Goal: Task Accomplishment & Management: Use online tool/utility

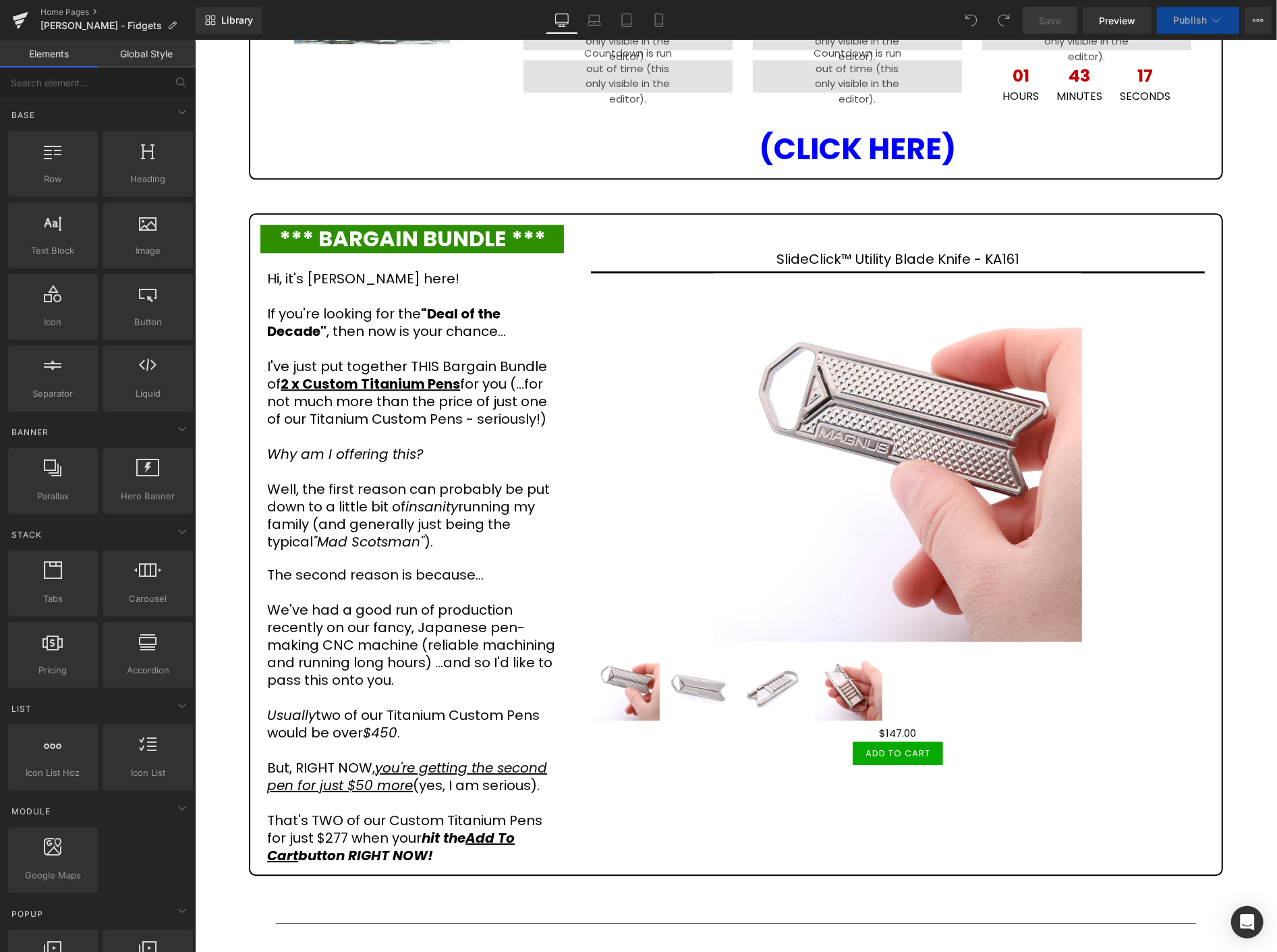
scroll to position [2726, 0]
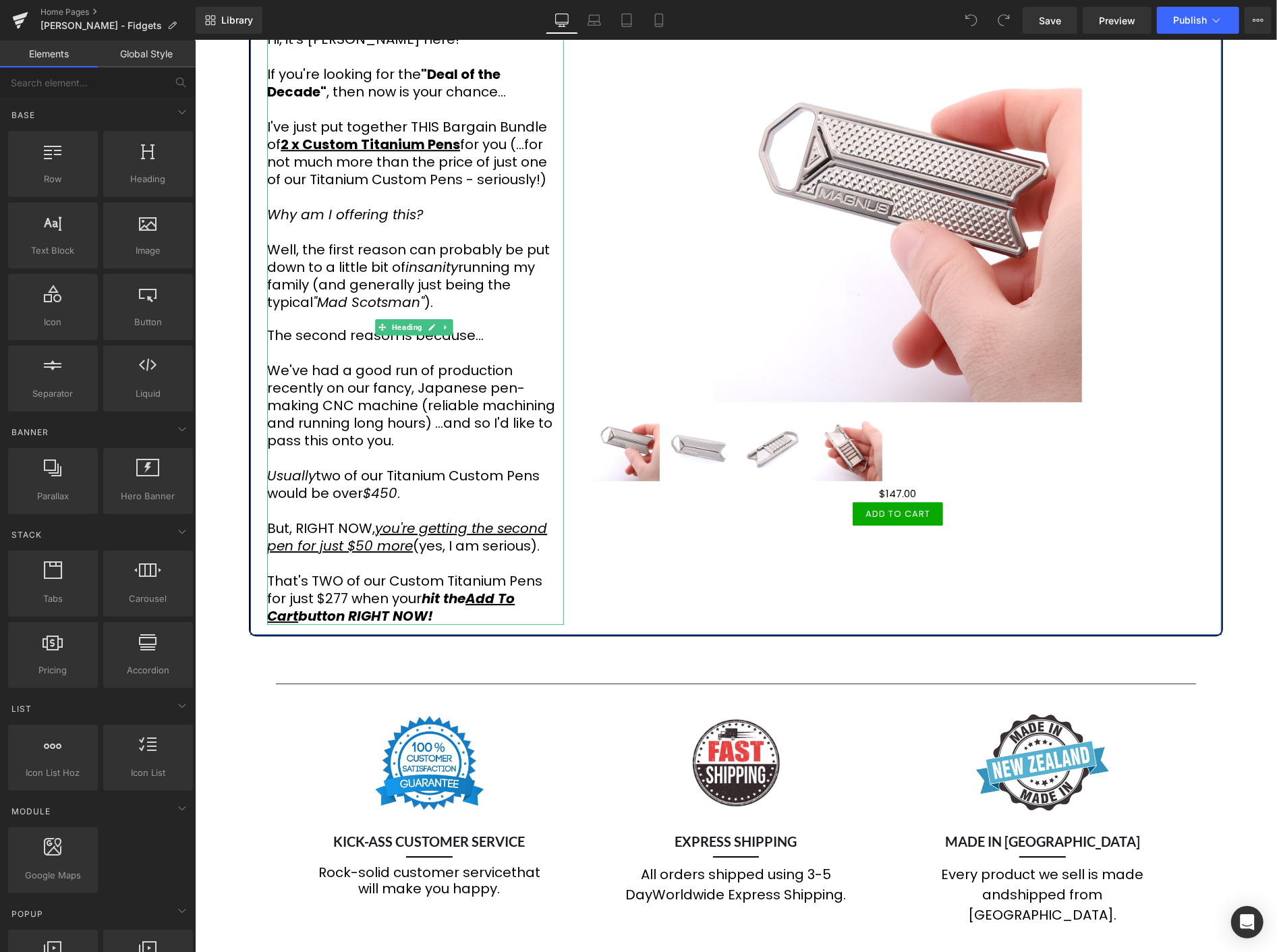
click at [519, 249] on h1 "Well, the first reason can probably be put down to a little bit of insanity run…" at bounding box center [415, 275] width 297 height 70
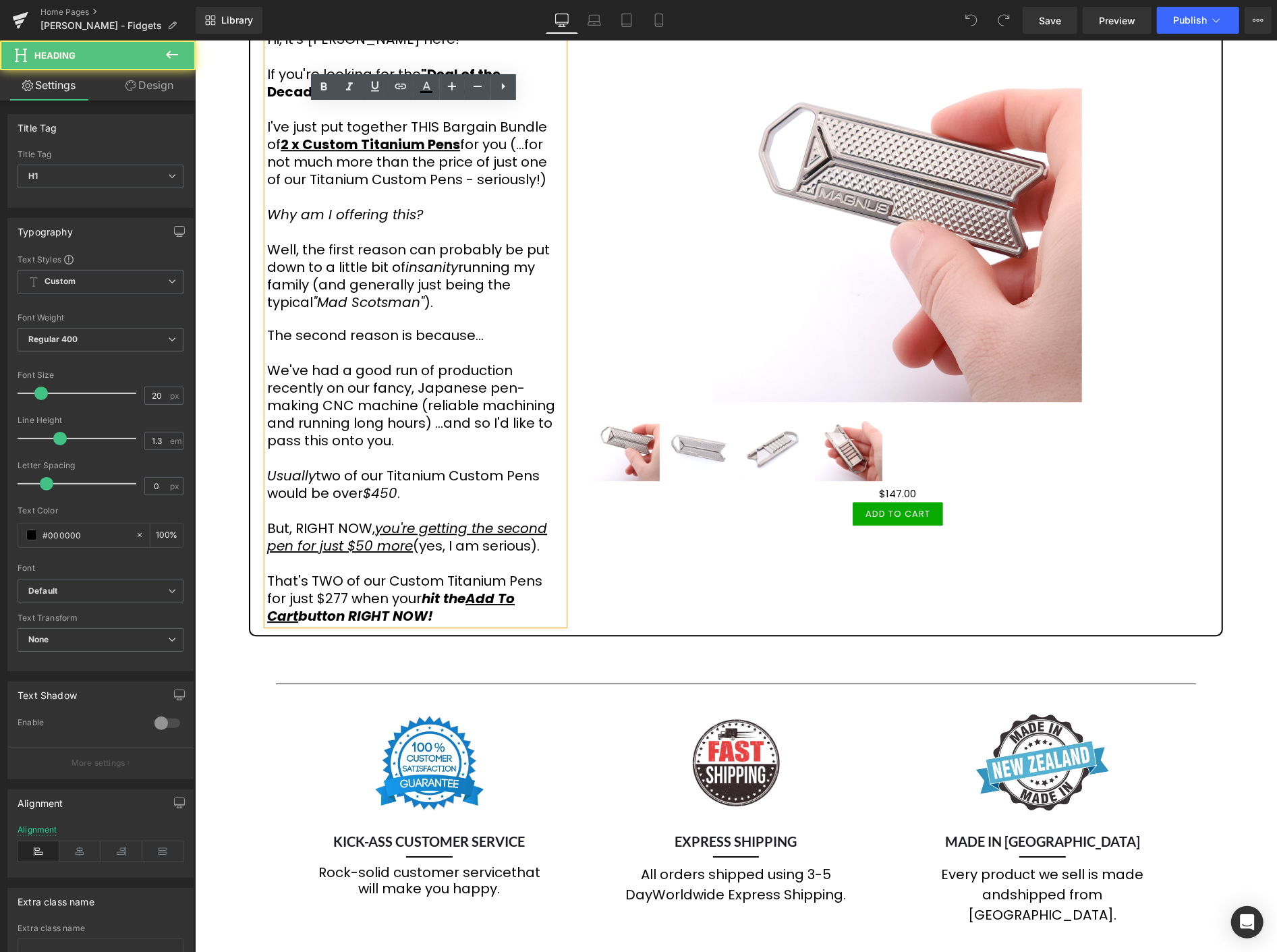
click at [517, 246] on h1 "Well, the first reason can probably be put down to a little bit of insanity run…" at bounding box center [415, 275] width 297 height 70
click at [1049, 19] on span "Save" at bounding box center [1050, 21] width 23 height 15
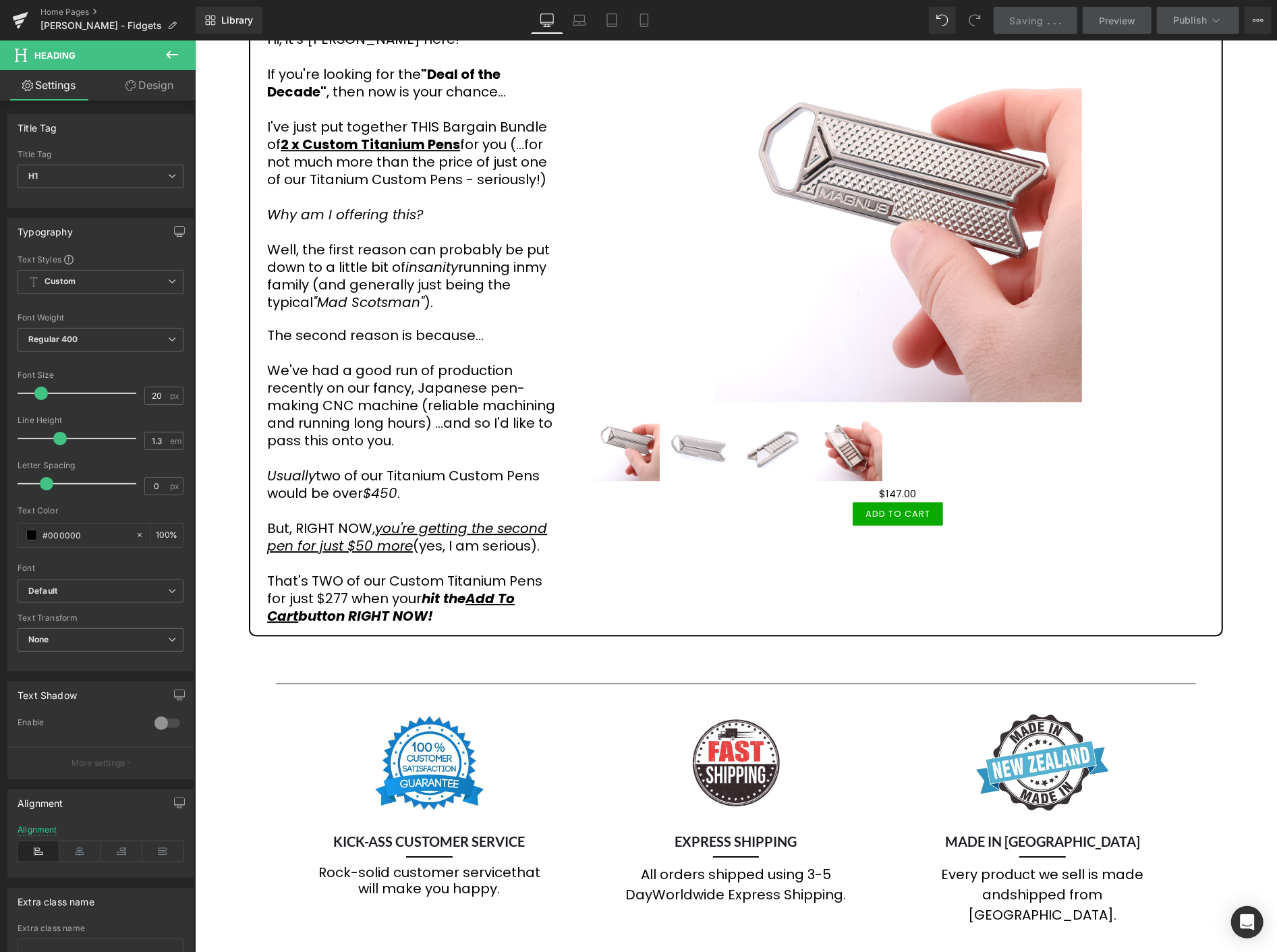
scroll to position [2351, 0]
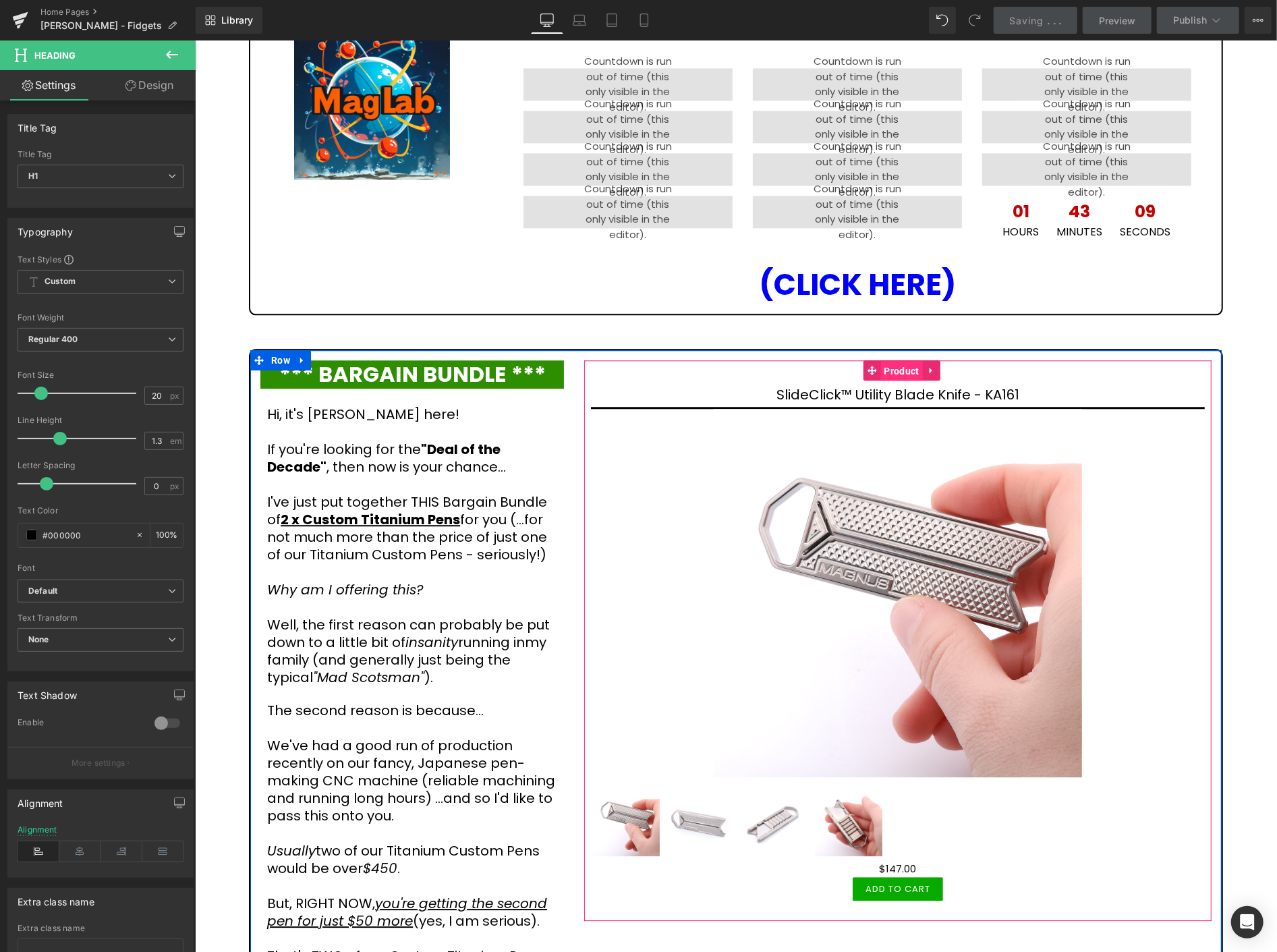
click at [899, 360] on span "Product" at bounding box center [901, 370] width 42 height 20
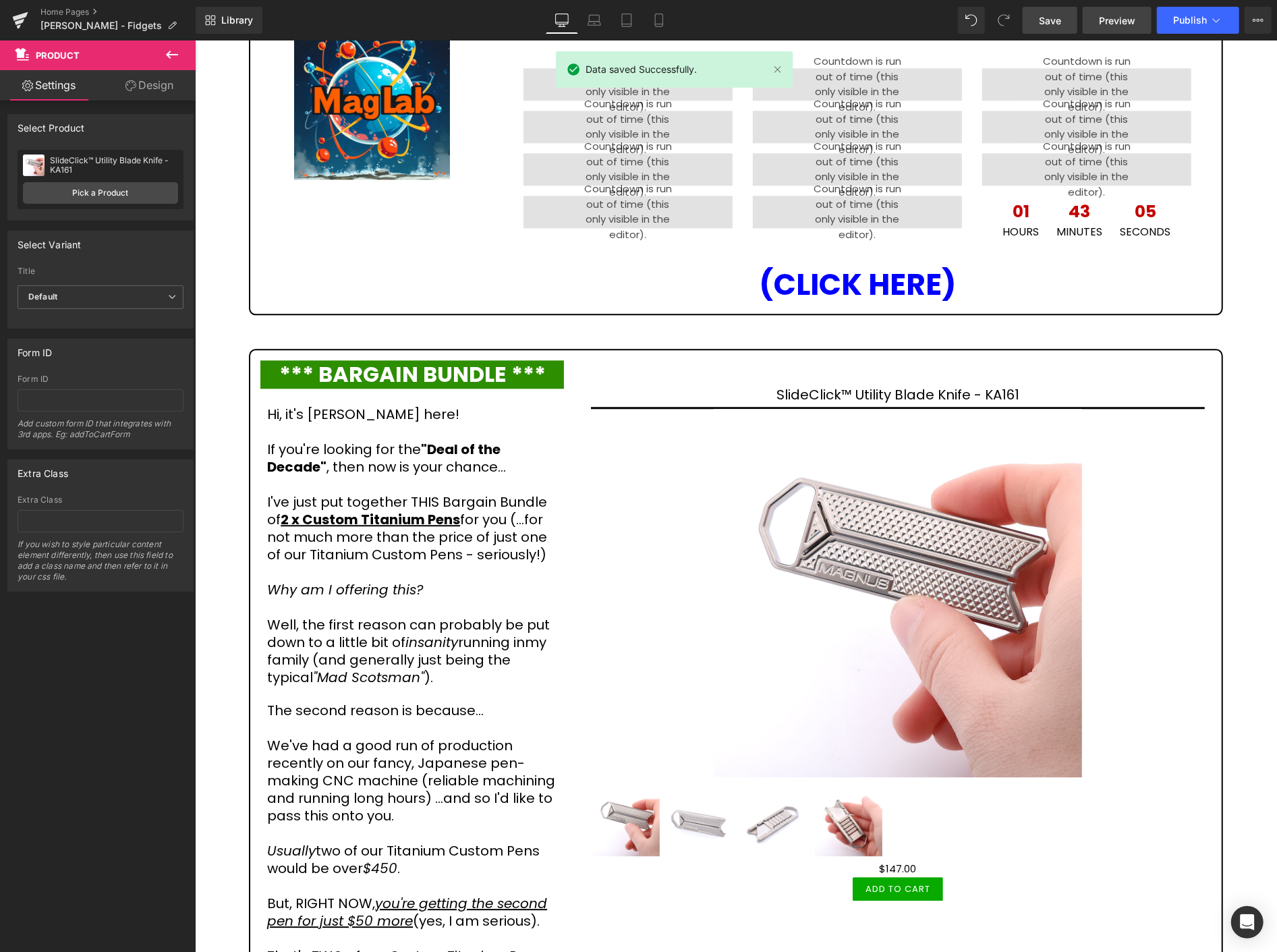
click at [1120, 21] on span "Preview" at bounding box center [1117, 21] width 36 height 15
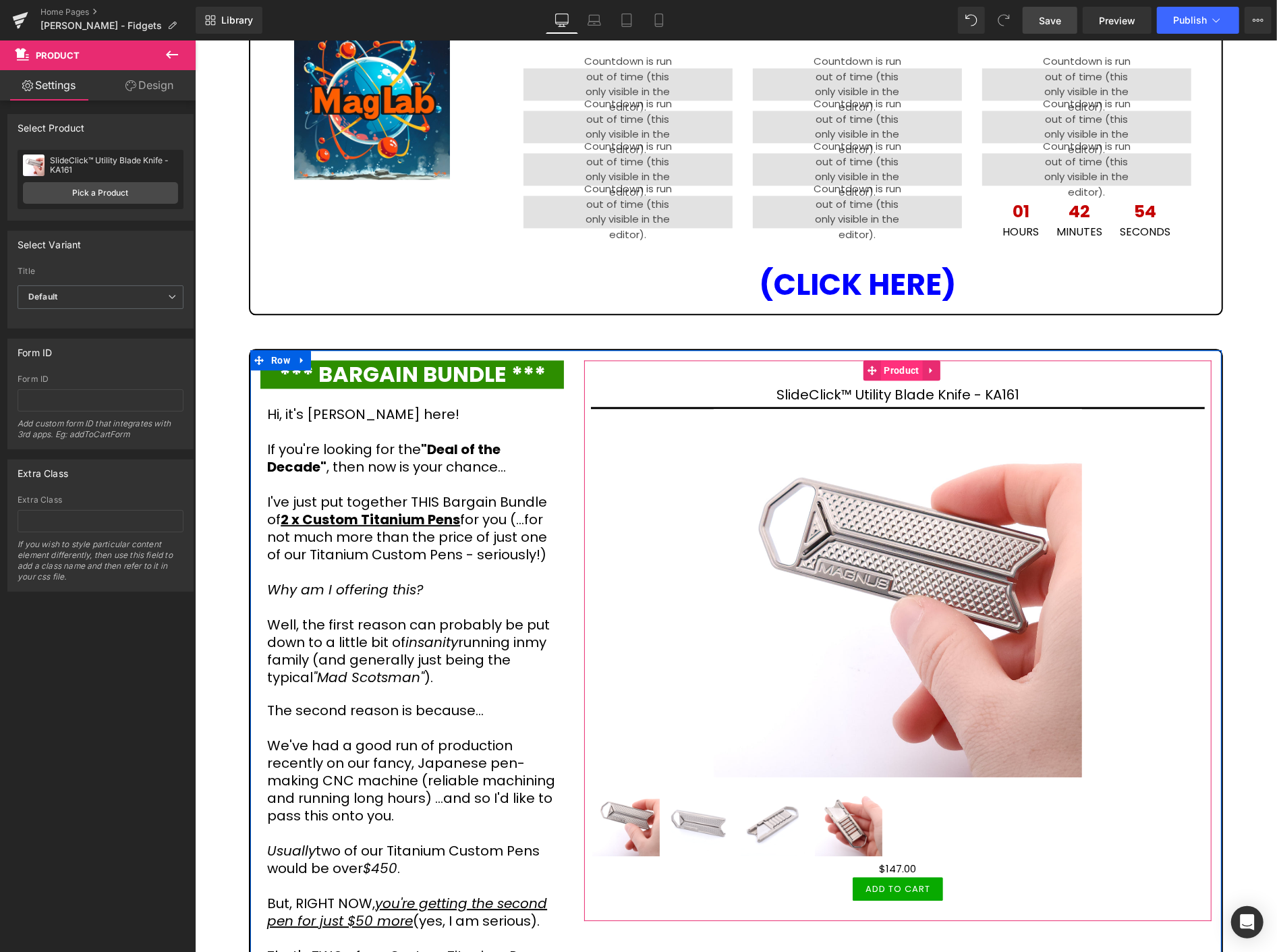
click at [889, 359] on span "Product" at bounding box center [901, 369] width 42 height 20
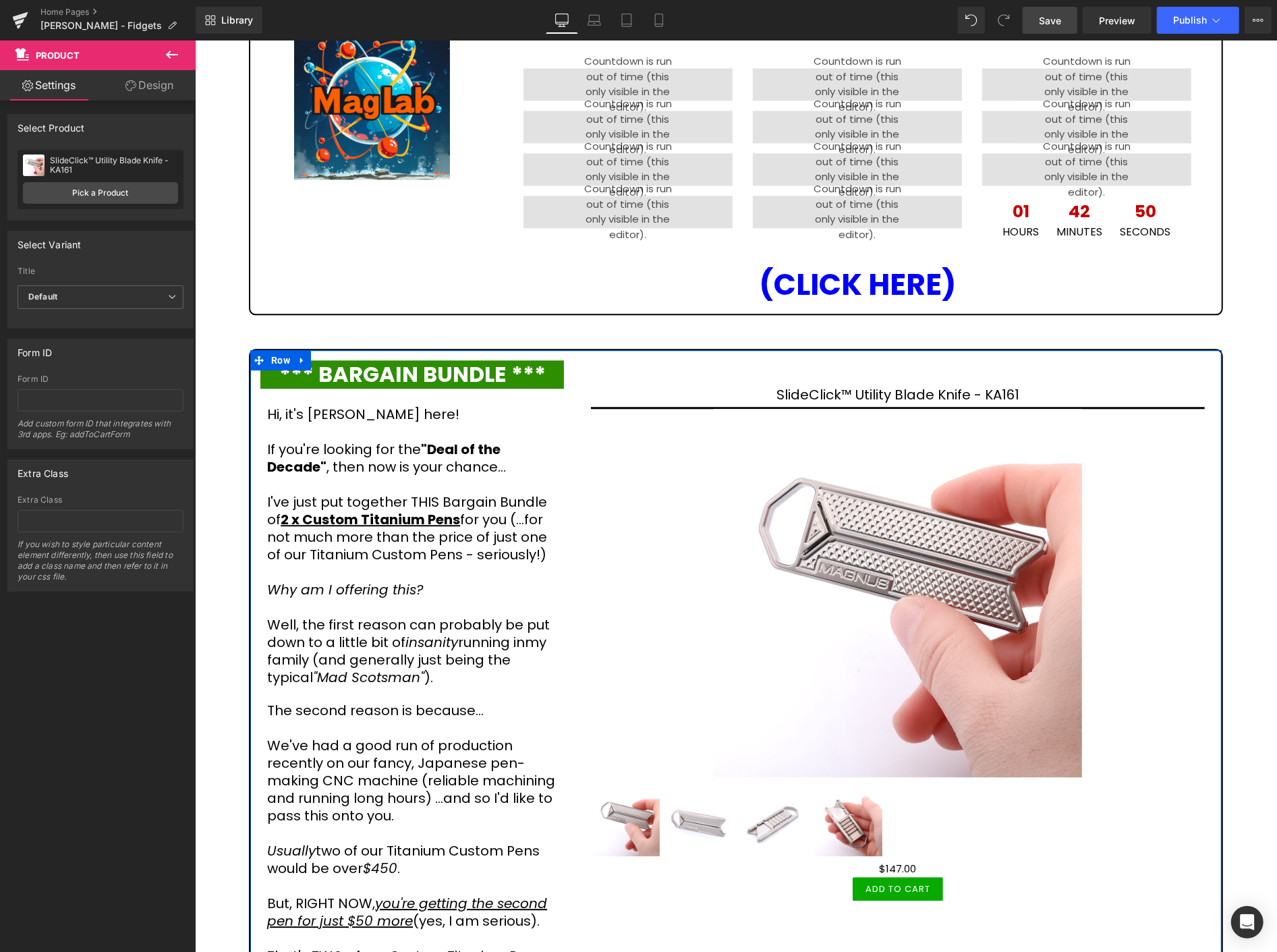
click at [533, 625] on h1 "Well, the first reason can probably be put down to a little bit of insanity run…" at bounding box center [415, 650] width 297 height 70
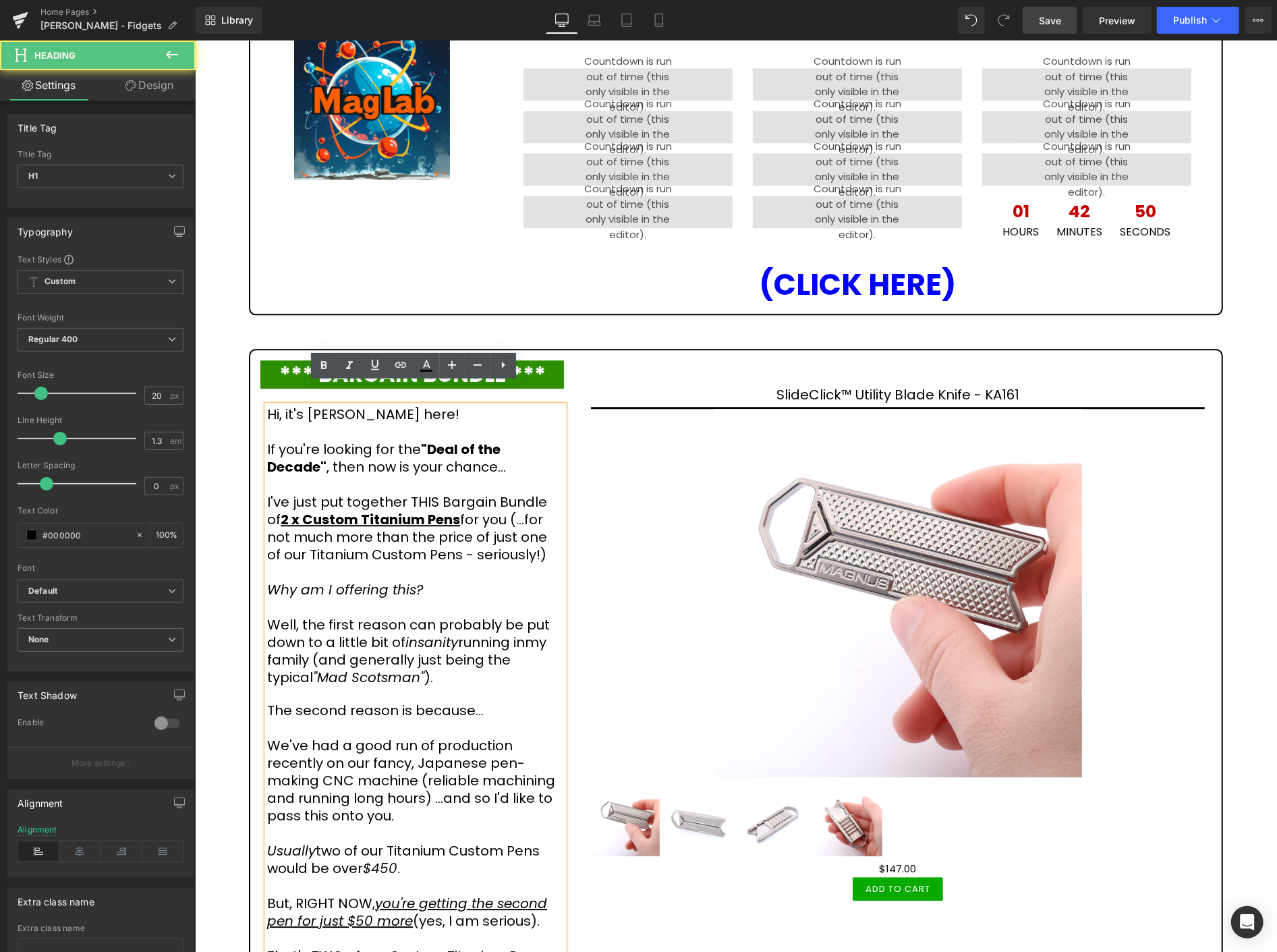
click at [529, 615] on h1 "Well, the first reason can probably be put down to a little bit of insanity run…" at bounding box center [415, 650] width 297 height 70
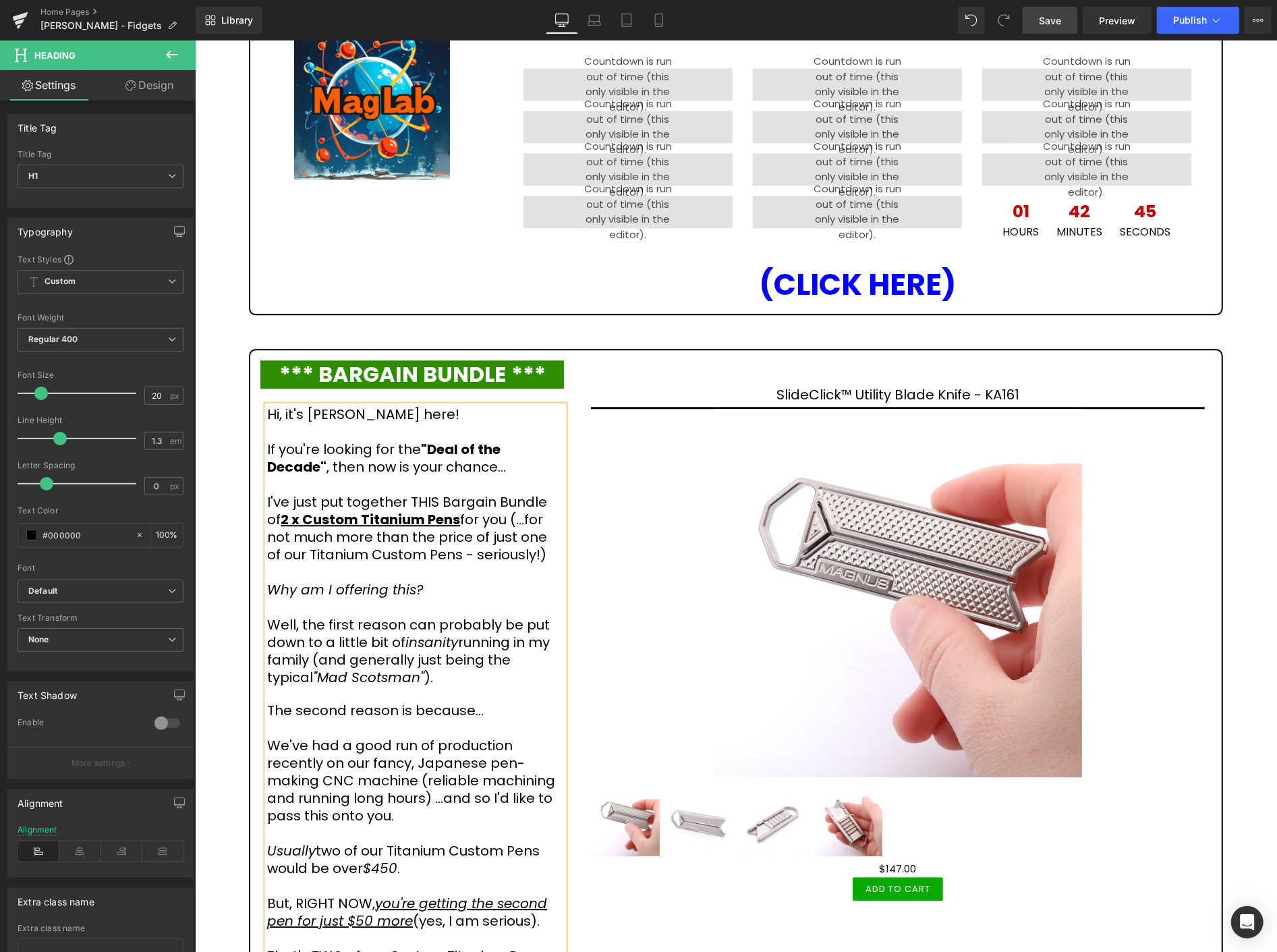
click at [1055, 21] on span "Save" at bounding box center [1050, 21] width 23 height 15
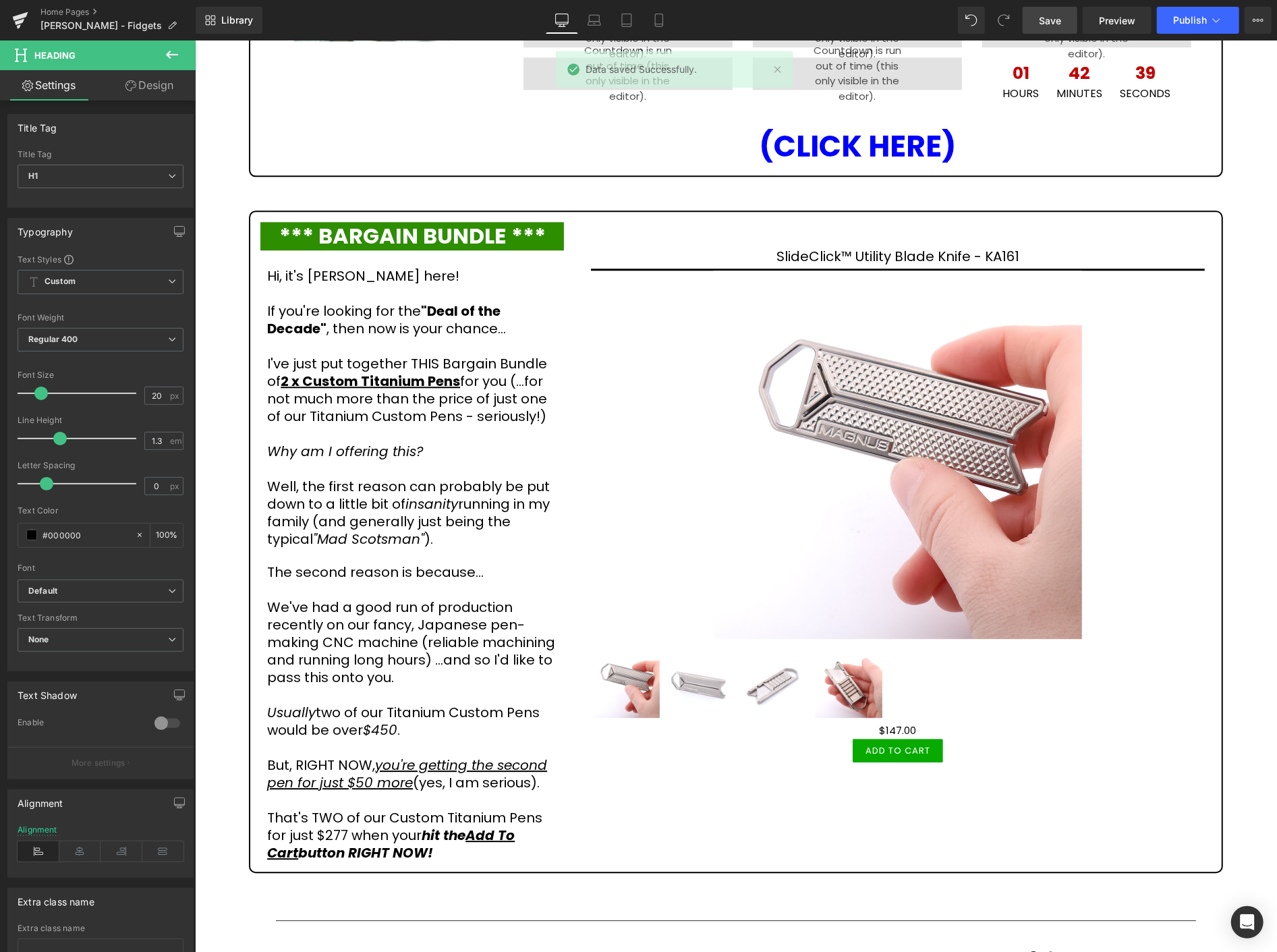
scroll to position [2501, 0]
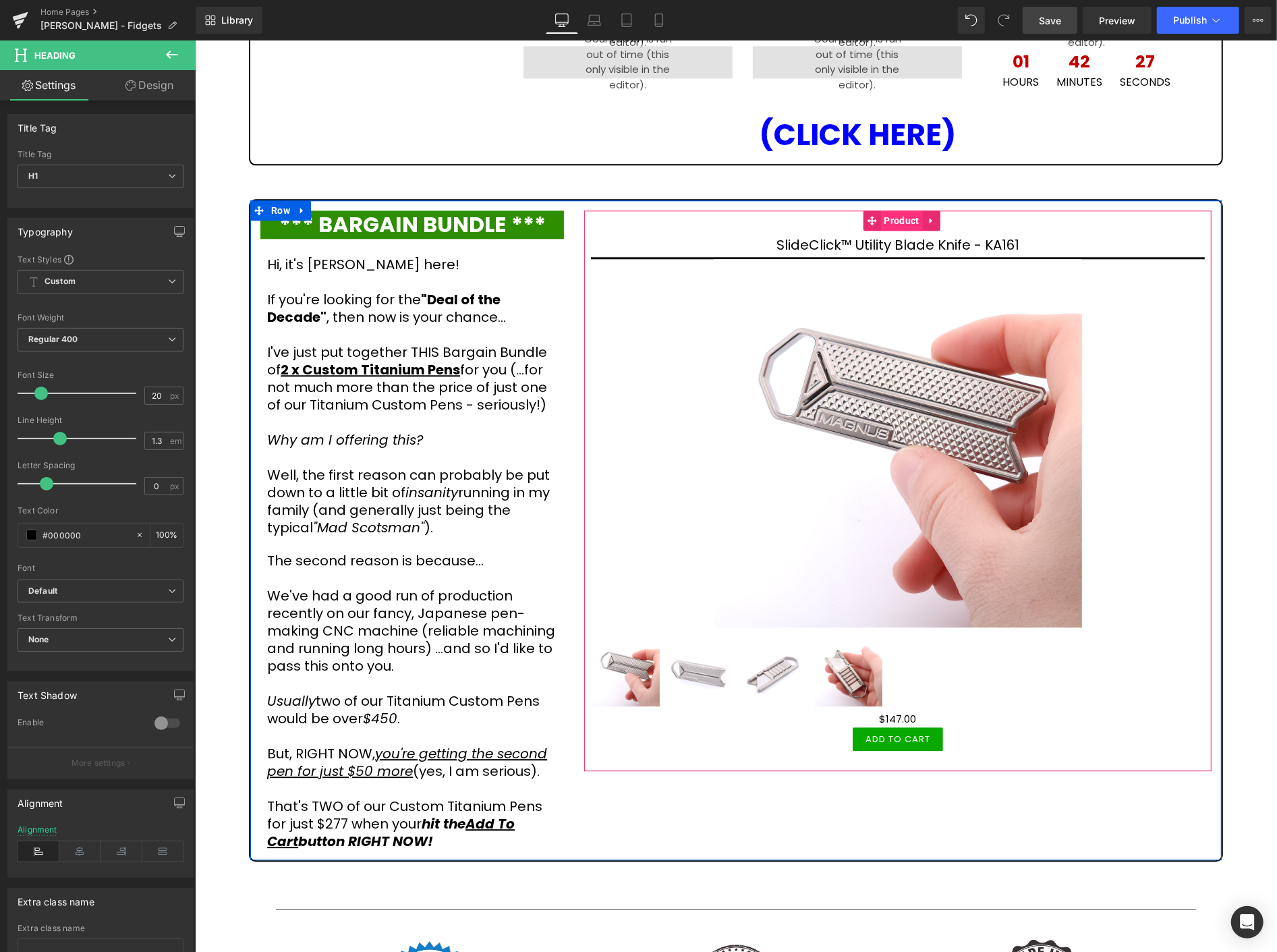
click at [903, 210] on span "Product" at bounding box center [901, 220] width 42 height 20
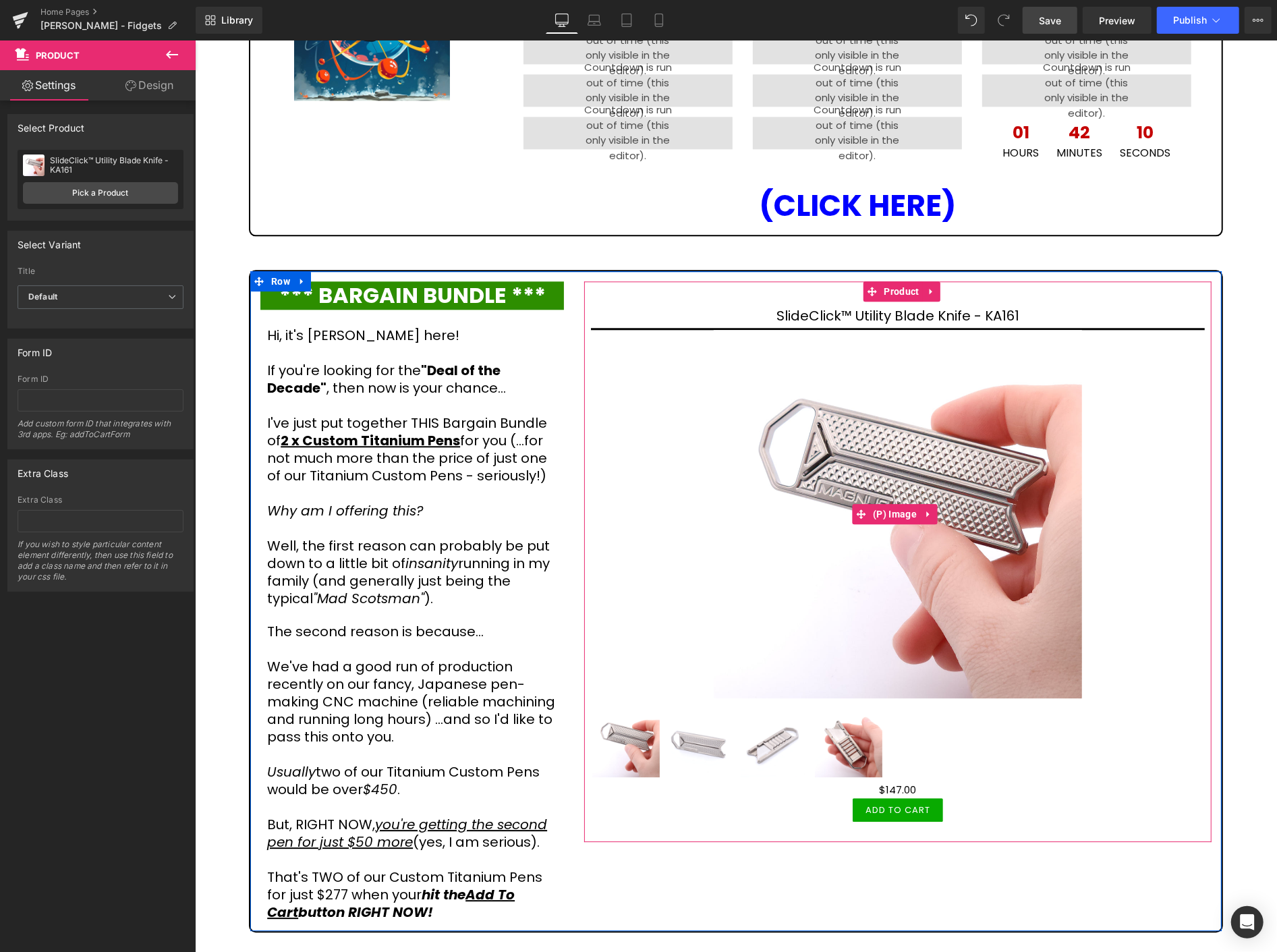
scroll to position [2426, 0]
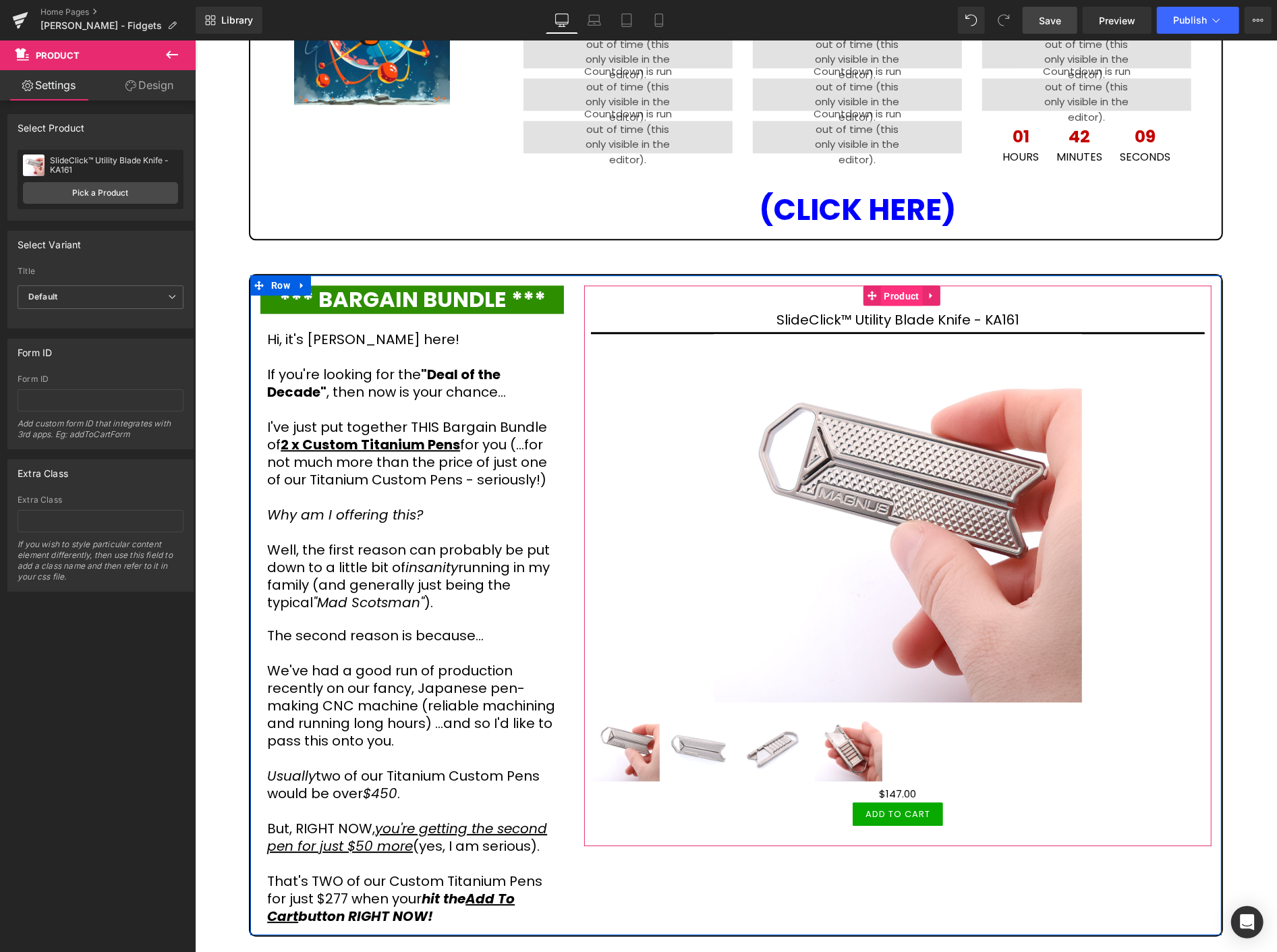
click at [896, 285] on span "Product" at bounding box center [901, 295] width 42 height 20
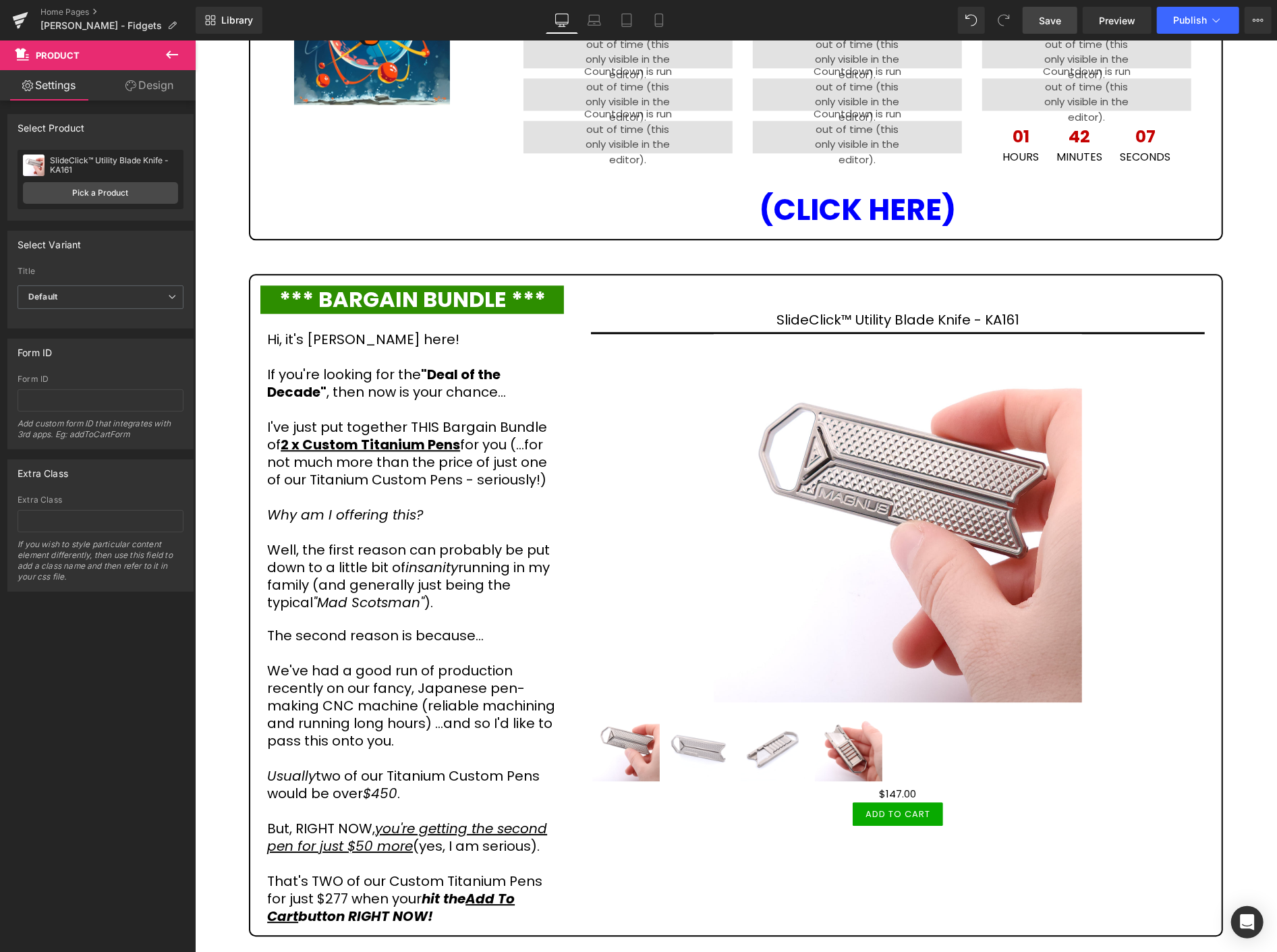
click at [1046, 19] on span "Save" at bounding box center [1050, 21] width 23 height 15
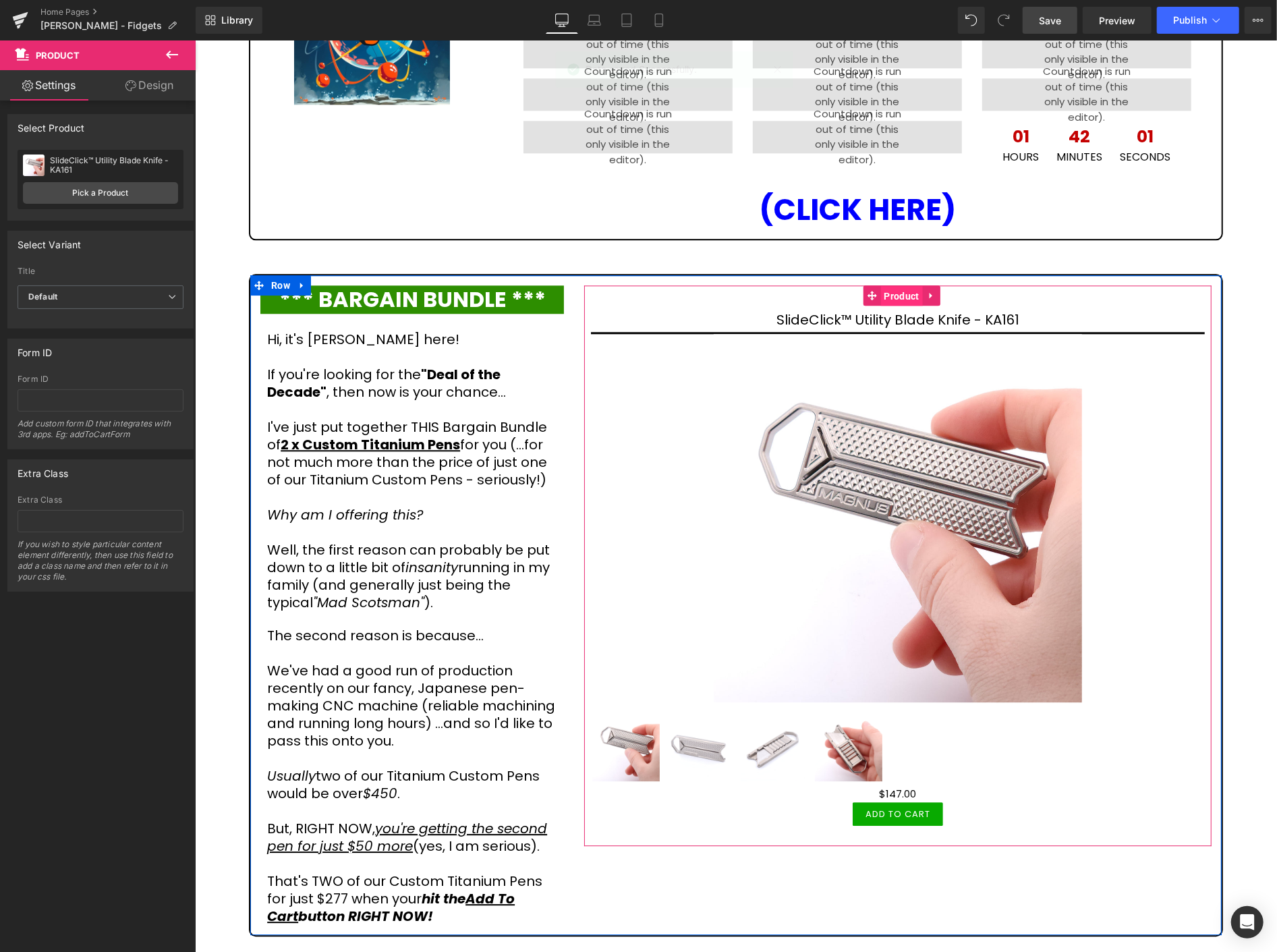
click at [896, 285] on span "Product" at bounding box center [901, 295] width 42 height 20
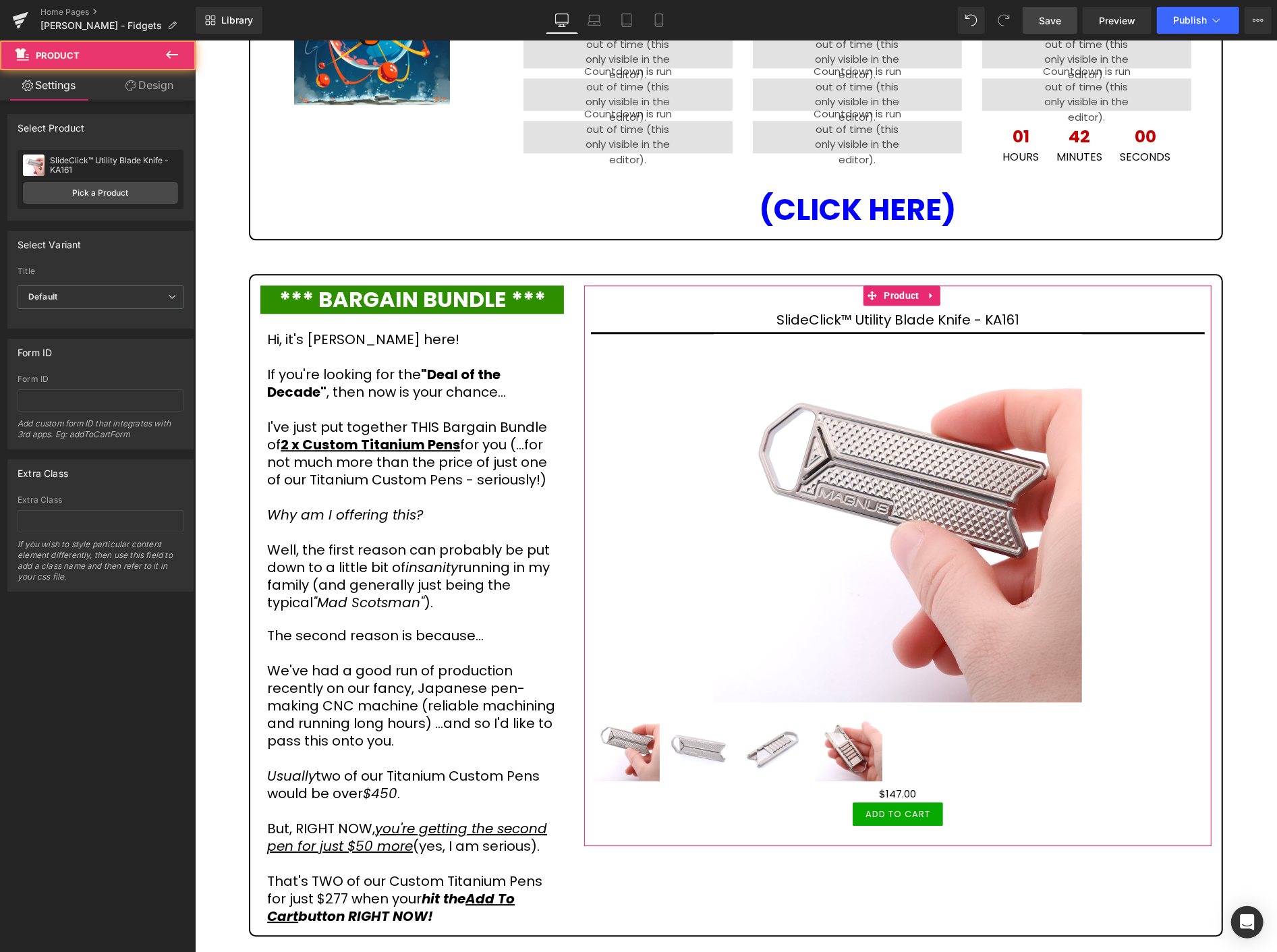
click at [127, 203] on div "SlideClick™ Utility Blade Knife - KA161 SlideClick™ Utility Blade Knife - KA161…" at bounding box center [100, 179] width 166 height 59
click at [130, 196] on link "Pick a Product" at bounding box center [100, 193] width 155 height 22
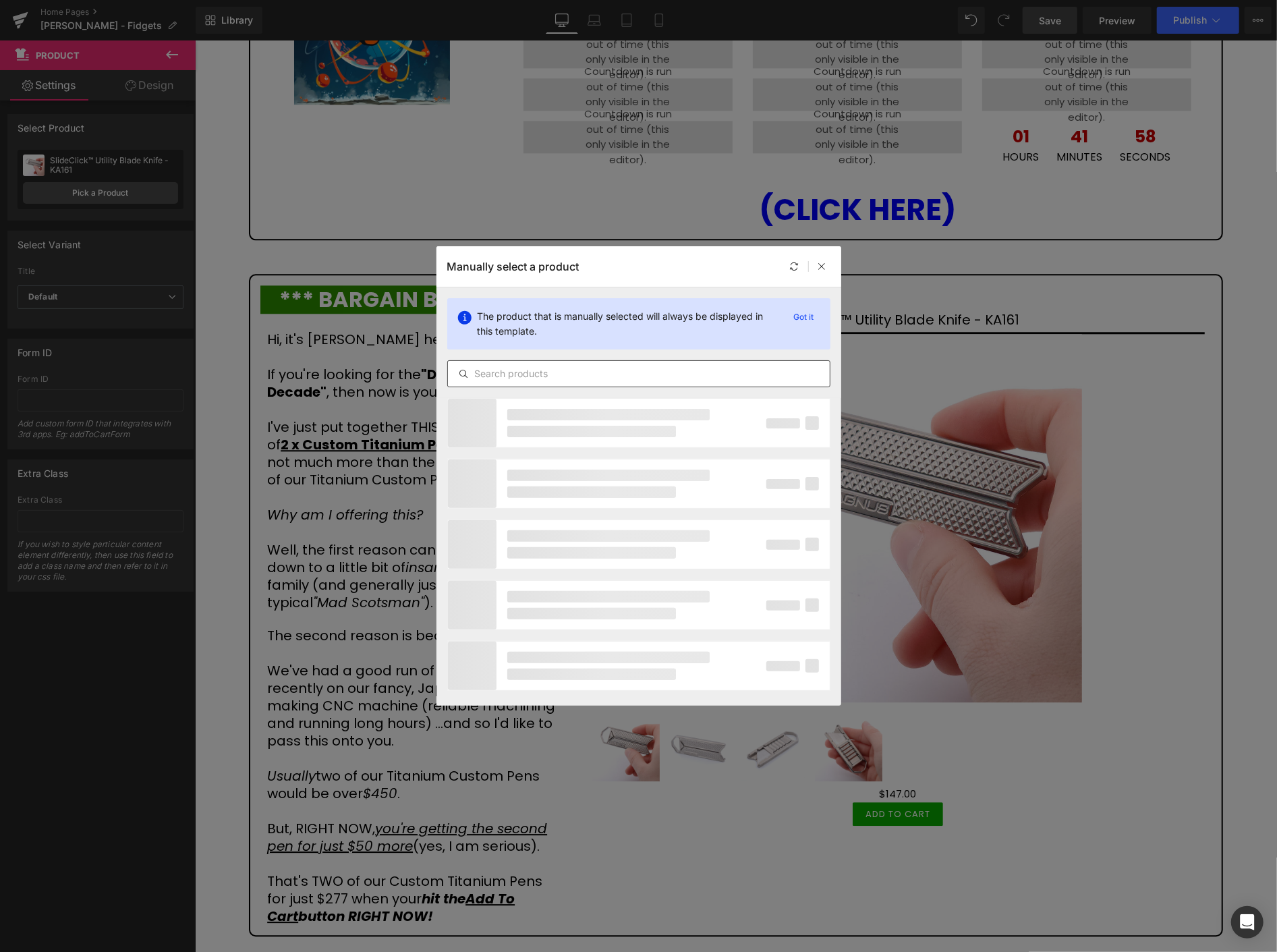
click at [629, 374] on input "text" at bounding box center [639, 374] width 382 height 16
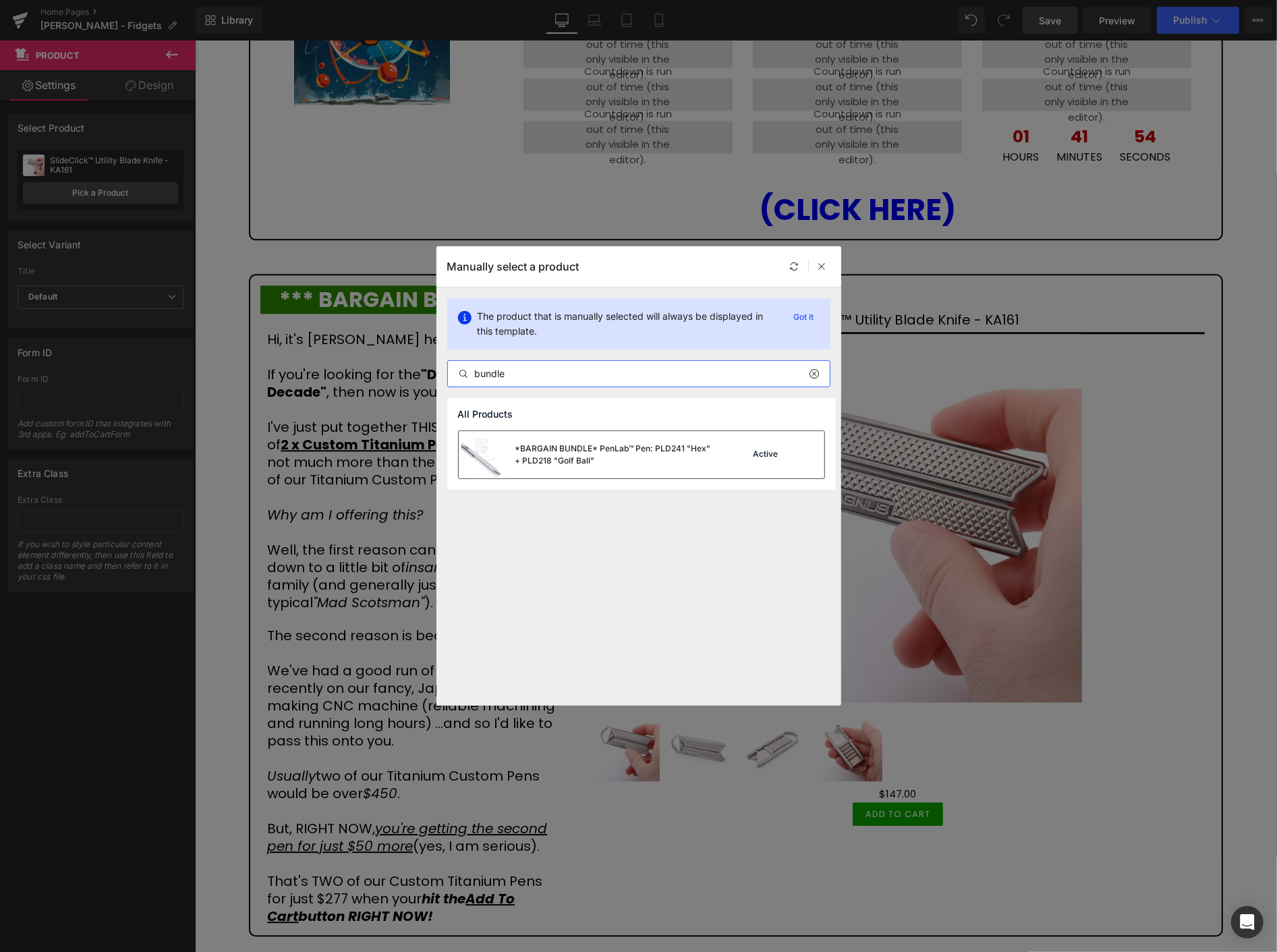
type input "bundle"
click at [659, 462] on div "*BARGAIN BUNDLE* PenLab™ Pen: PLD241 "Hex" + PLD218 "Golf Ball"" at bounding box center [616, 455] width 202 height 25
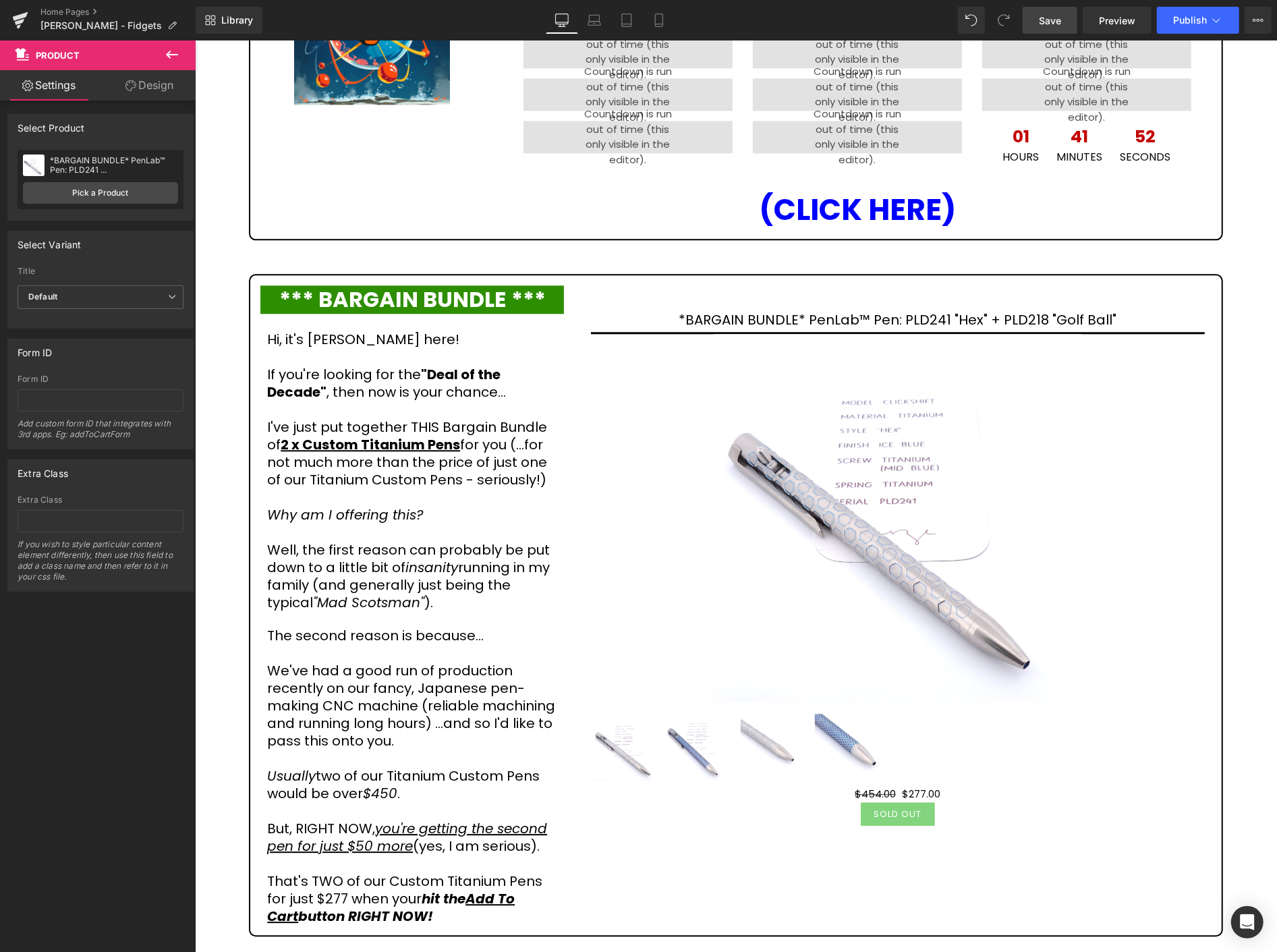
click at [1036, 12] on link "Save" at bounding box center [1050, 20] width 54 height 27
click at [176, 51] on icon at bounding box center [172, 54] width 16 height 16
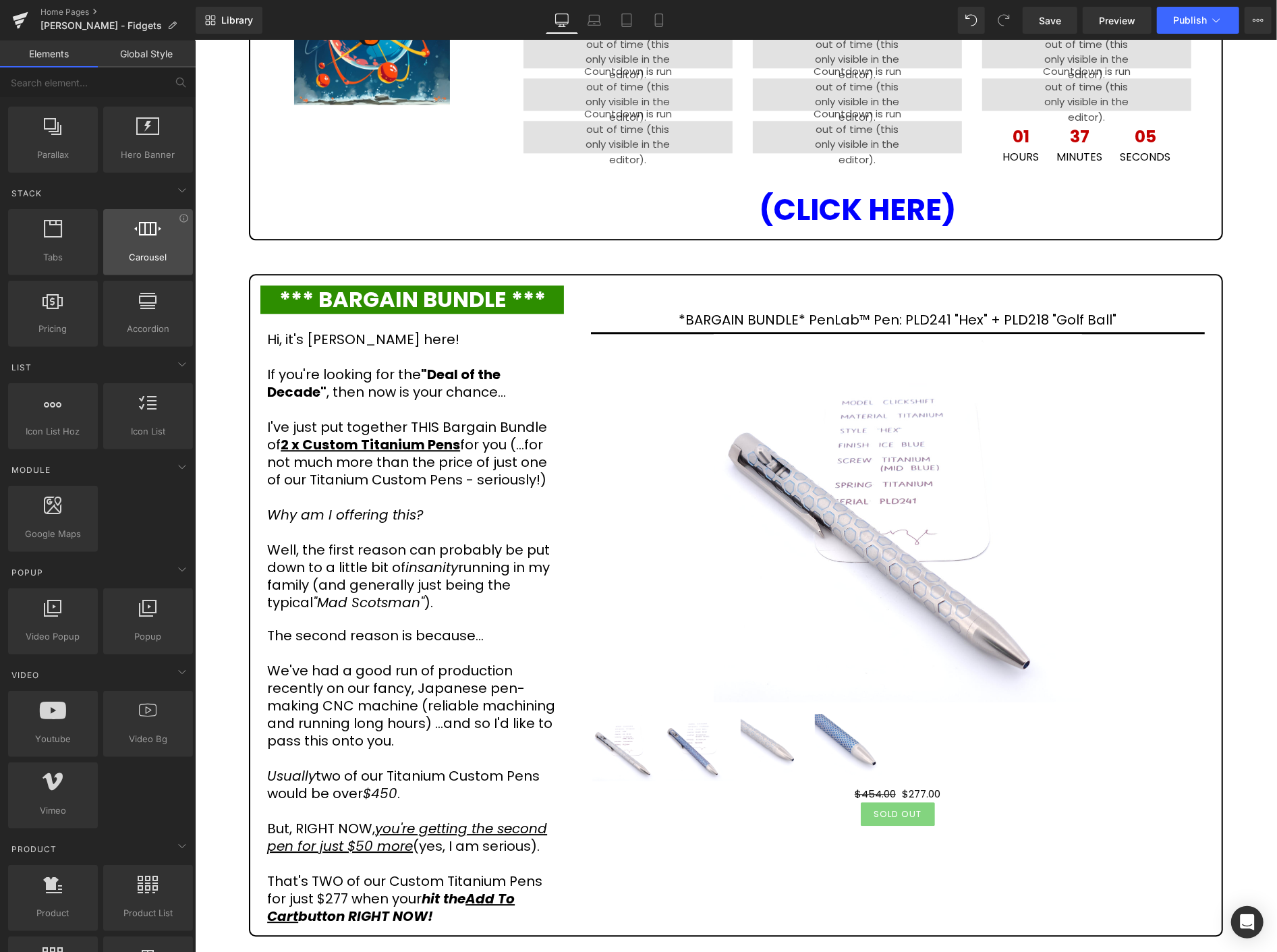
scroll to position [449, 0]
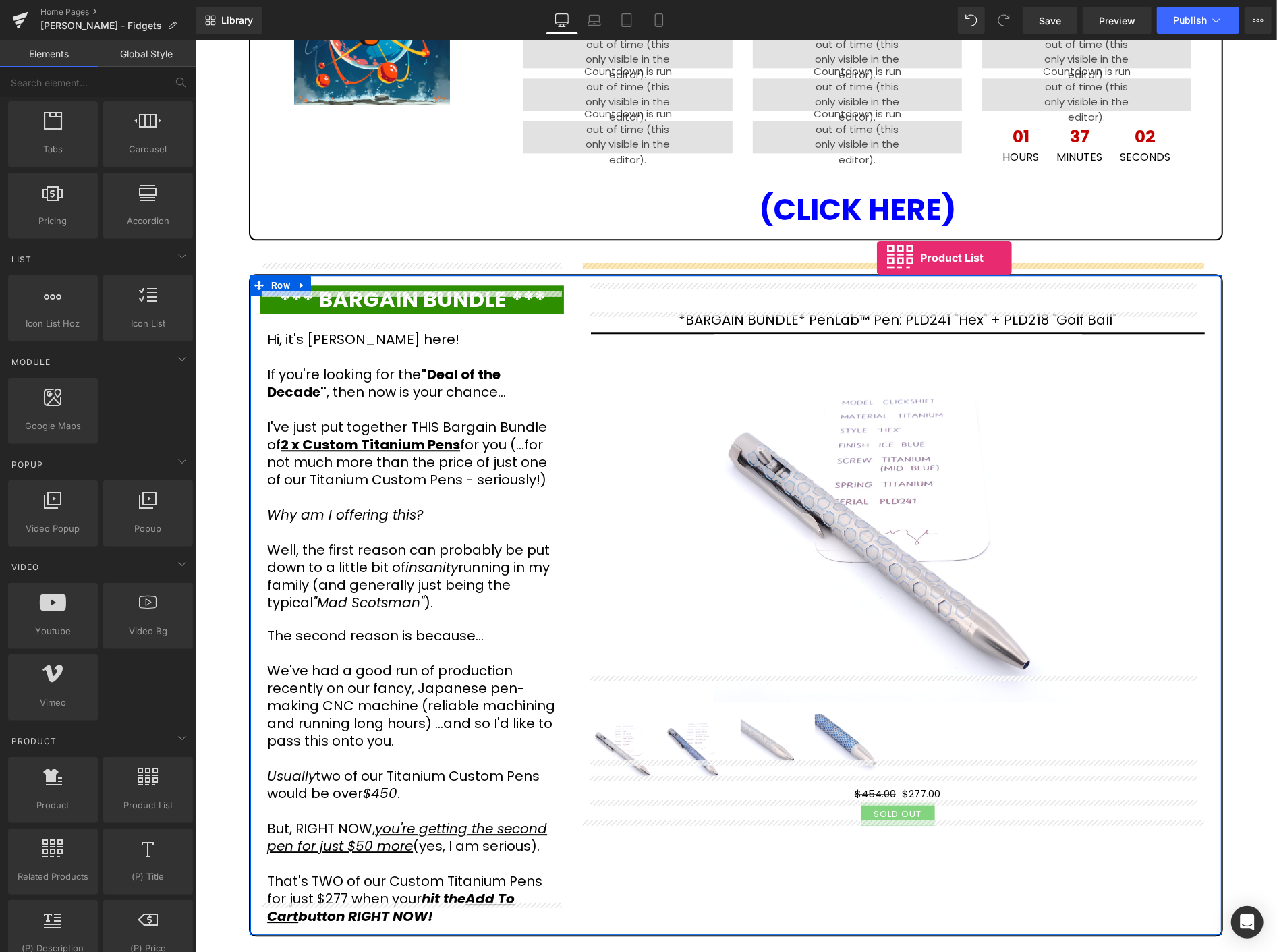
drag, startPoint x: 327, startPoint y: 844, endPoint x: 876, endPoint y: 257, distance: 803.7
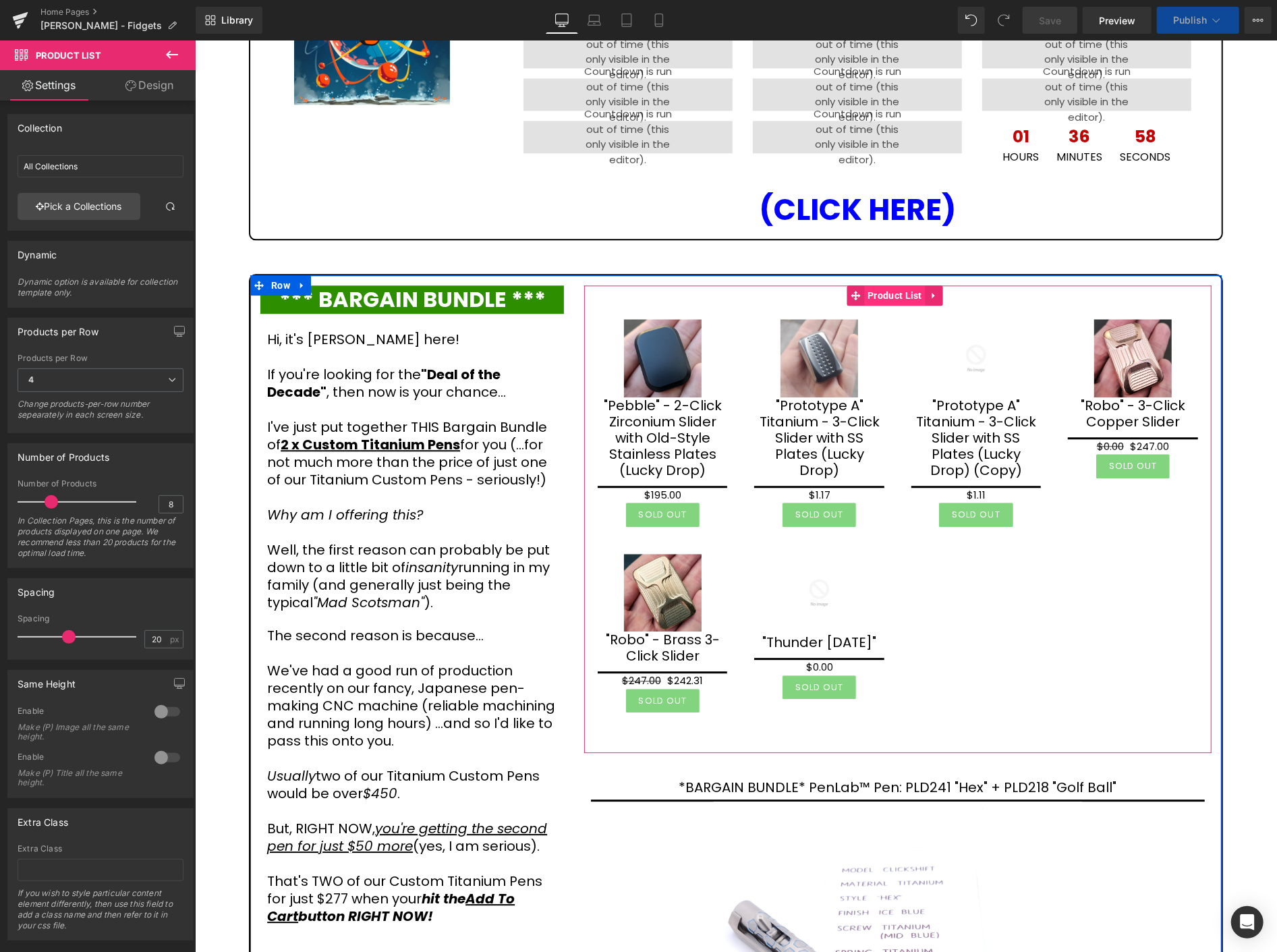
click at [902, 285] on span "Product List" at bounding box center [894, 295] width 62 height 20
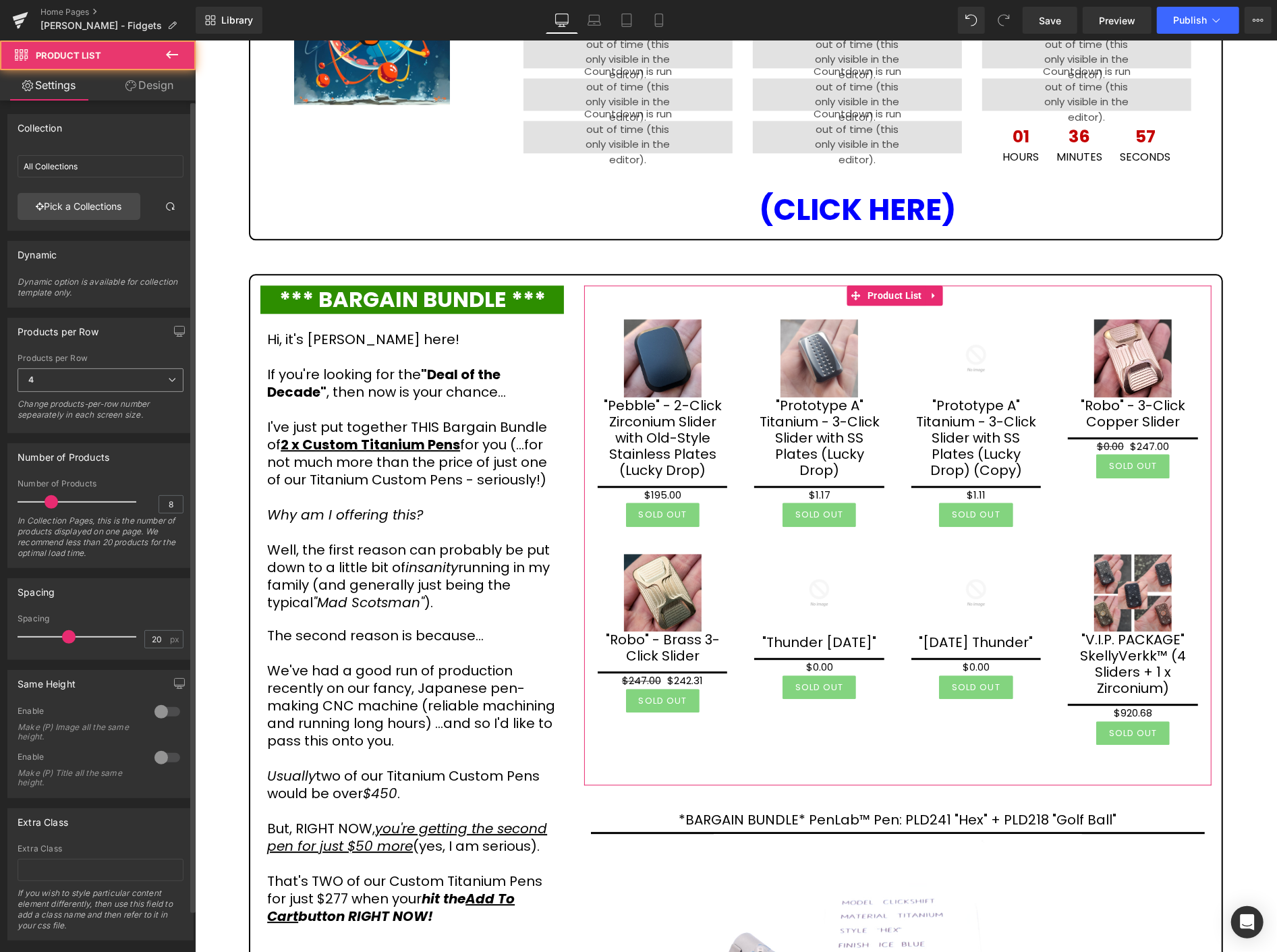
click at [65, 375] on span "4" at bounding box center [100, 380] width 166 height 24
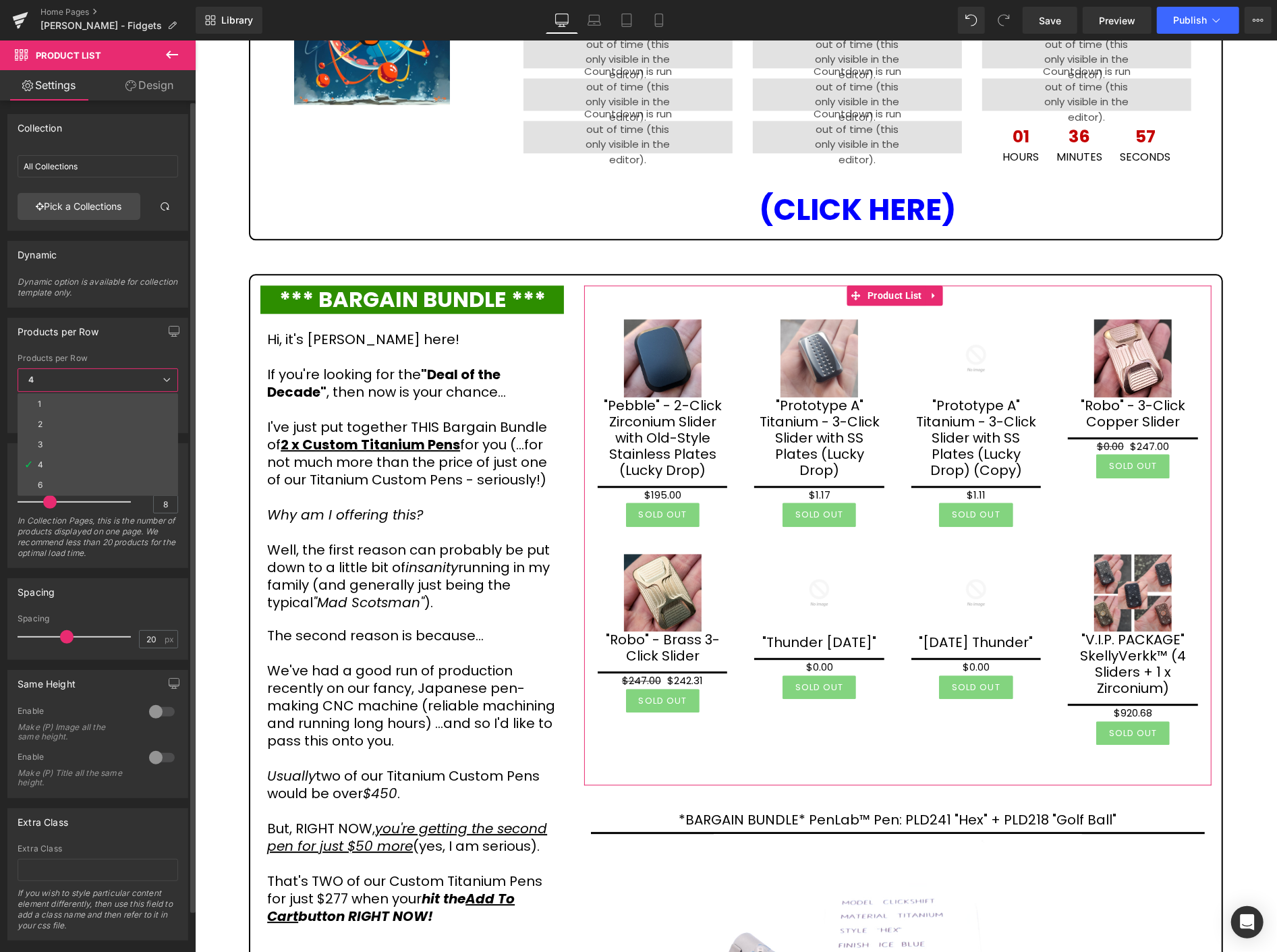
drag, startPoint x: 49, startPoint y: 398, endPoint x: 91, endPoint y: 440, distance: 59.4
click at [50, 398] on li "1" at bounding box center [97, 404] width 161 height 20
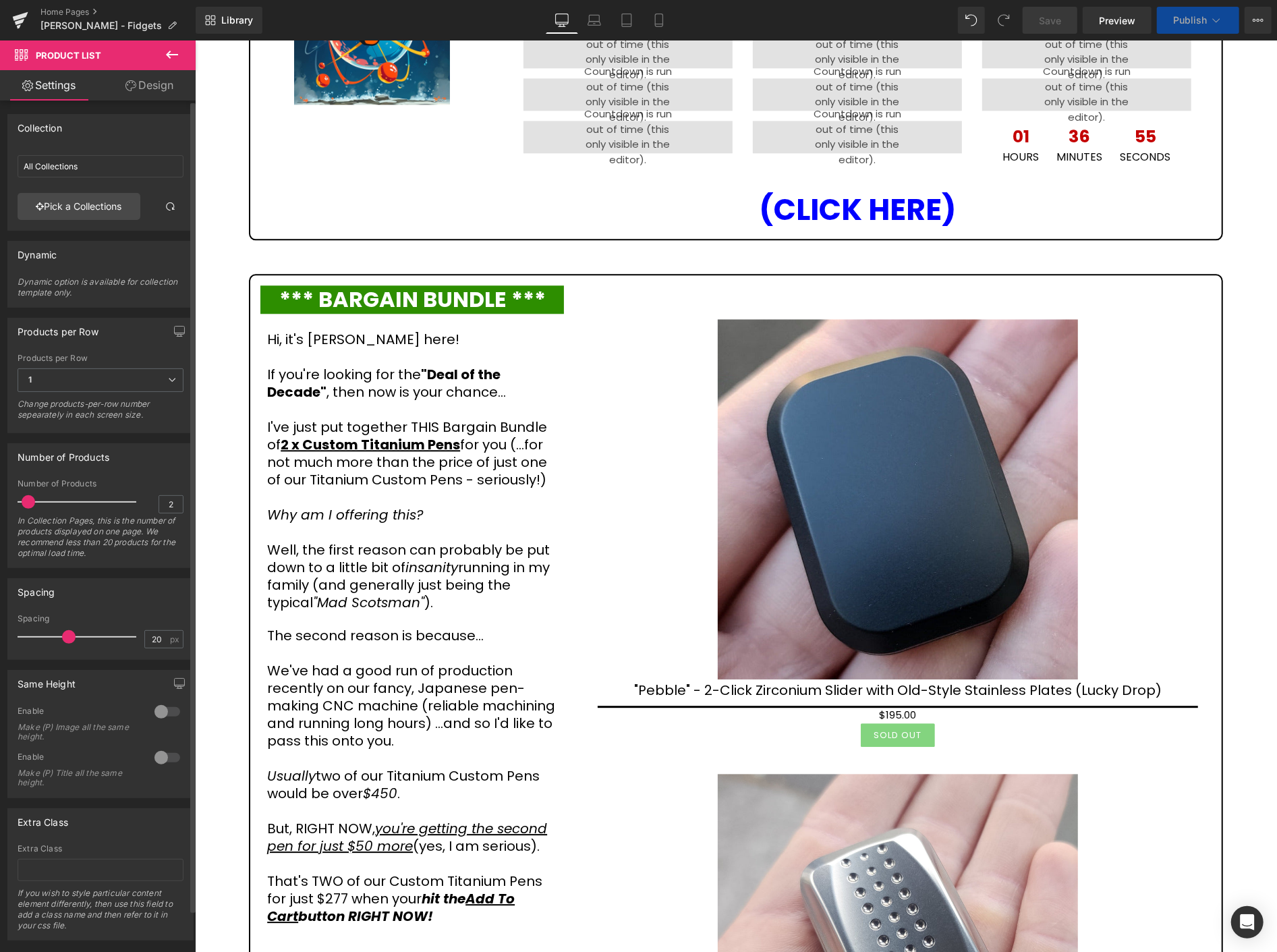
type input "1"
drag, startPoint x: 49, startPoint y: 503, endPoint x: 30, endPoint y: 481, distance: 29.1
click at [11, 494] on div "1 Number of Products 1 In Collection Pages, this is the number of products disp…" at bounding box center [101, 523] width 185 height 88
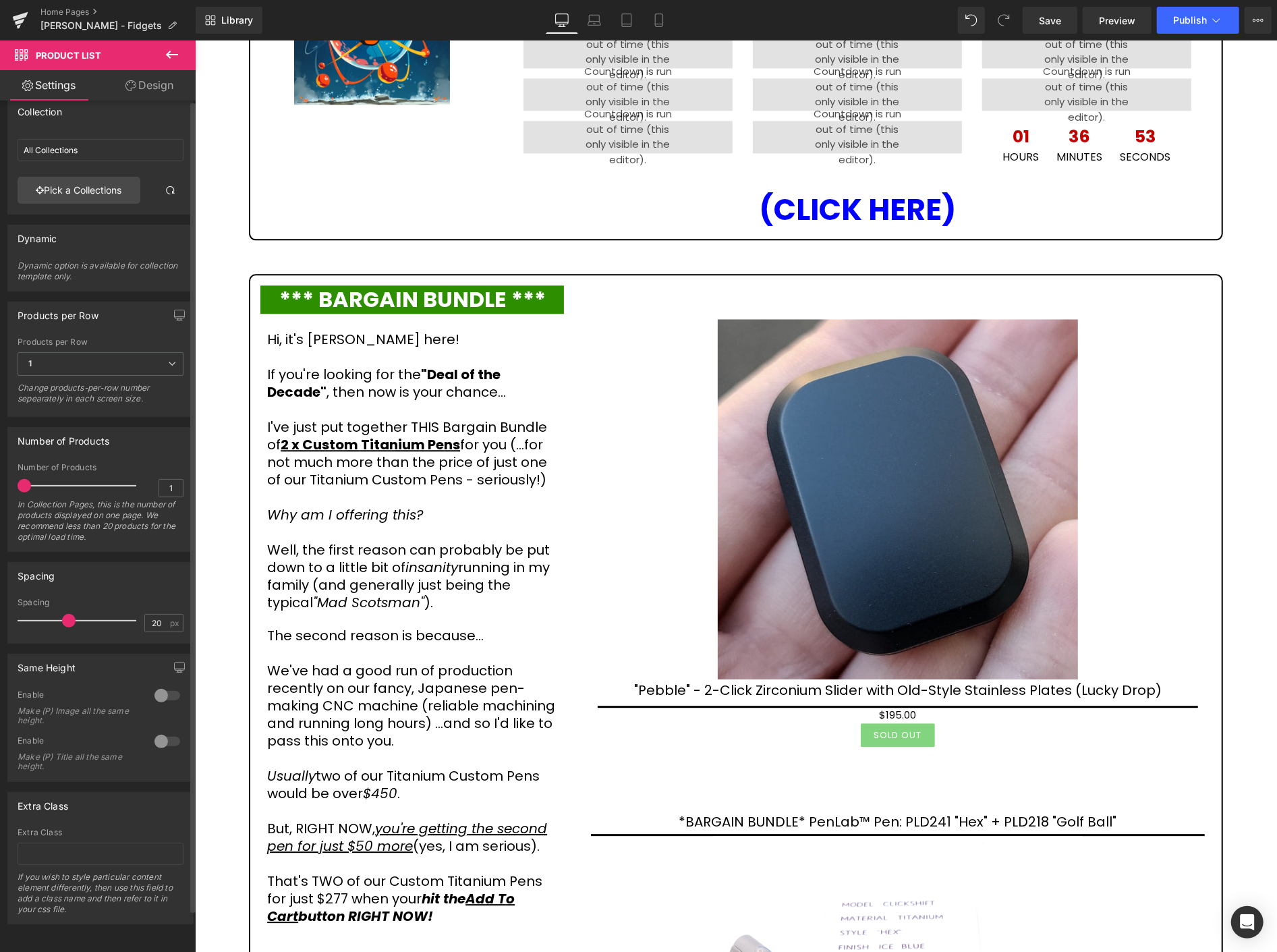
scroll to position [27, 0]
type input "10"
drag, startPoint x: 64, startPoint y: 608, endPoint x: 44, endPoint y: 598, distance: 22.4
click at [44, 607] on div at bounding box center [80, 621] width 112 height 27
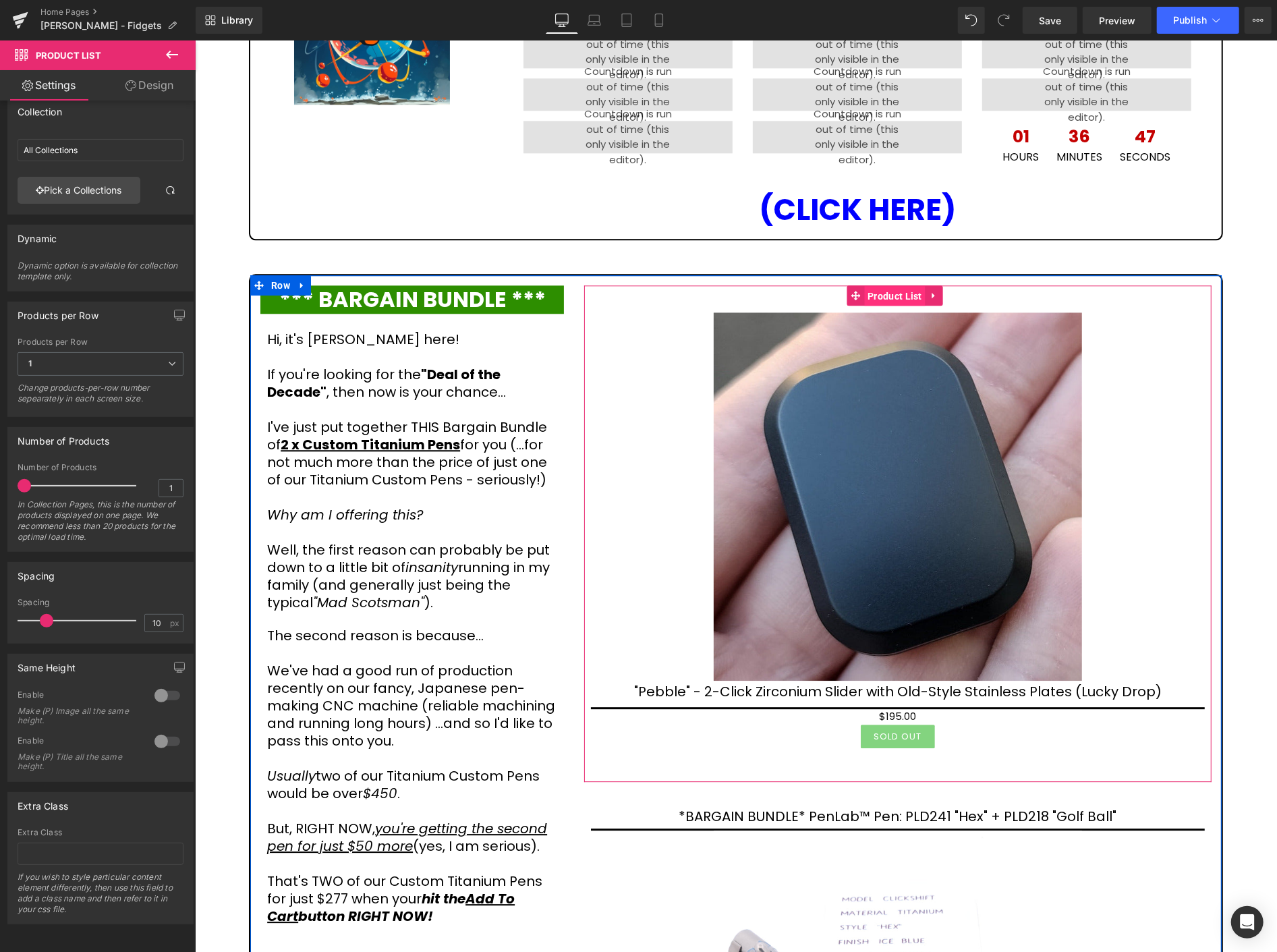
click at [897, 285] on span "Product List" at bounding box center [894, 295] width 62 height 20
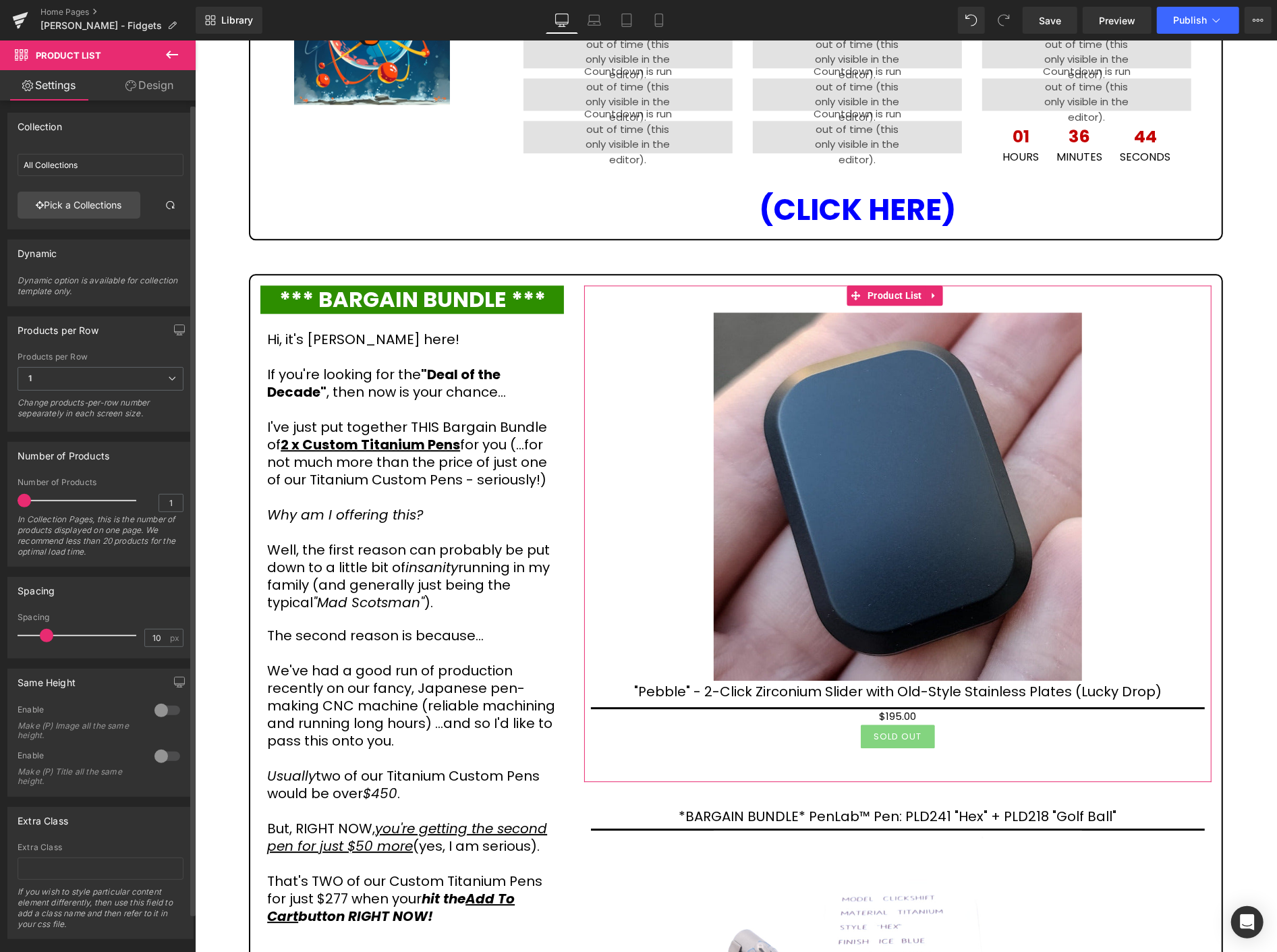
scroll to position [0, 0]
click at [89, 207] on link "Pick a Collections" at bounding box center [78, 207] width 123 height 27
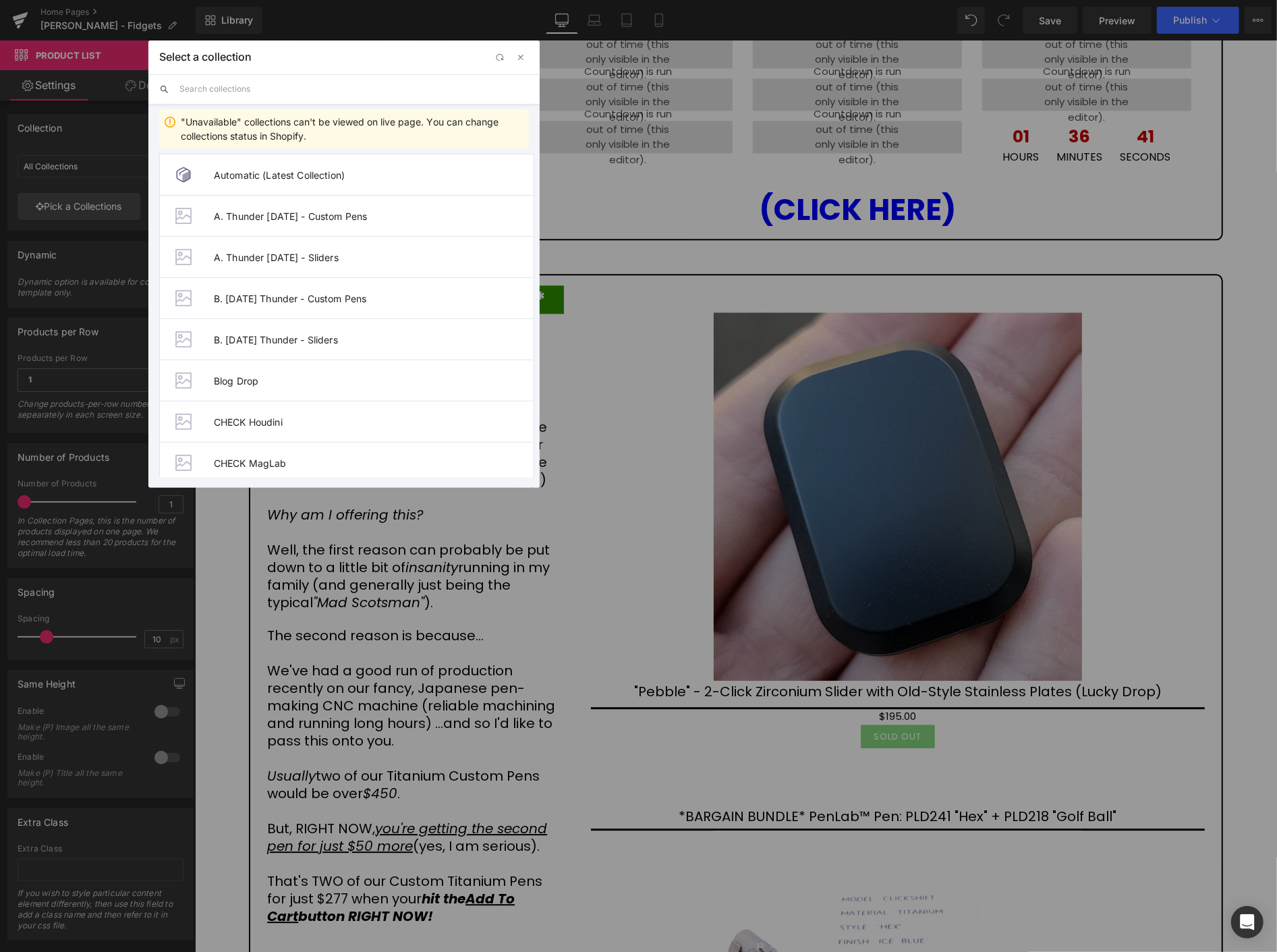
click at [306, 92] on input "text" at bounding box center [354, 89] width 349 height 30
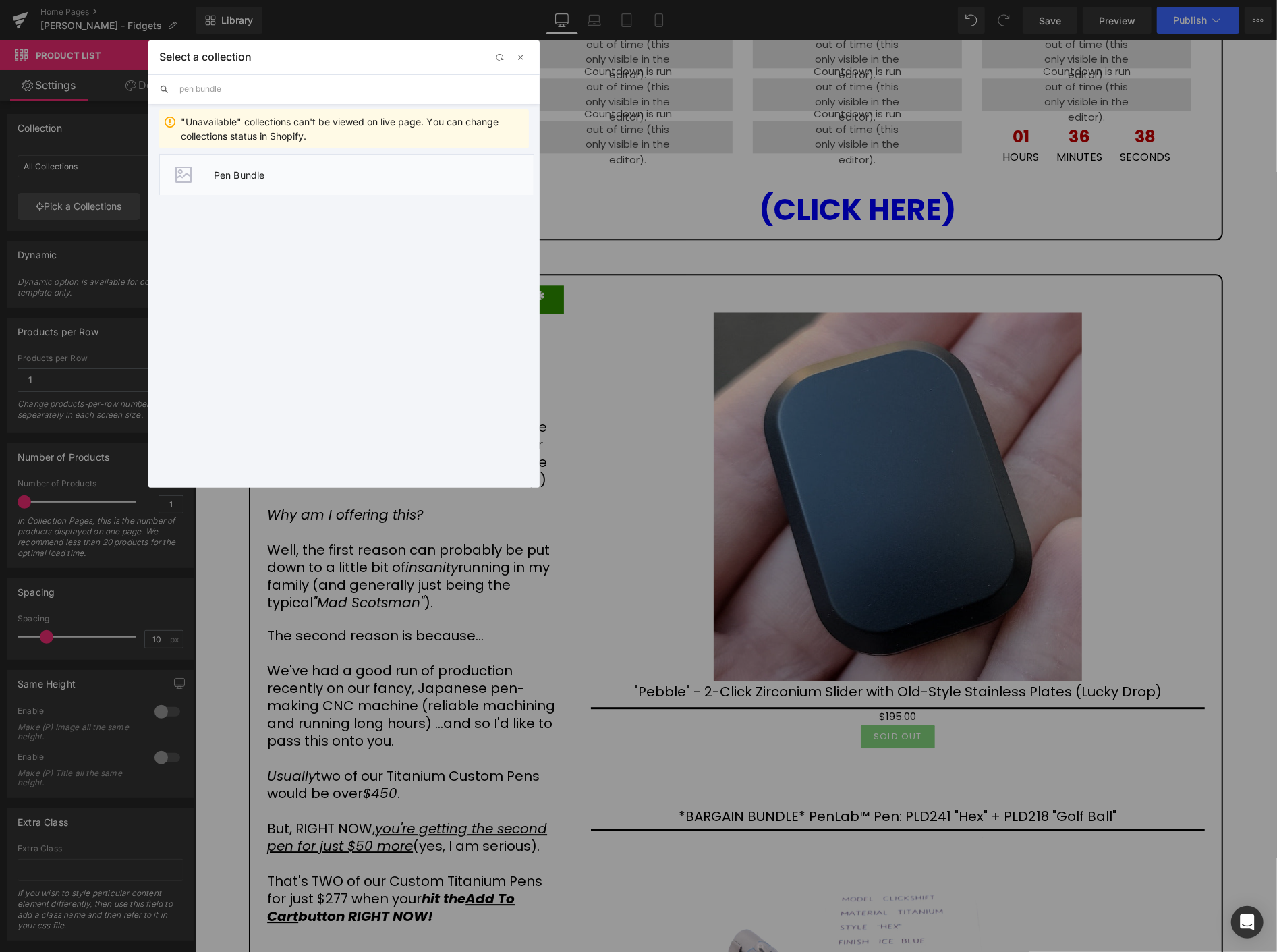
type input "pen bundle"
click at [340, 177] on span "Pen Bundle" at bounding box center [374, 175] width 319 height 12
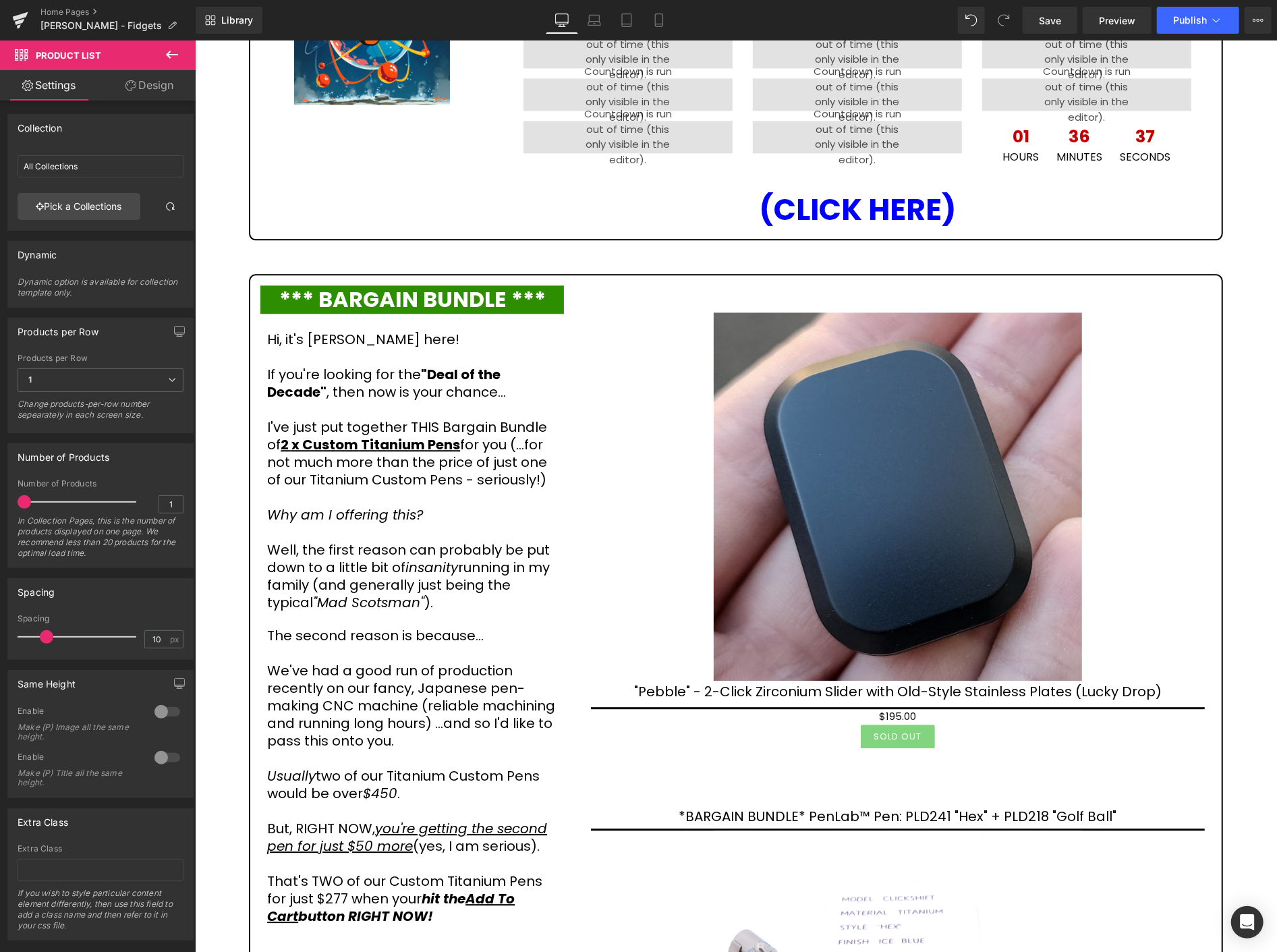
type input "Pen Bundle"
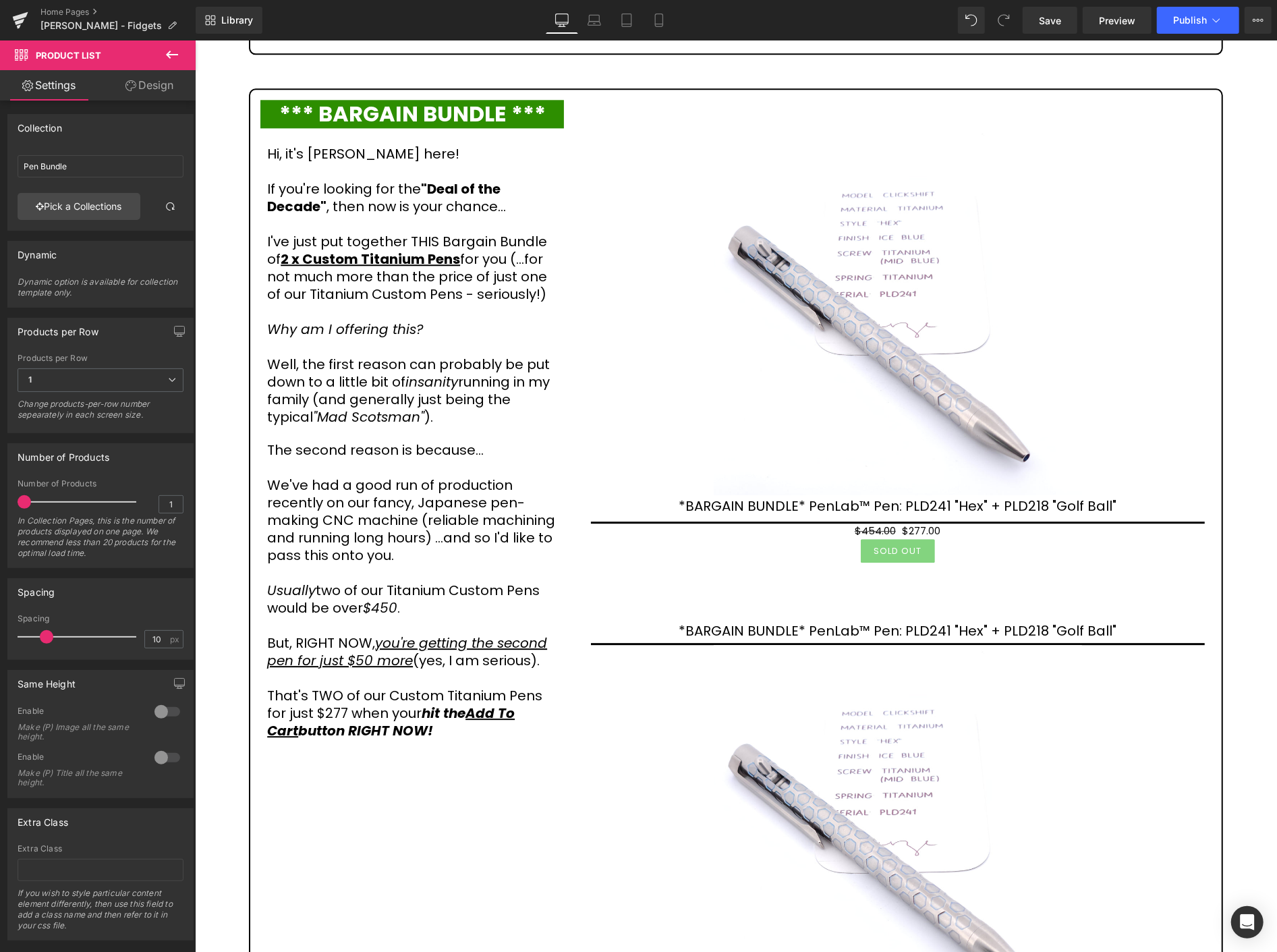
scroll to position [2576, 0]
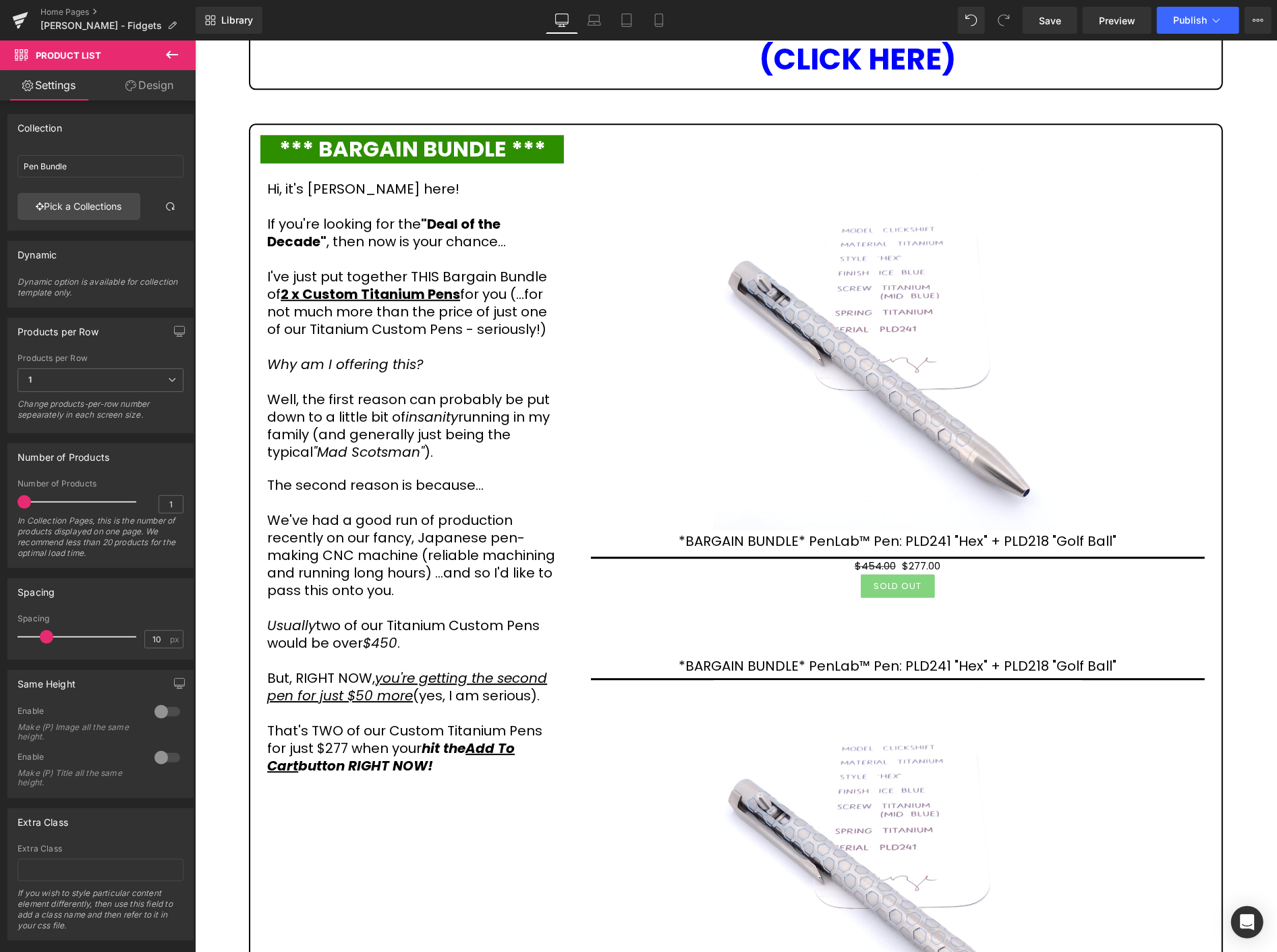
click at [160, 53] on button at bounding box center [172, 55] width 47 height 30
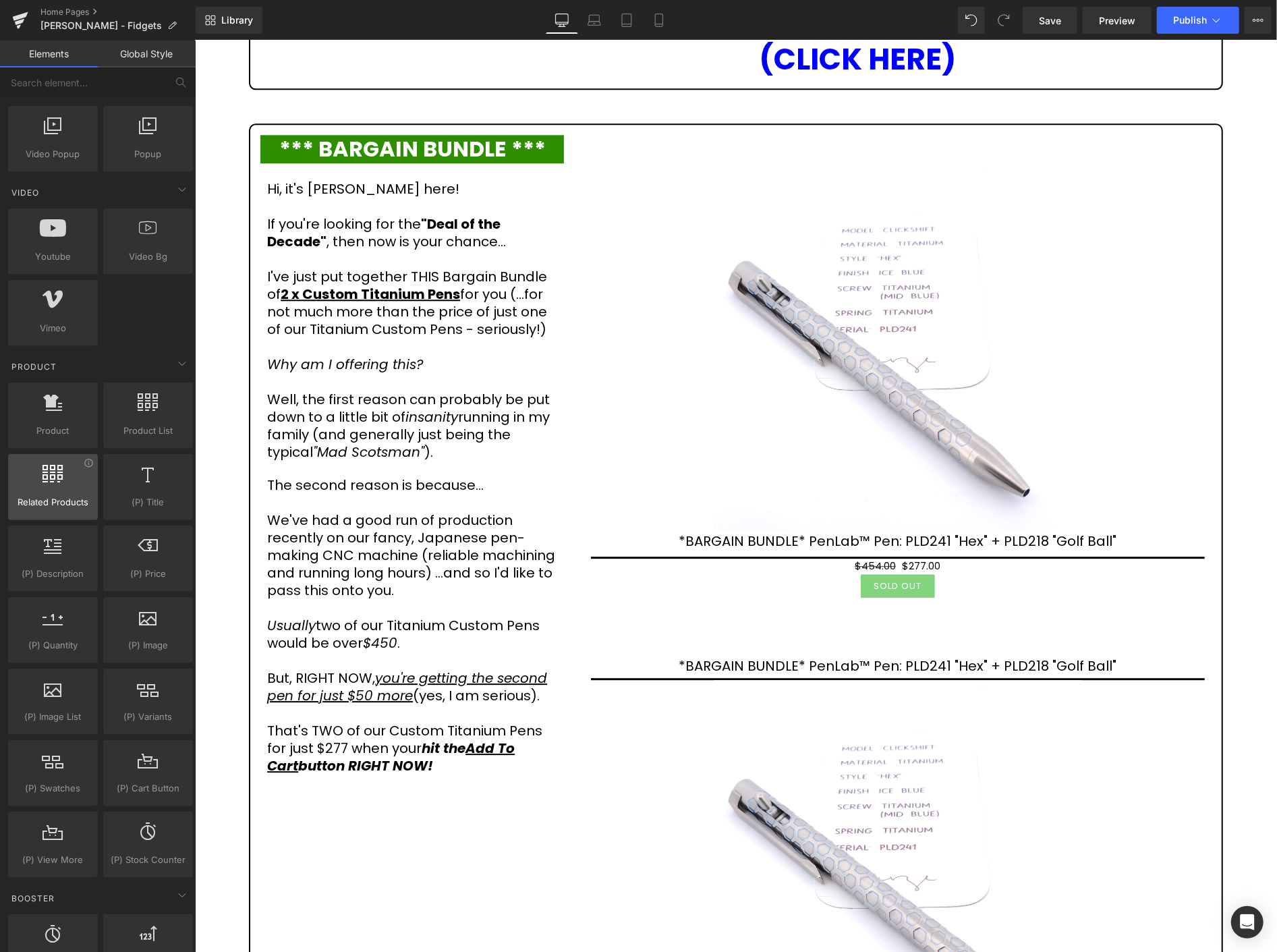
scroll to position [824, 0]
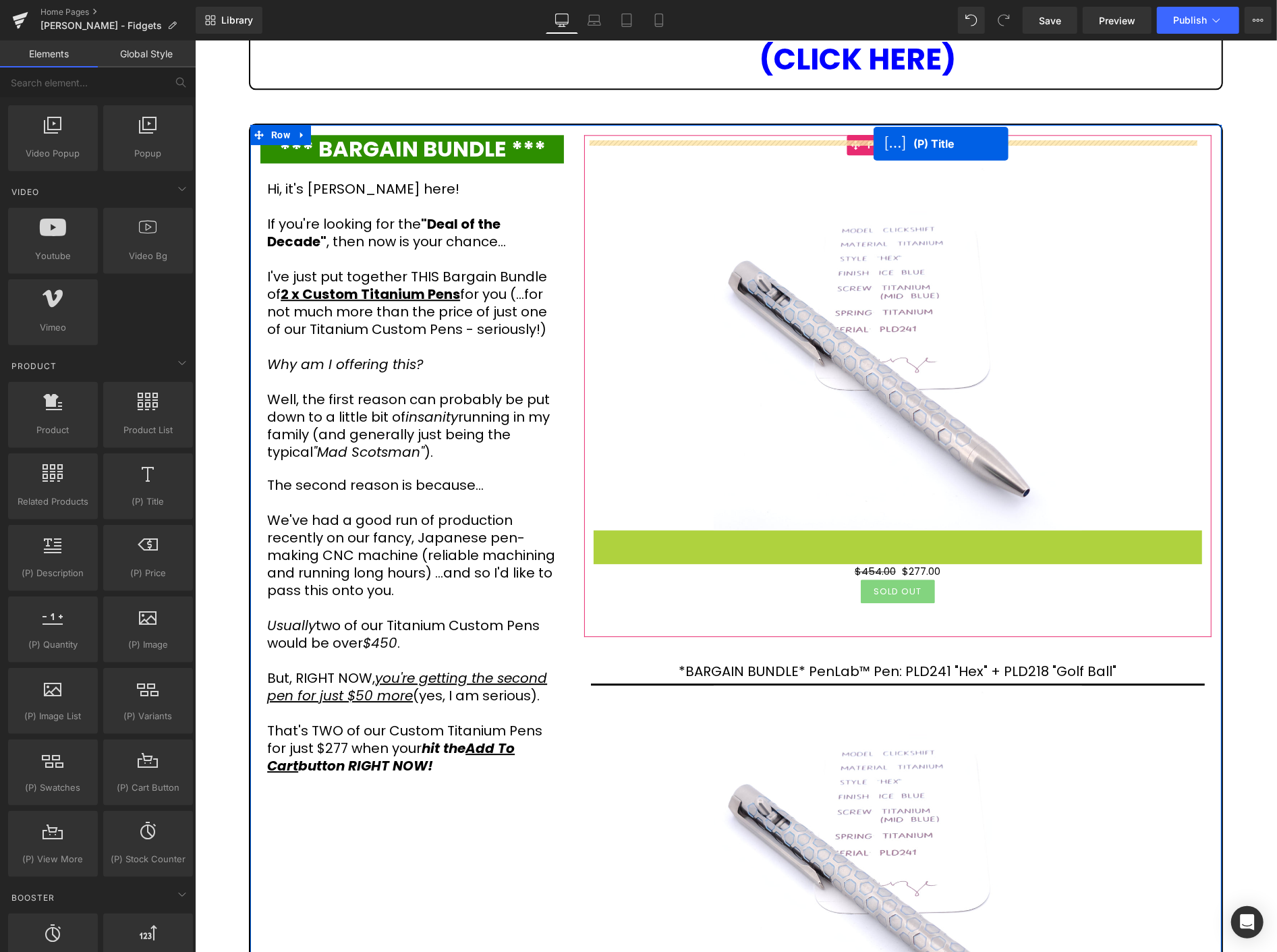
drag, startPoint x: 859, startPoint y: 516, endPoint x: 873, endPoint y: 143, distance: 373.3
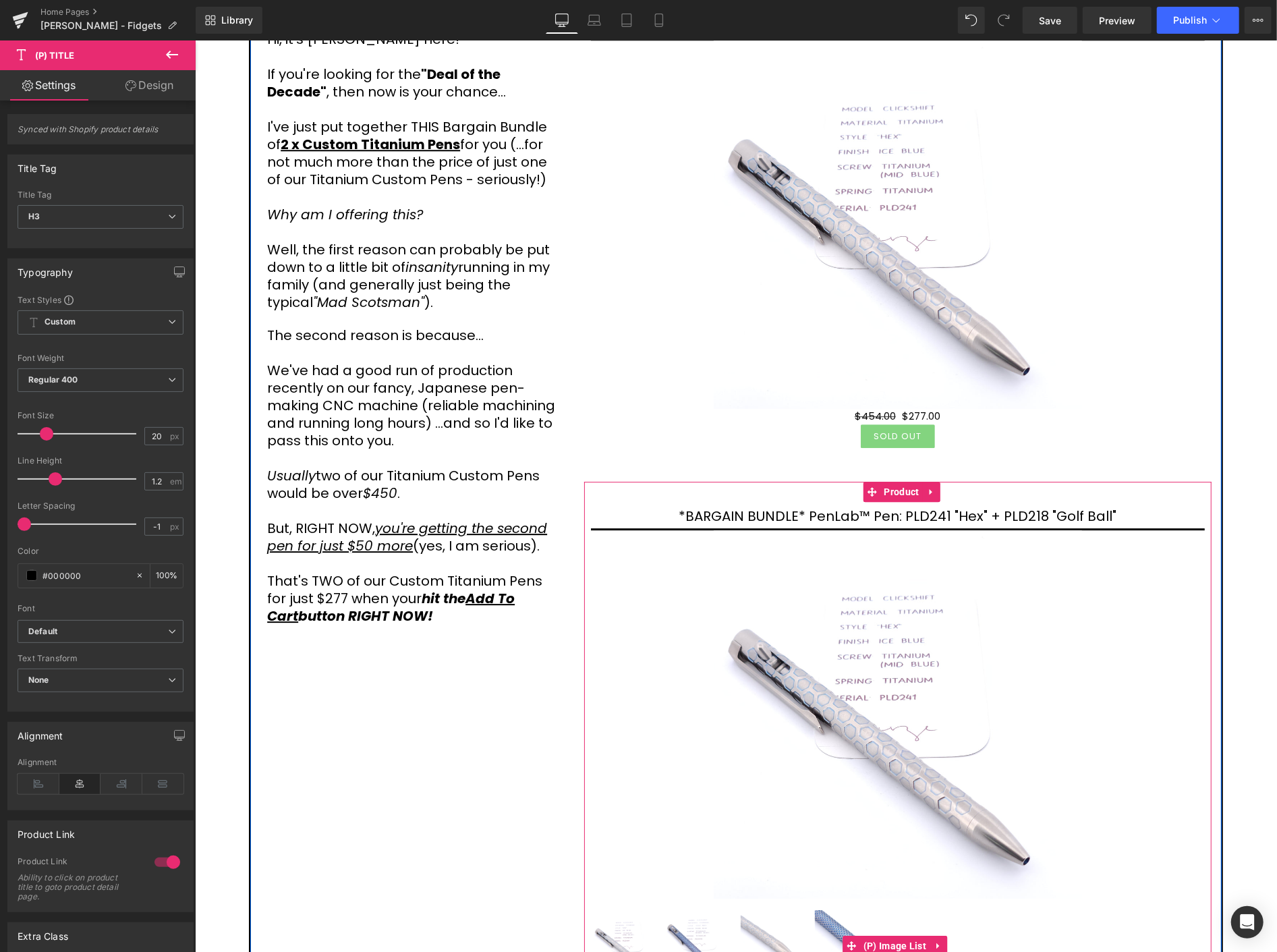
scroll to position [2753, 0]
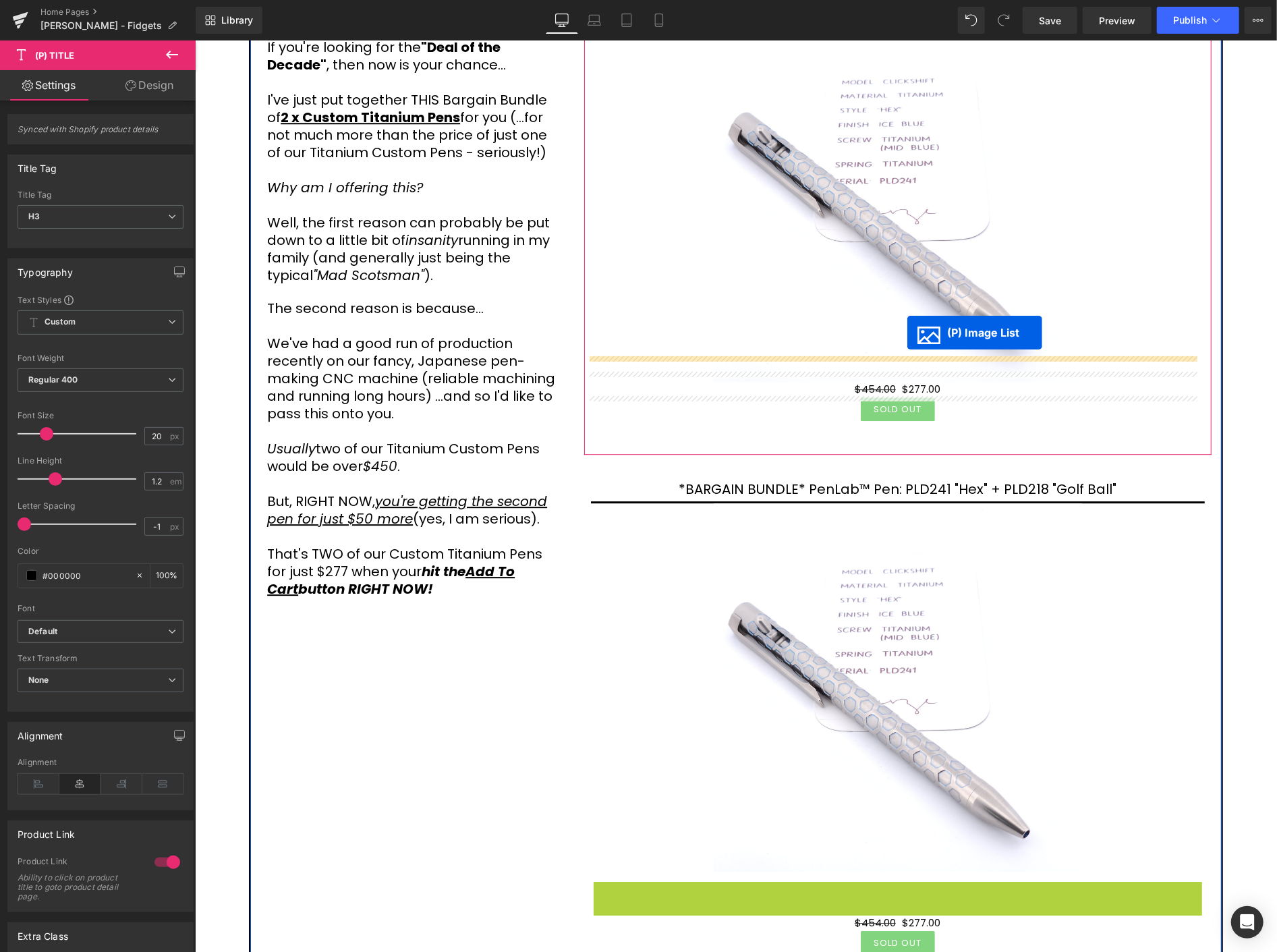
drag, startPoint x: 843, startPoint y: 918, endPoint x: 907, endPoint y: 332, distance: 589.5
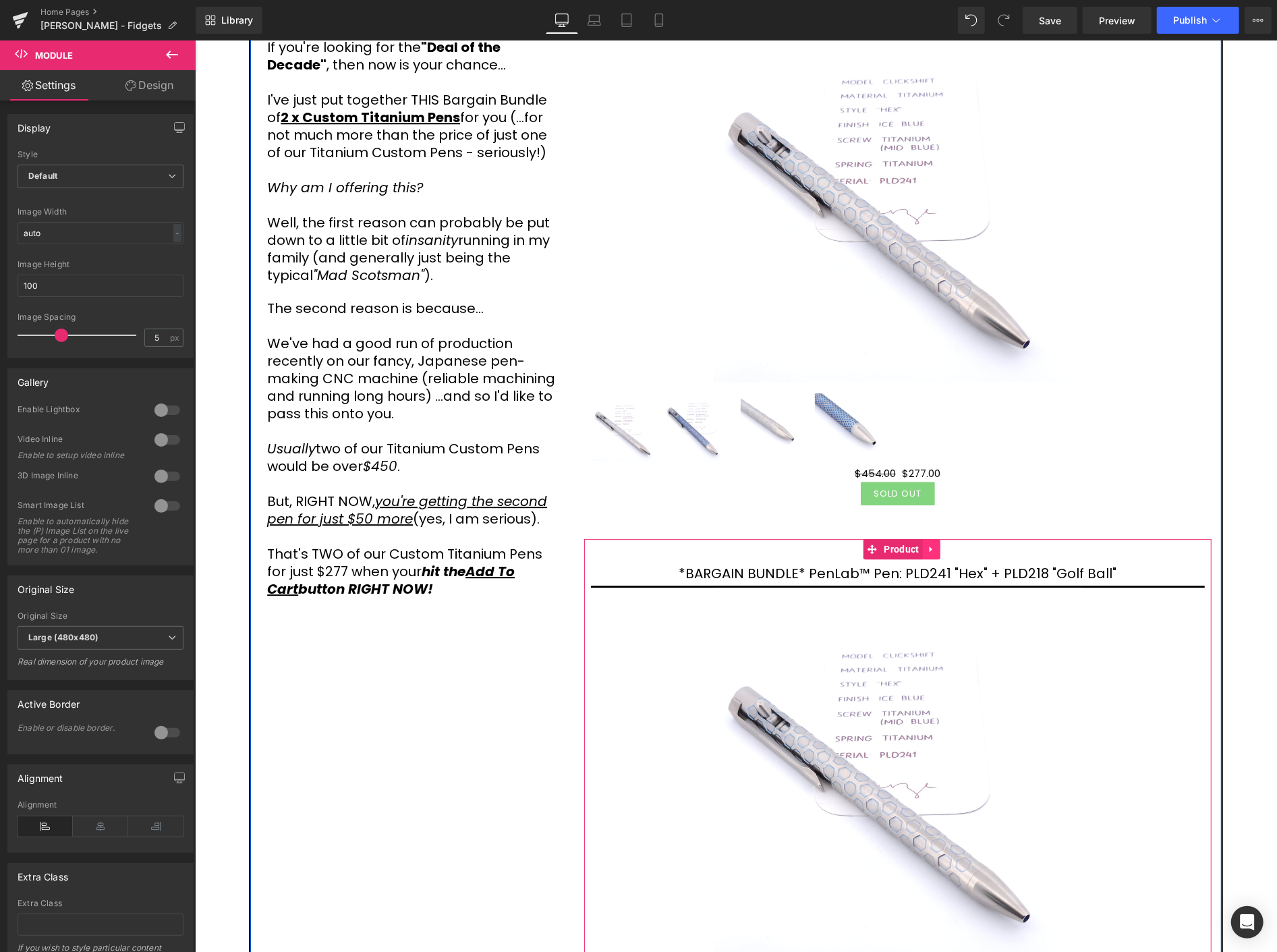
click at [922, 538] on link at bounding box center [930, 548] width 17 height 20
click at [935, 544] on icon at bounding box center [939, 548] width 9 height 9
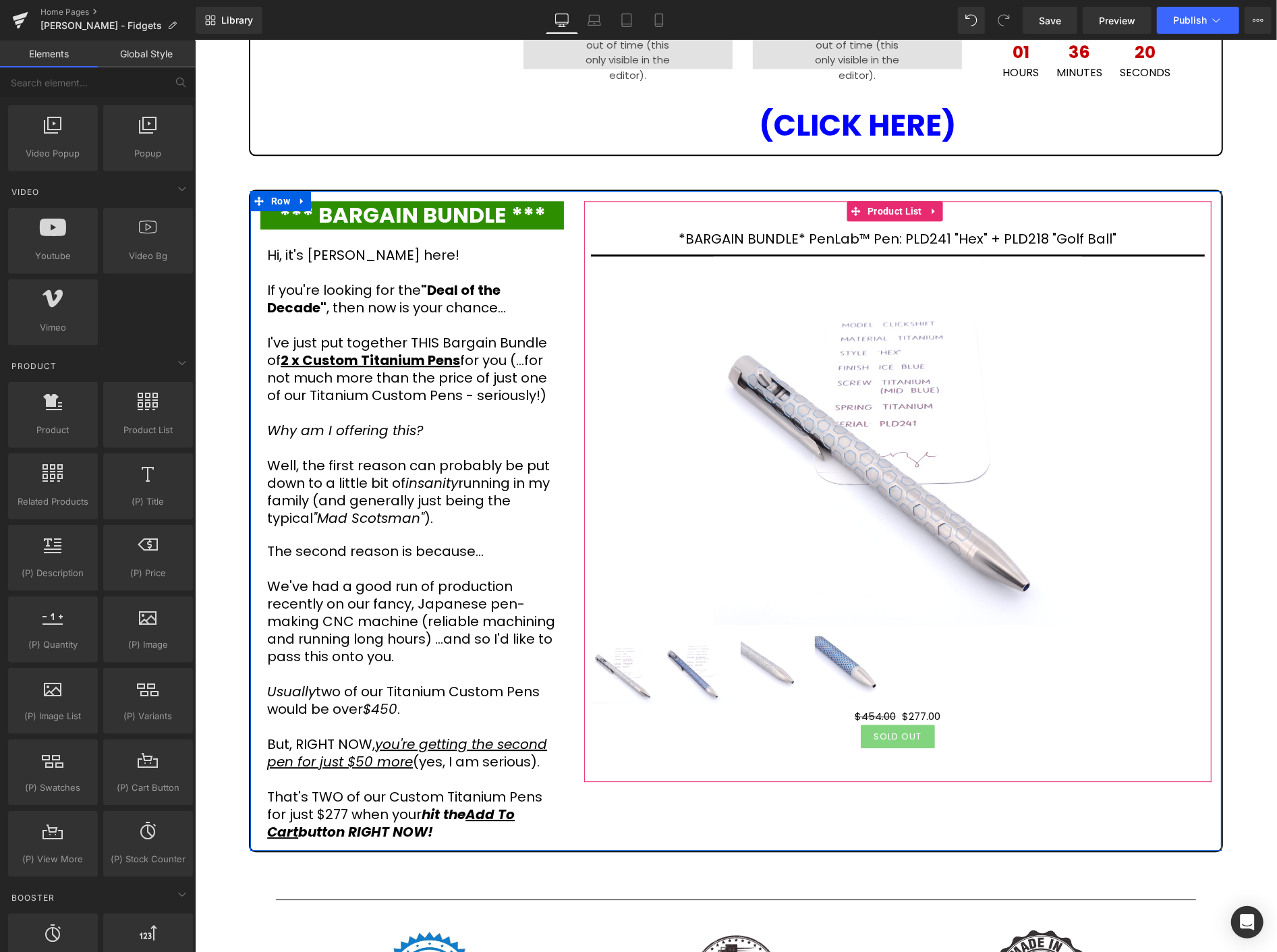
scroll to position [2453, 0]
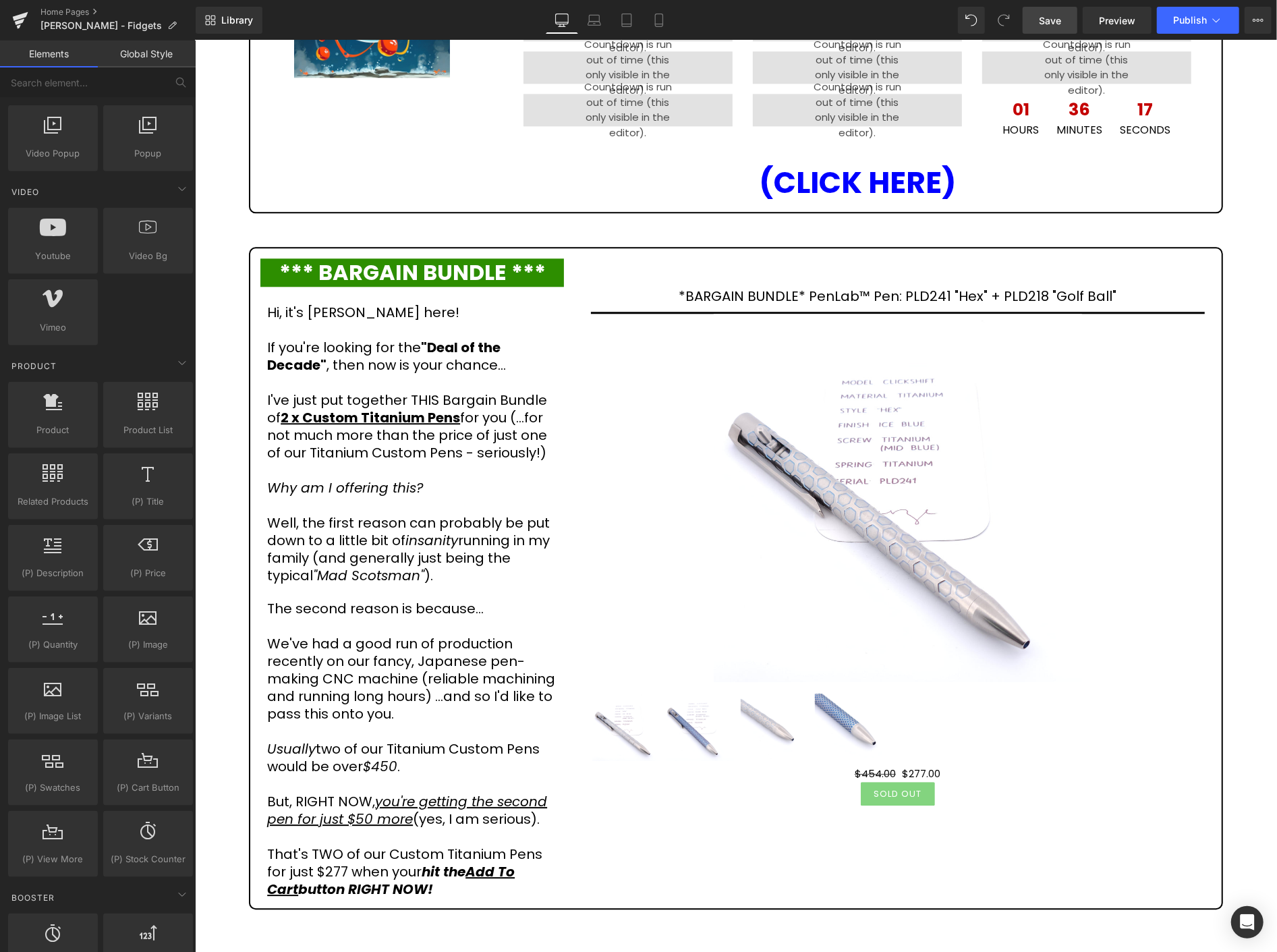
click at [1067, 16] on link "Save" at bounding box center [1050, 20] width 54 height 27
click at [1215, 21] on icon at bounding box center [1216, 20] width 7 height 4
click at [1212, 19] on icon at bounding box center [1216, 20] width 14 height 14
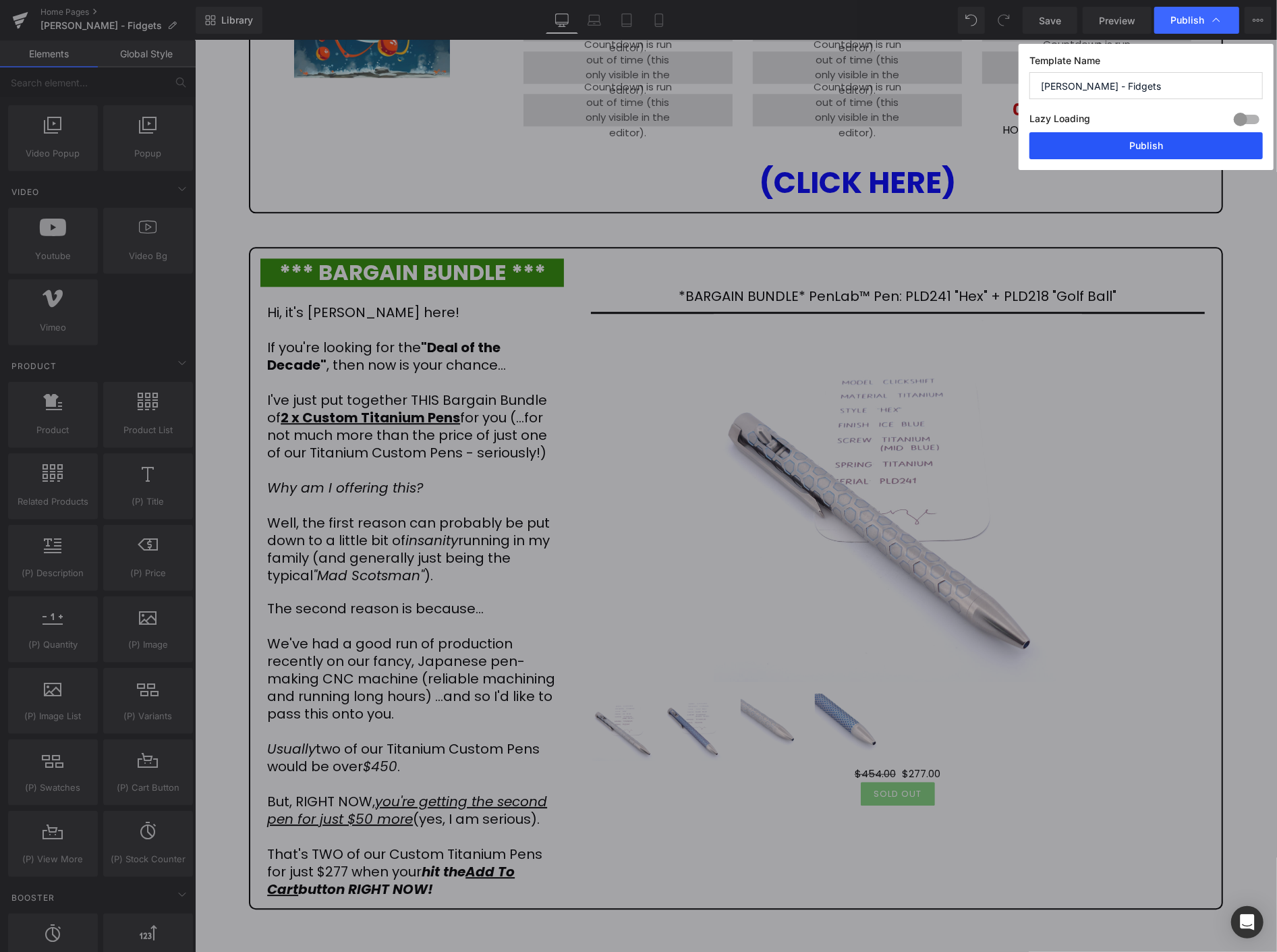
click at [1178, 146] on button "Publish" at bounding box center [1145, 146] width 233 height 27
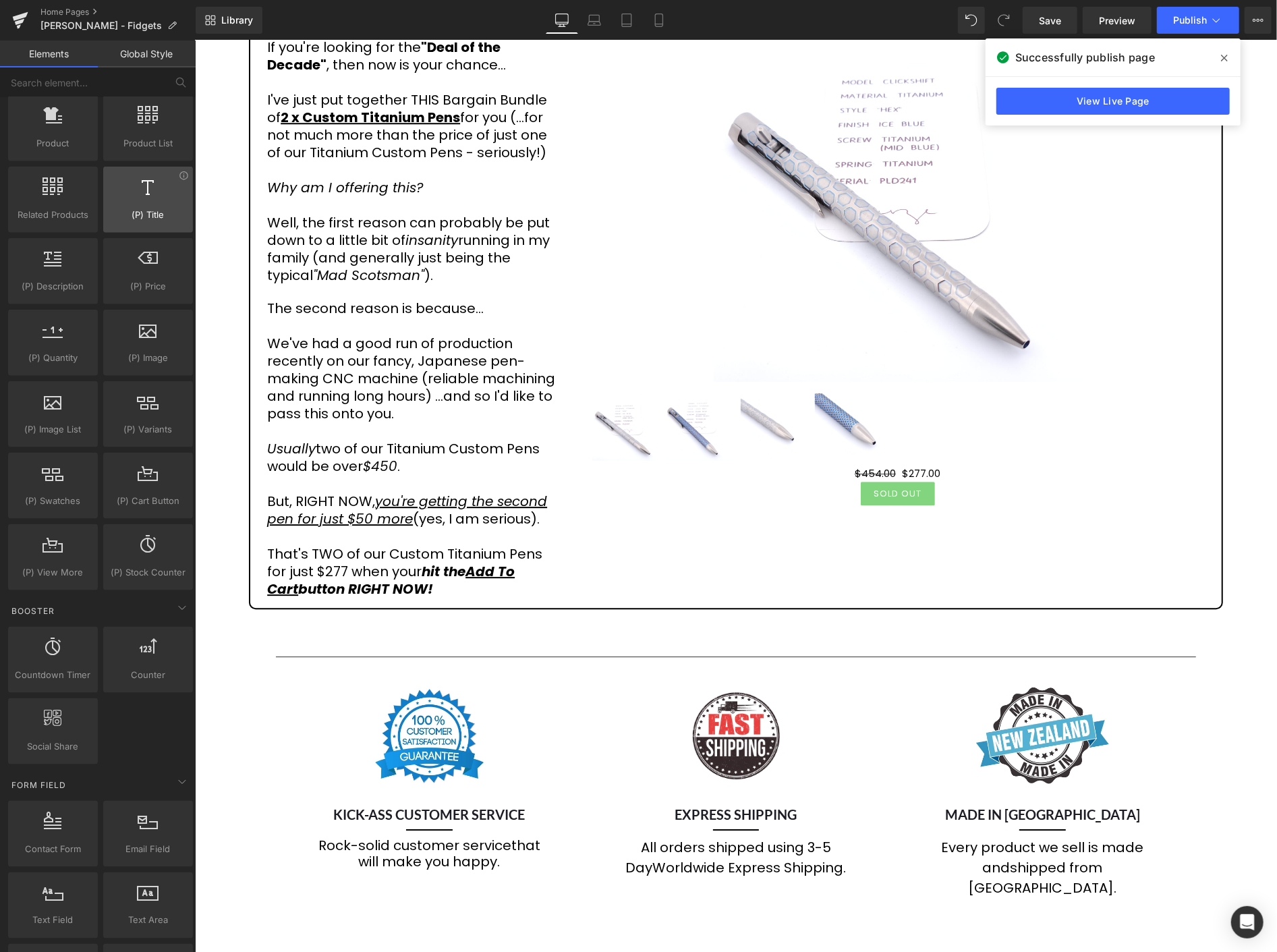
scroll to position [1124, 0]
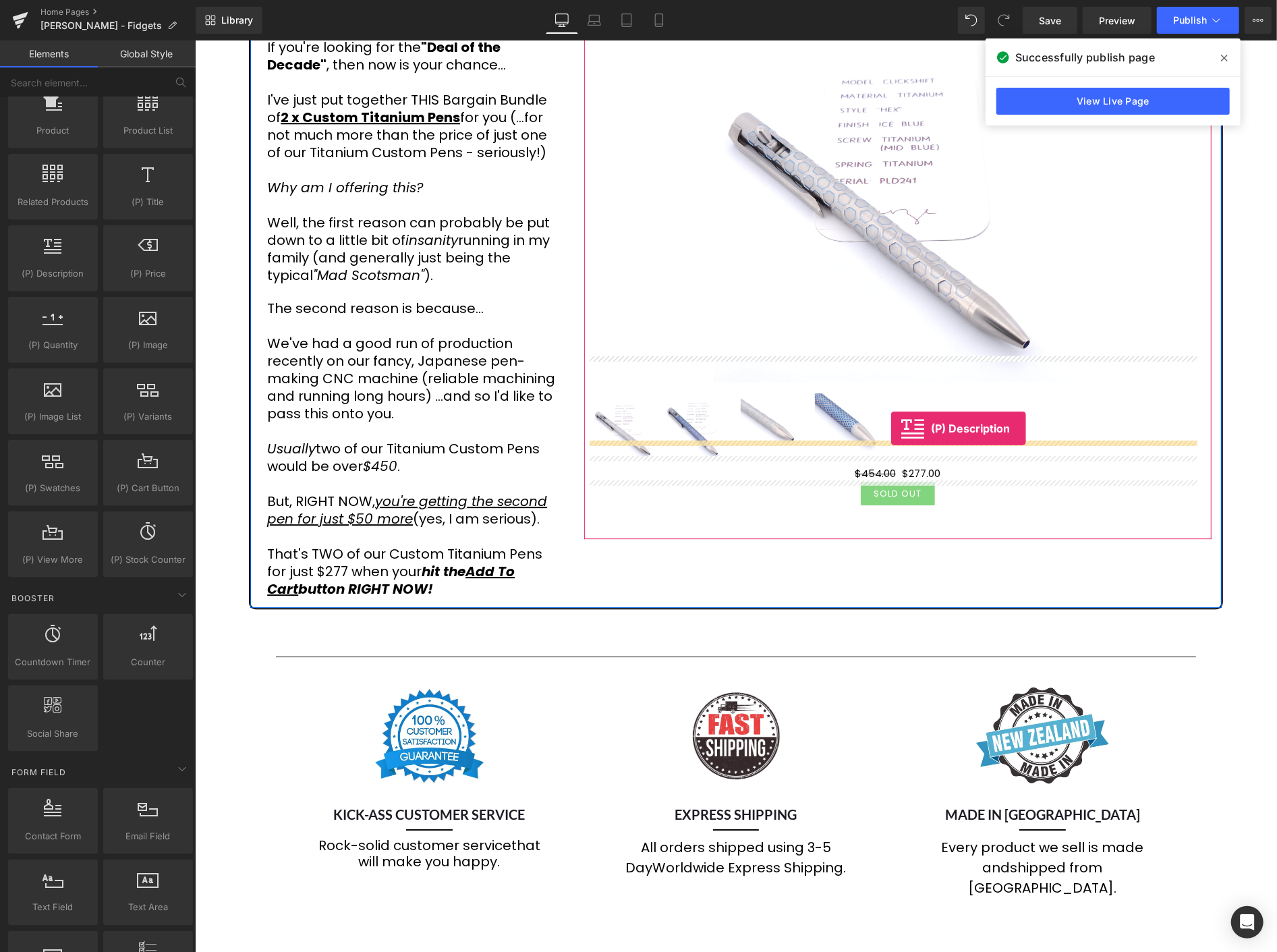
drag, startPoint x: 253, startPoint y: 309, endPoint x: 890, endPoint y: 427, distance: 647.8
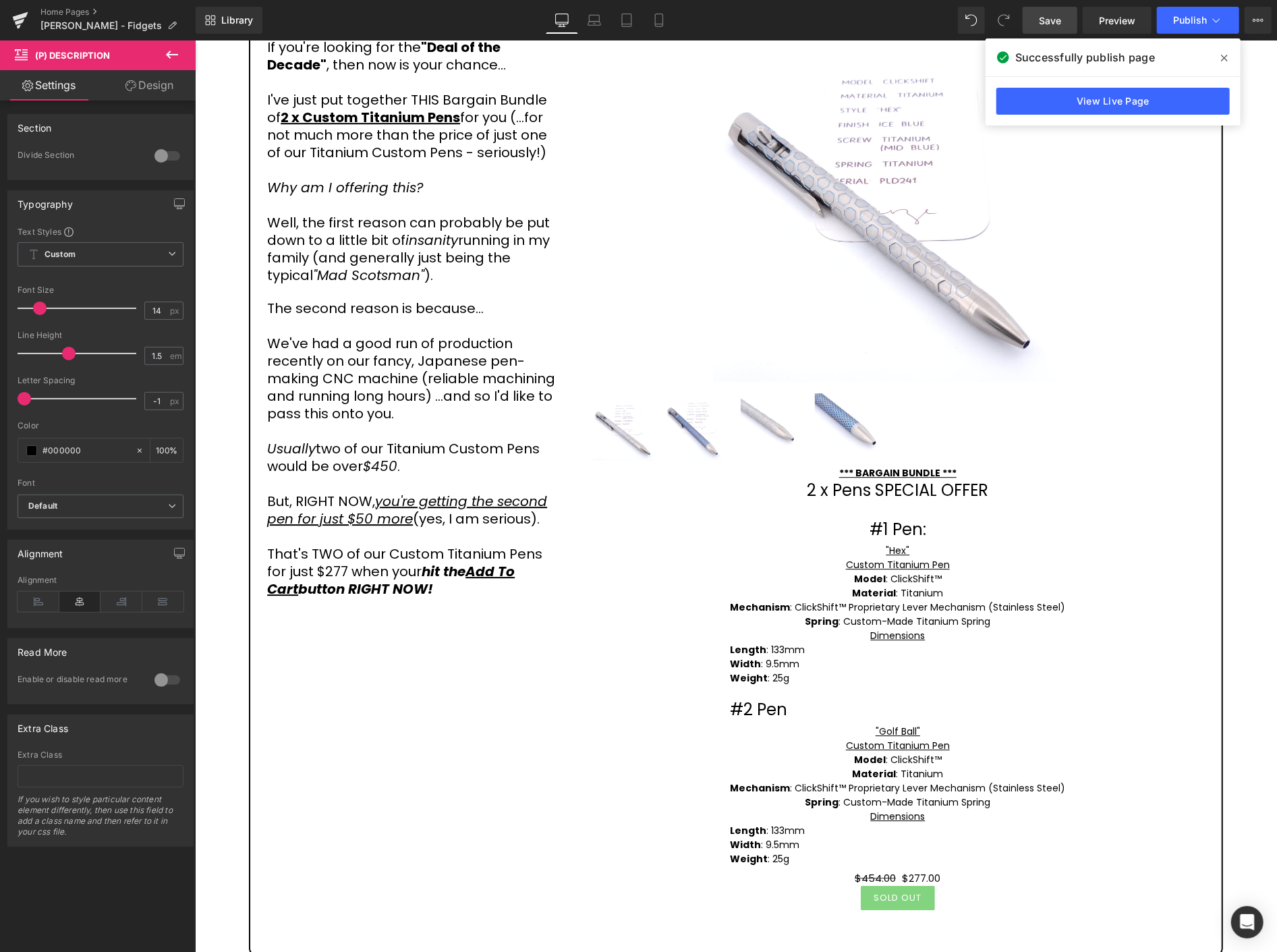
click at [1054, 17] on span "Save" at bounding box center [1050, 21] width 23 height 15
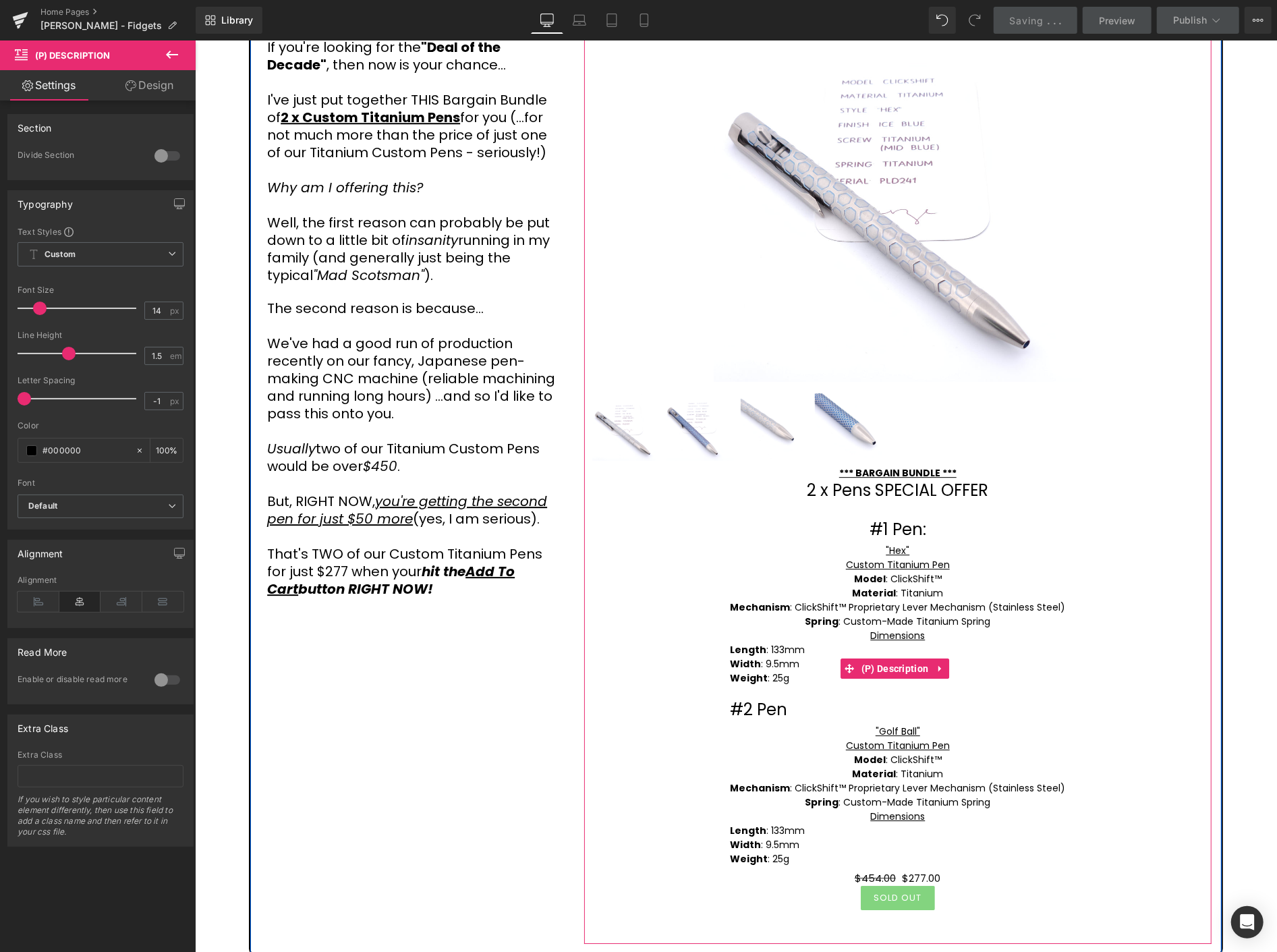
click at [921, 585] on span "Material : Titanium" at bounding box center [897, 592] width 91 height 14
click at [889, 658] on span "(P) Description" at bounding box center [895, 668] width 74 height 20
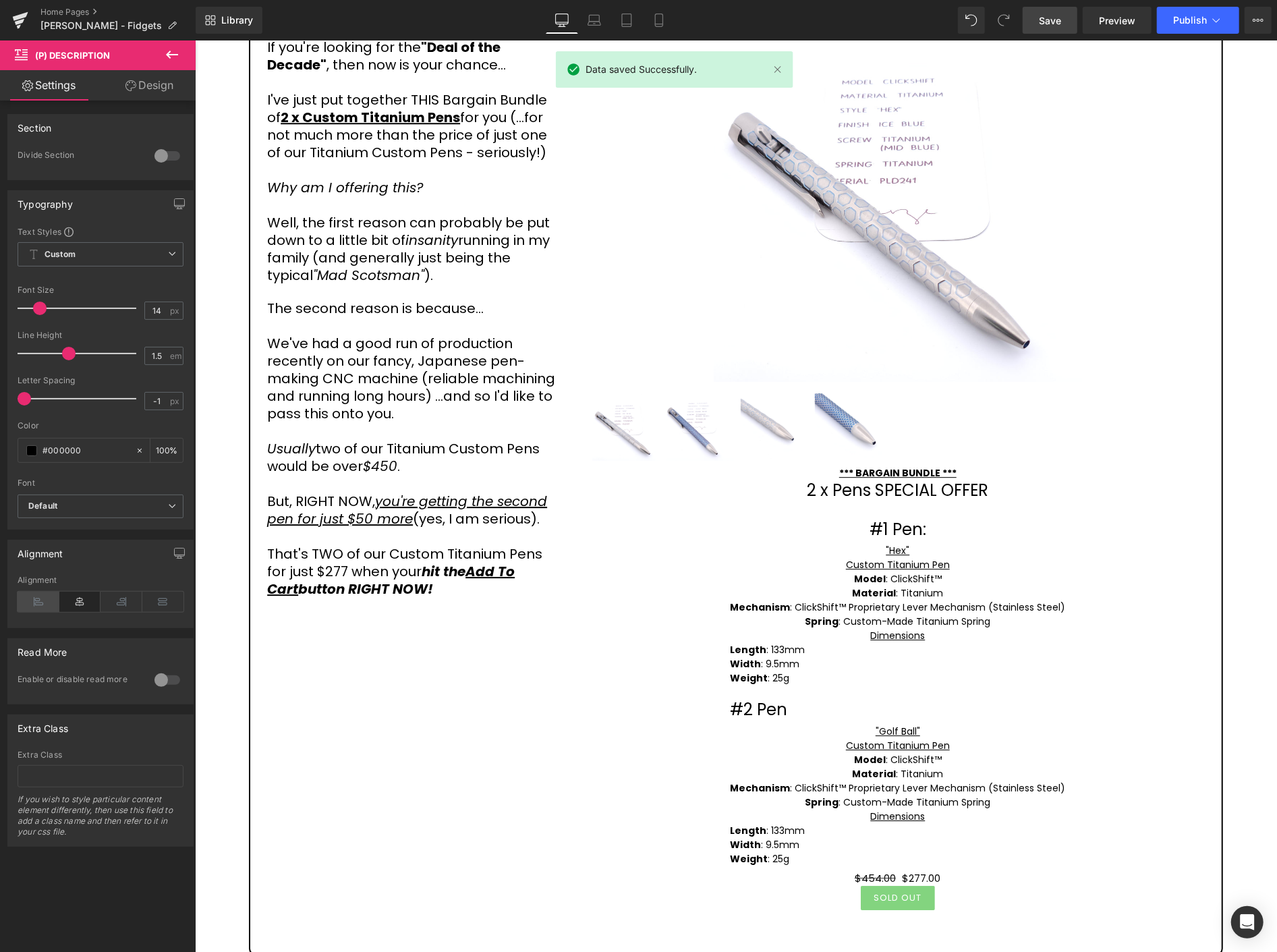
click at [45, 598] on icon at bounding box center [38, 602] width 42 height 20
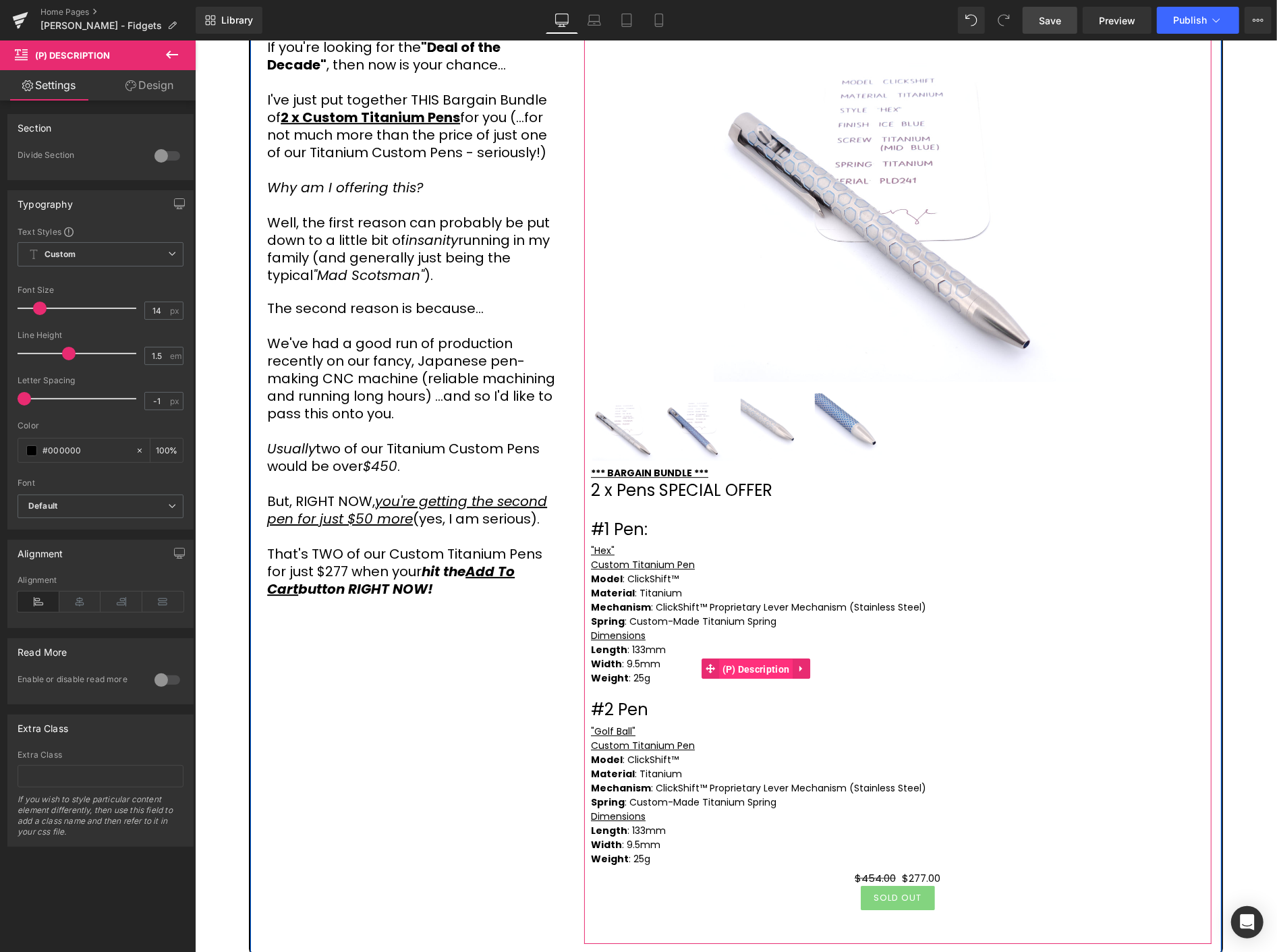
click at [741, 658] on span "(P) Description" at bounding box center [756, 668] width 74 height 20
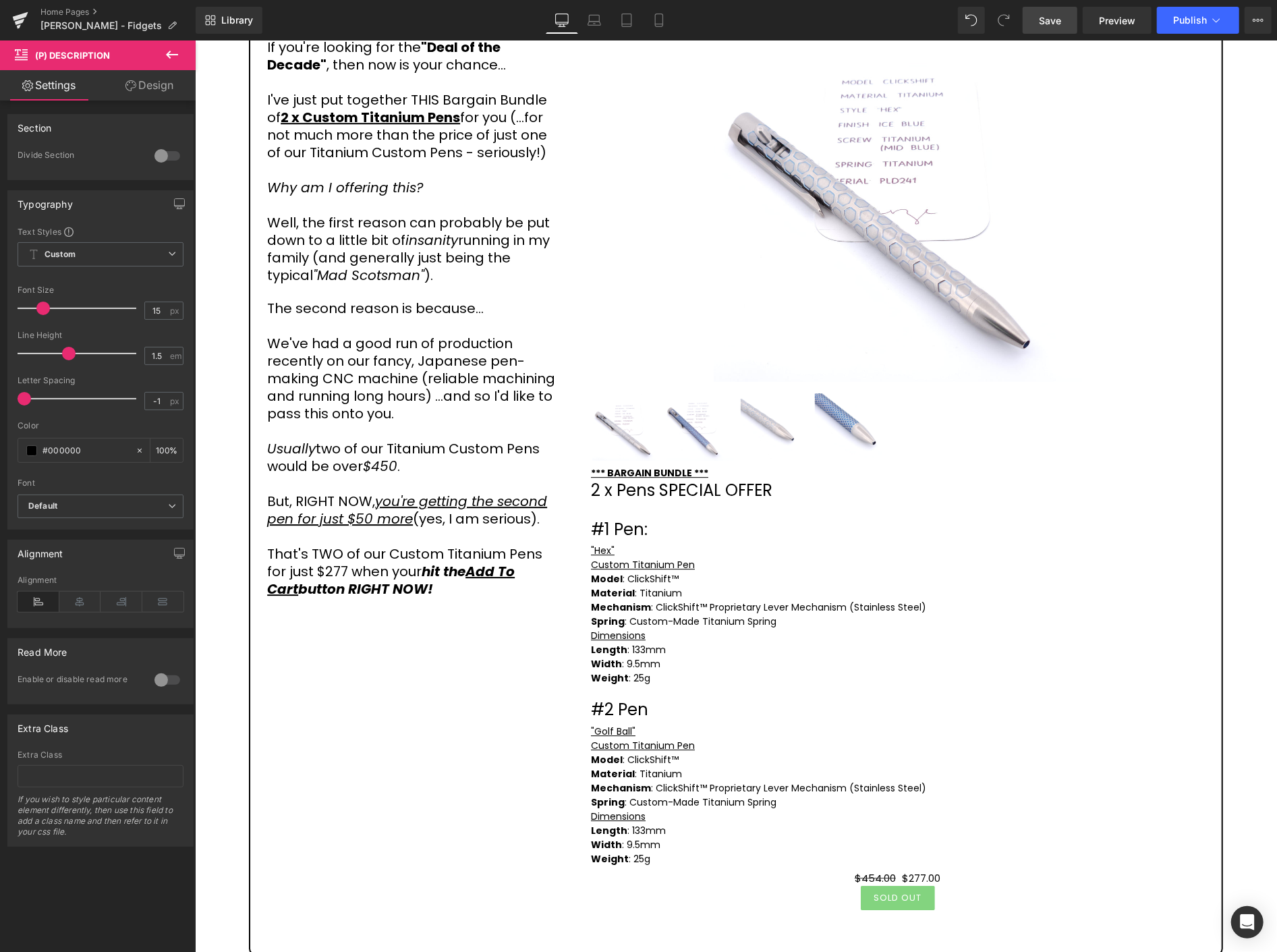
type input "17"
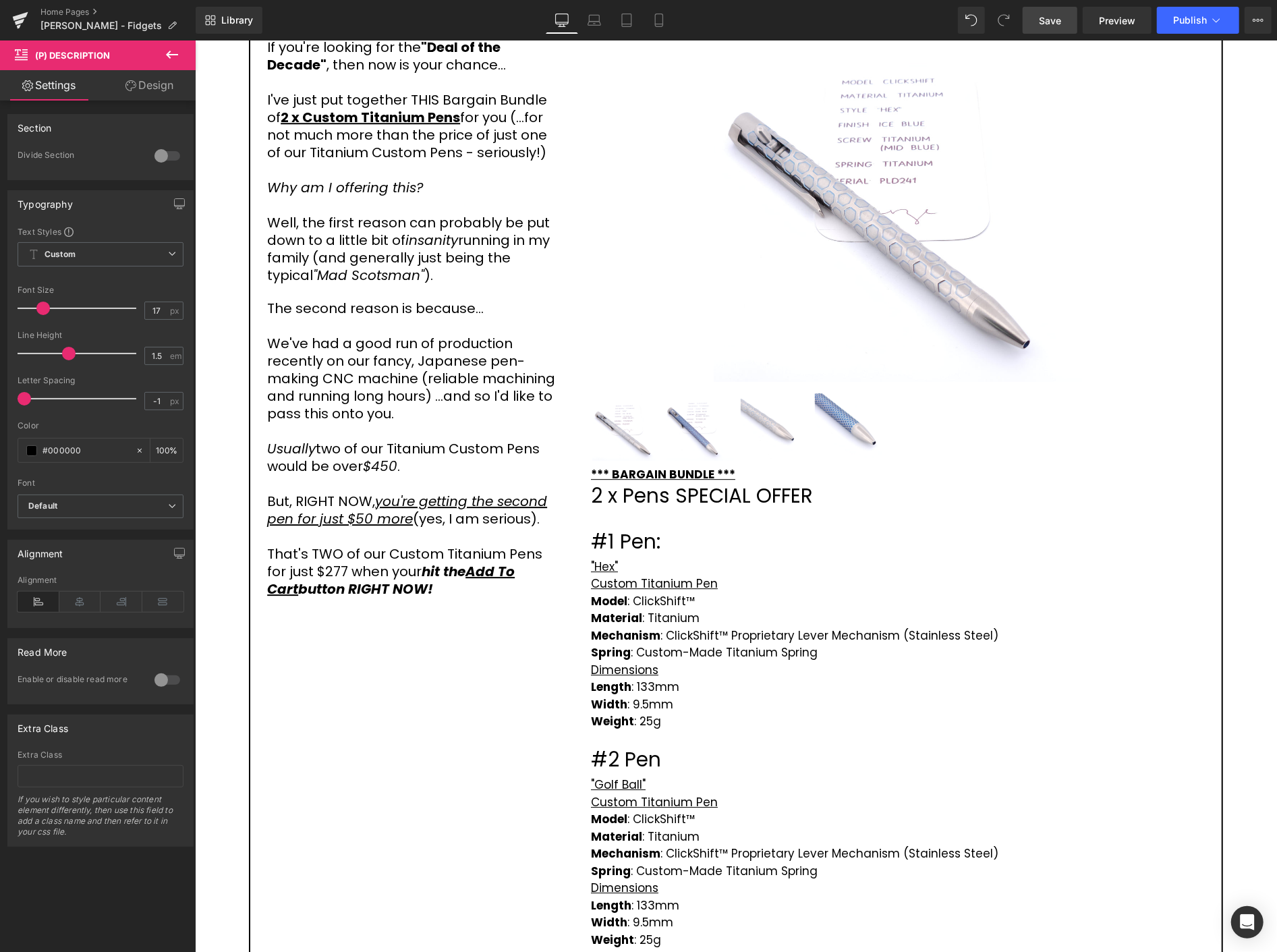
click at [41, 306] on span at bounding box center [43, 308] width 14 height 14
click at [147, 78] on link "Design" at bounding box center [150, 84] width 98 height 30
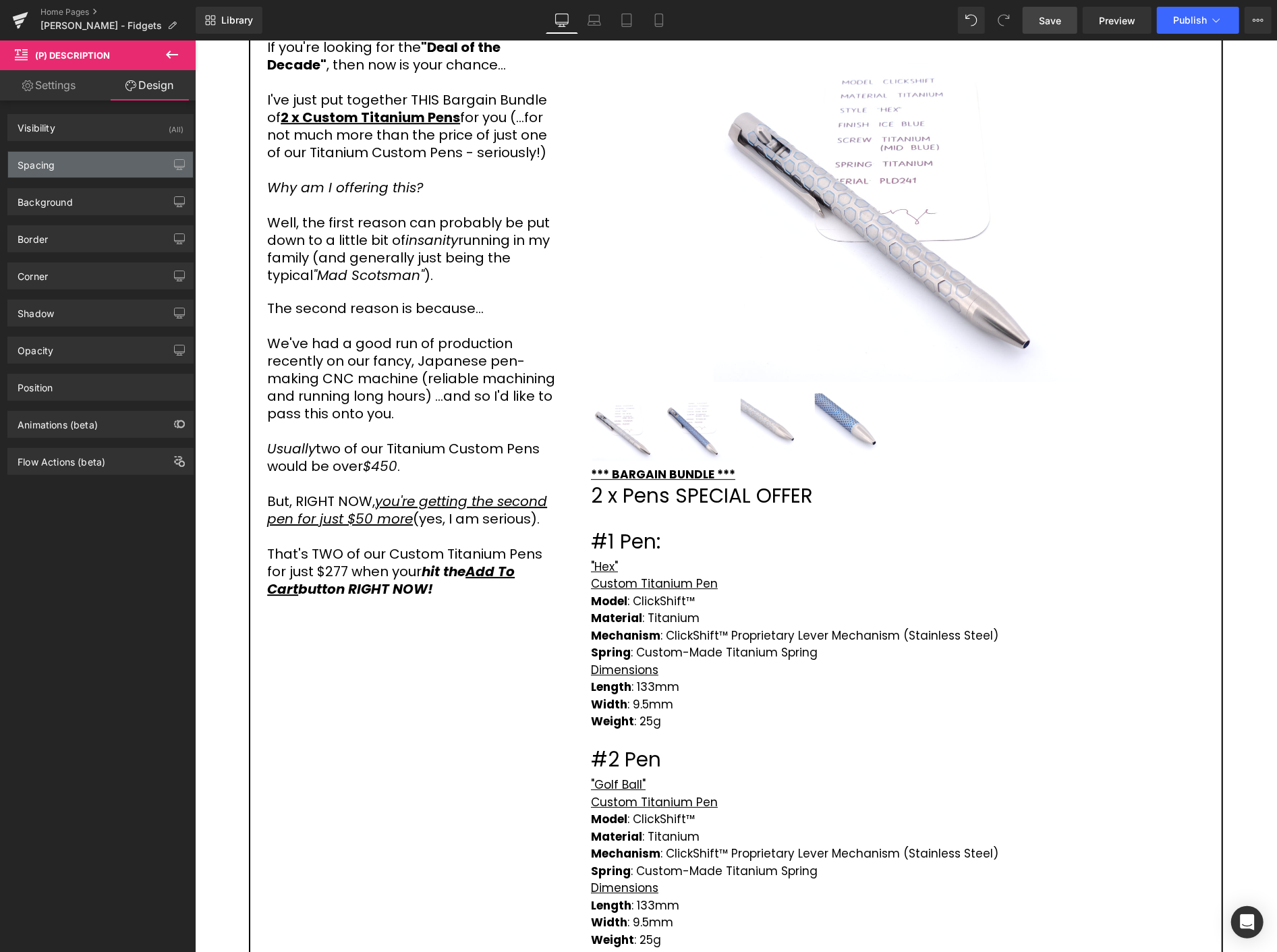
click at [74, 156] on div "Spacing" at bounding box center [101, 164] width 185 height 25
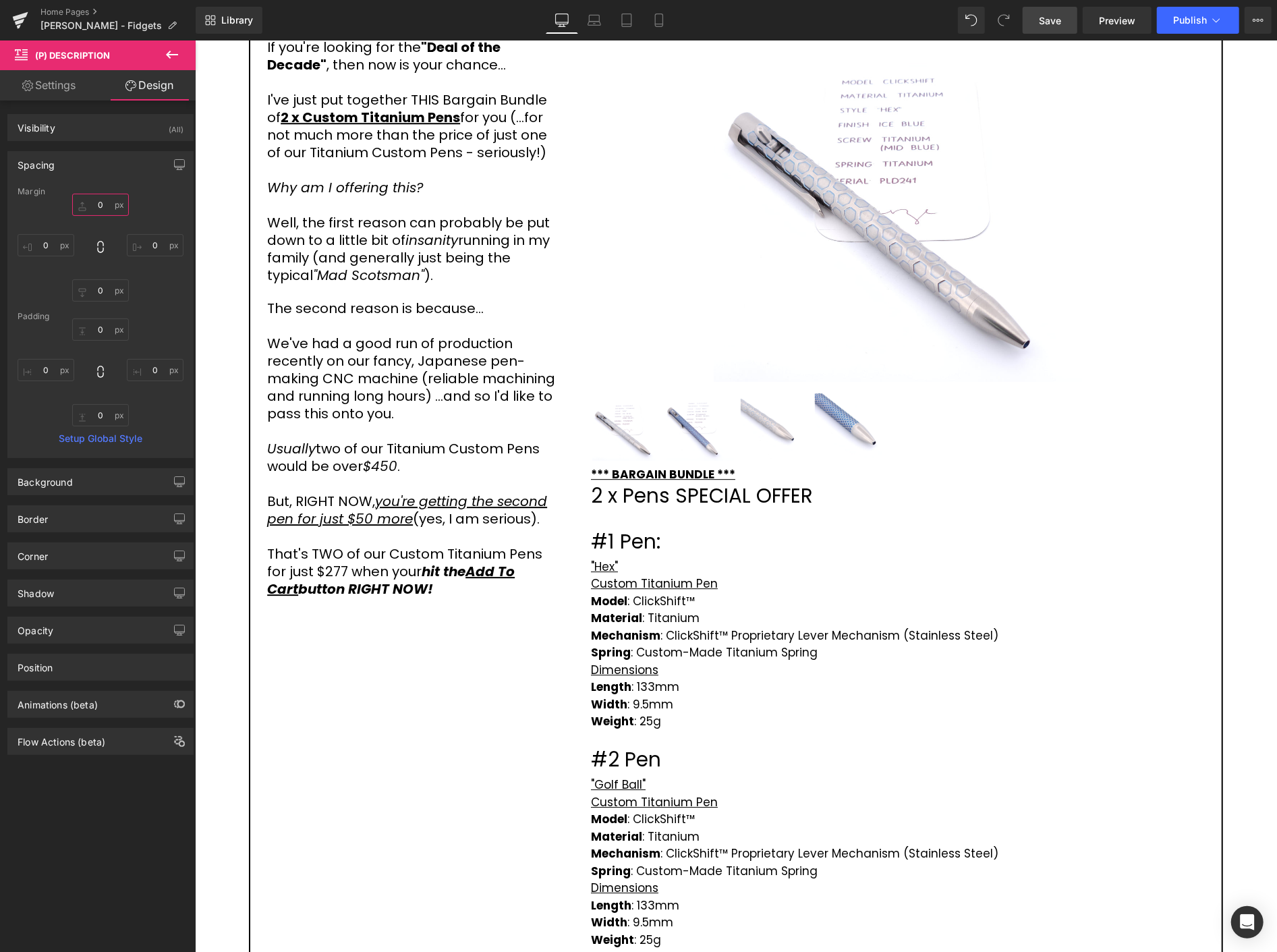
click at [106, 202] on input "0" at bounding box center [101, 204] width 56 height 23
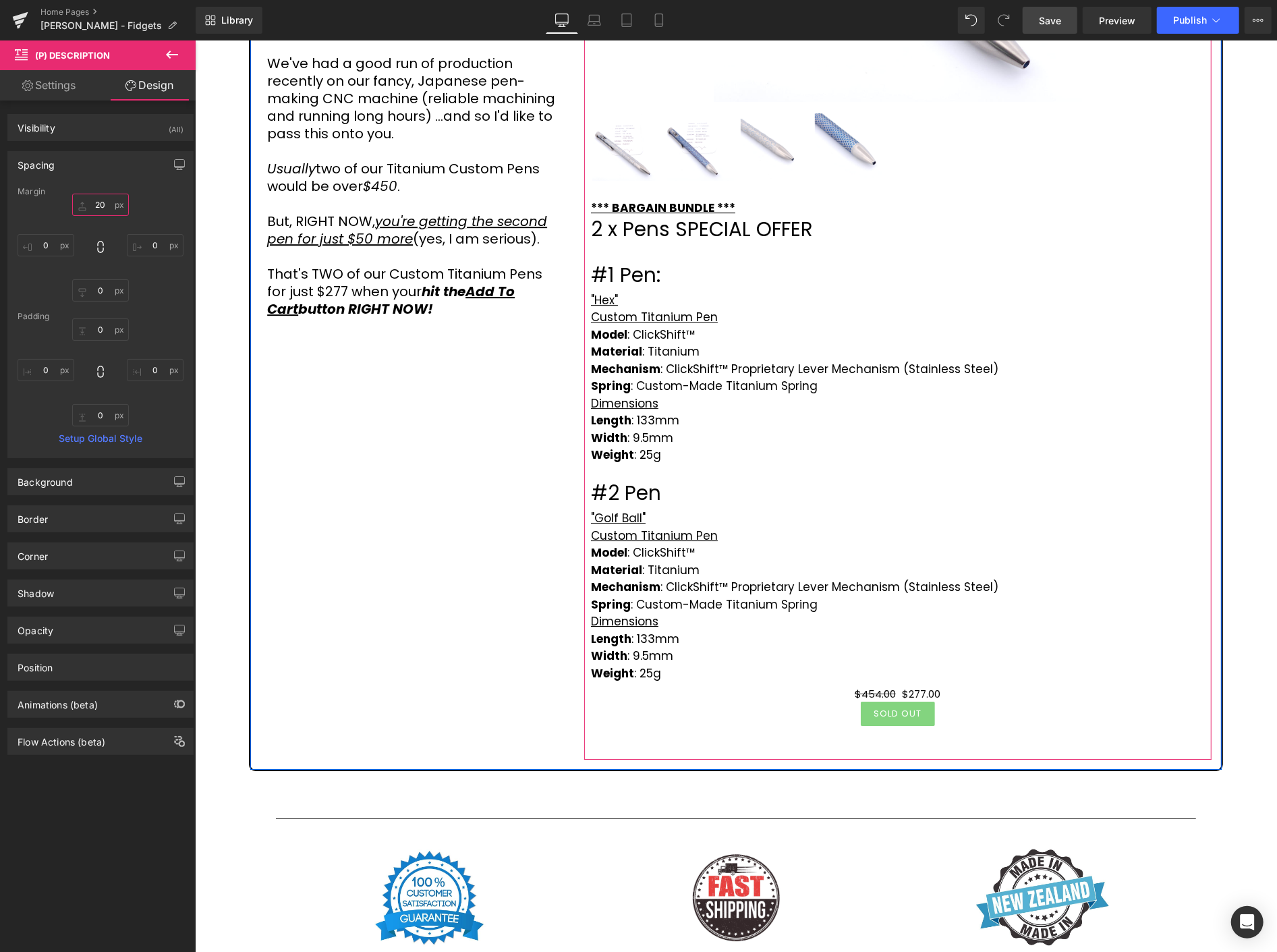
scroll to position [3053, 0]
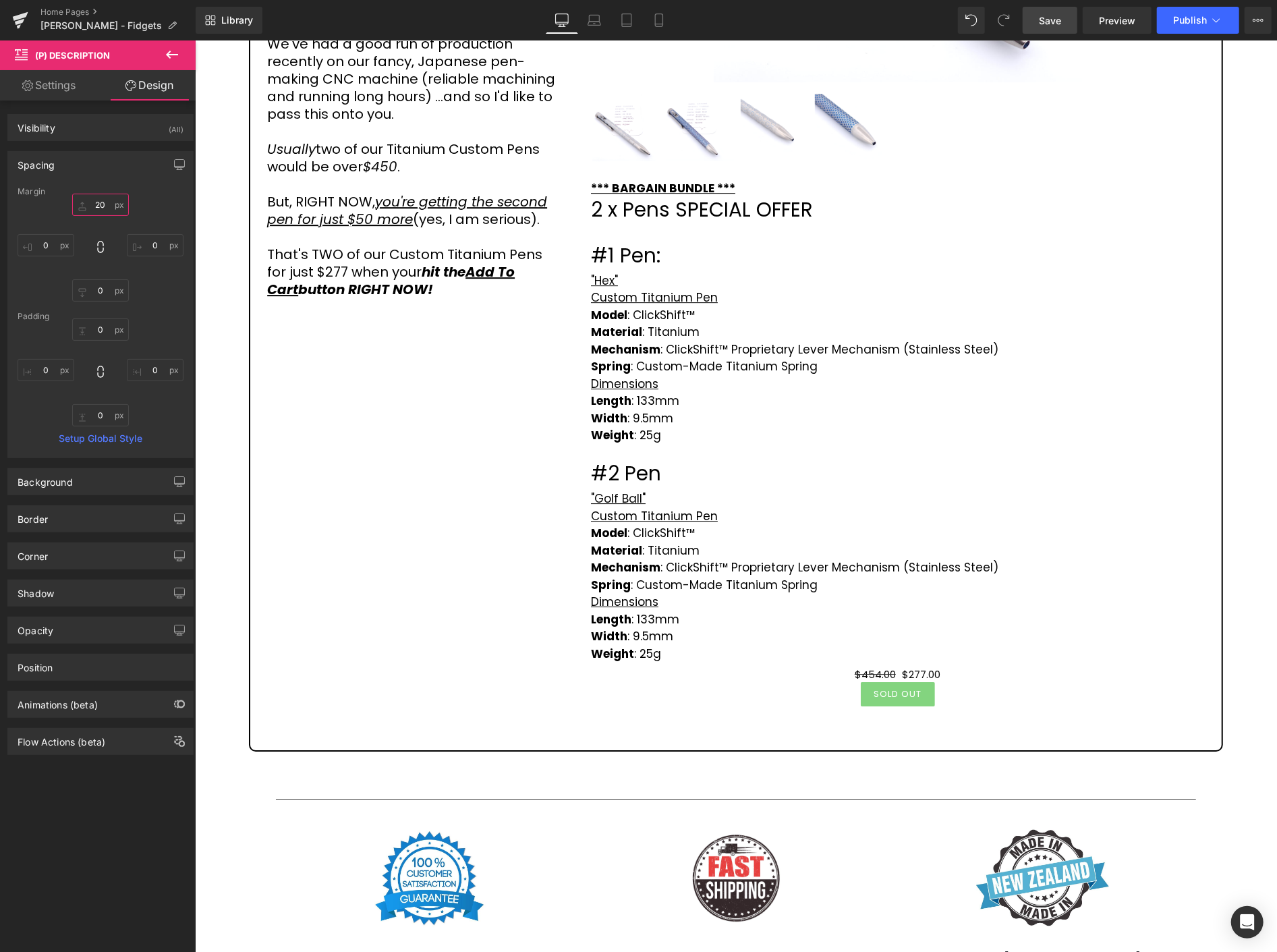
type input "20"
click at [1057, 16] on span "Save" at bounding box center [1050, 21] width 23 height 15
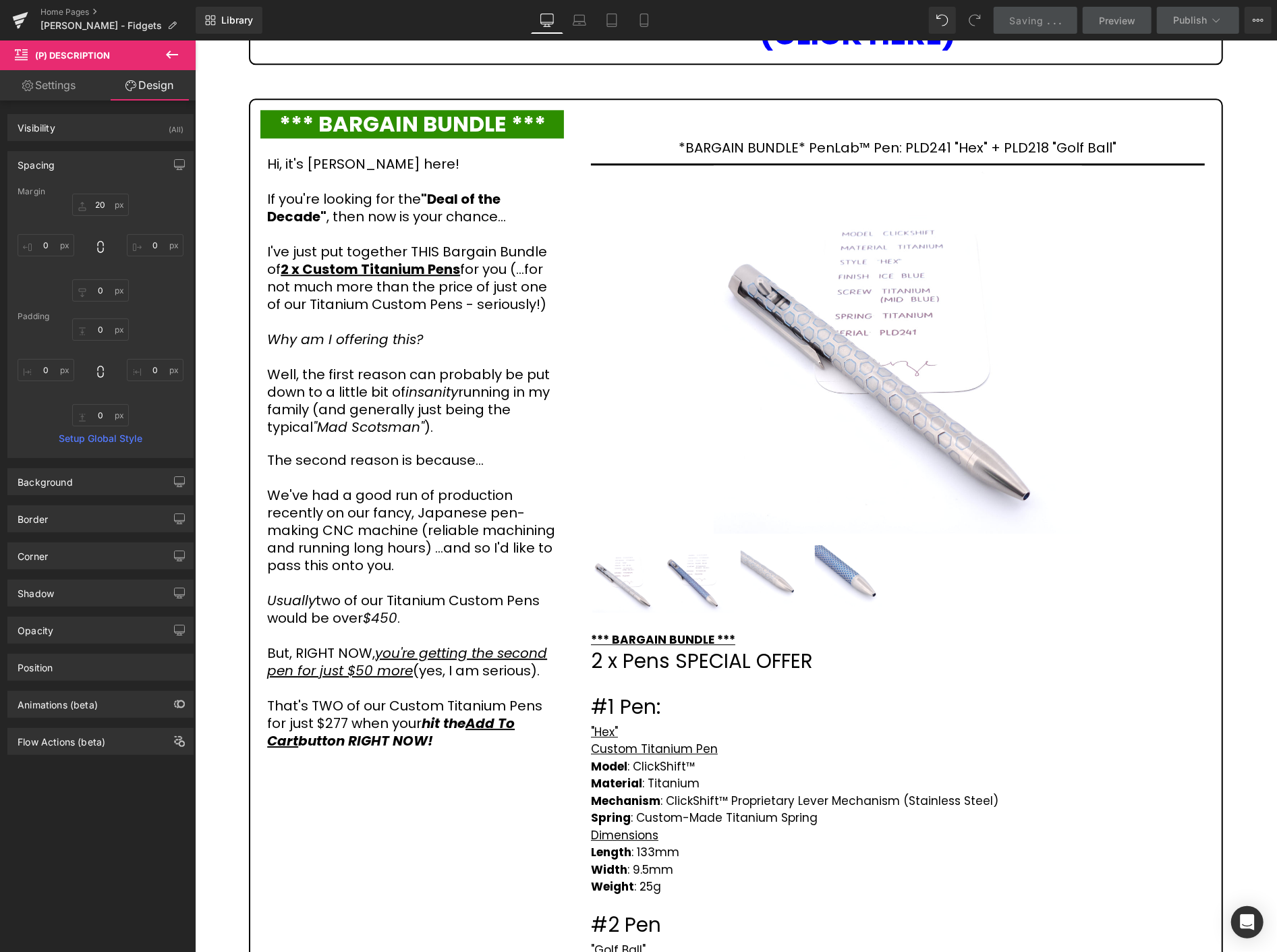
scroll to position [2604, 0]
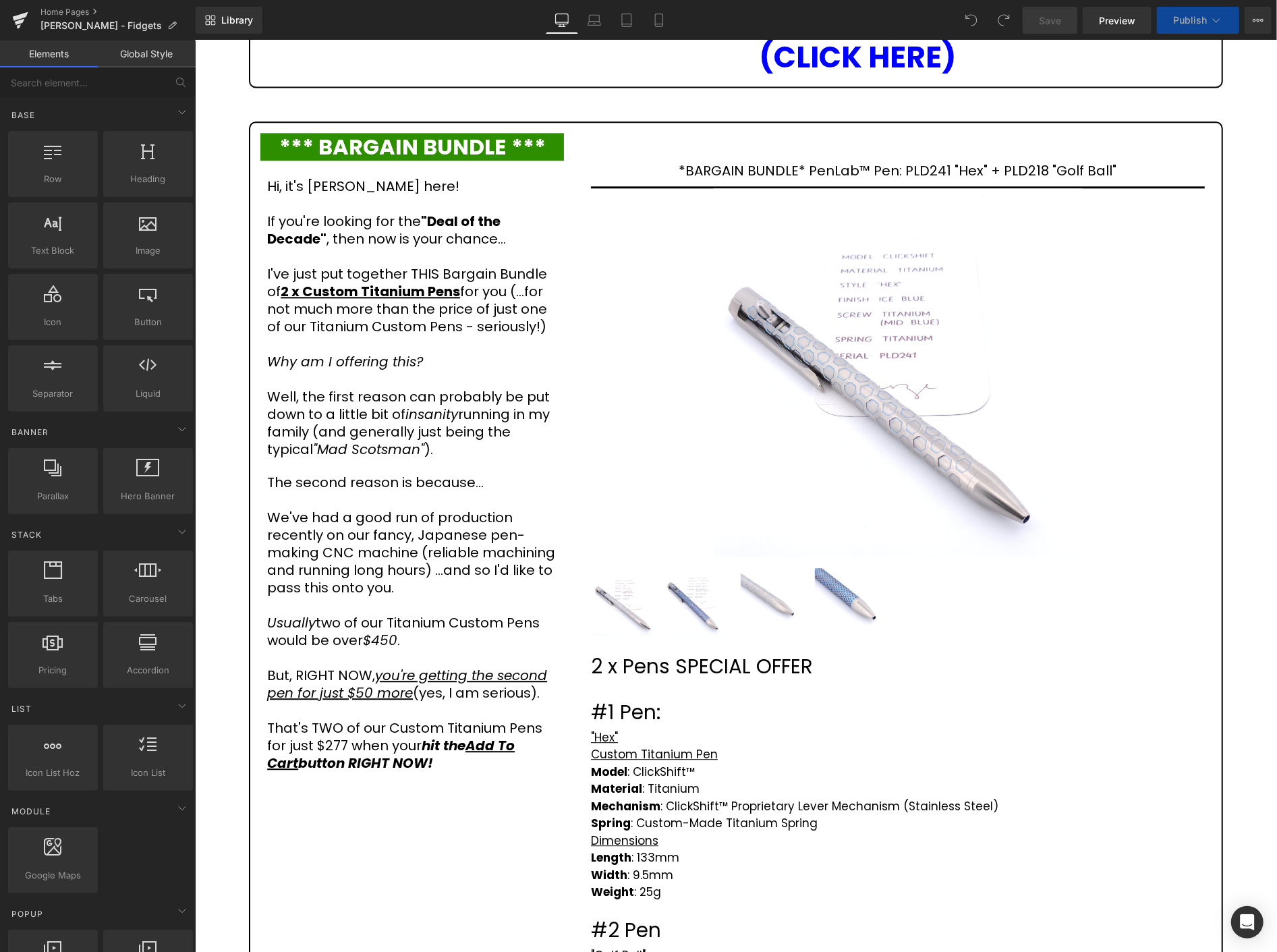
scroll to position [2577, 0]
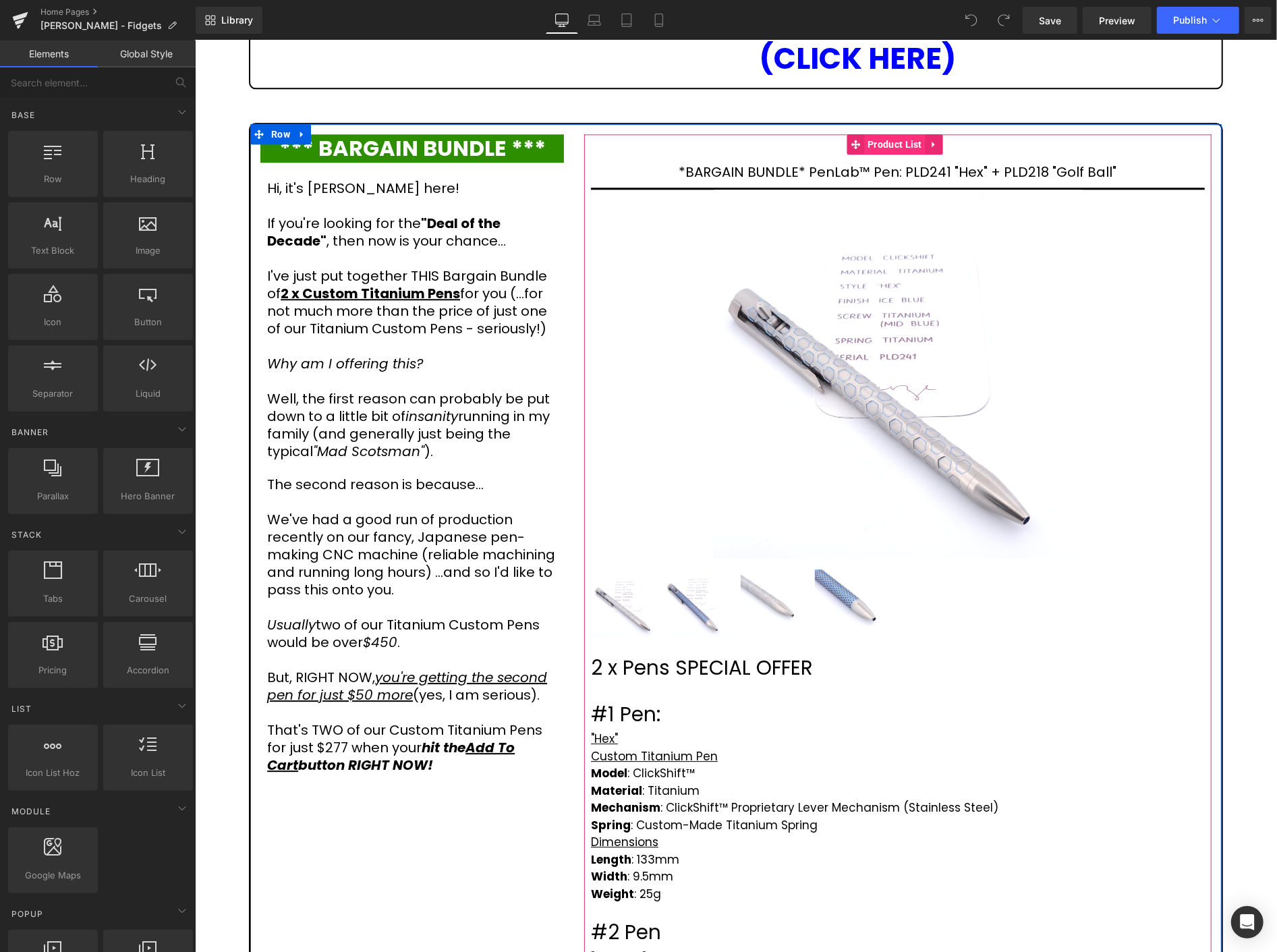
click at [886, 133] on span "Product List" at bounding box center [894, 143] width 62 height 20
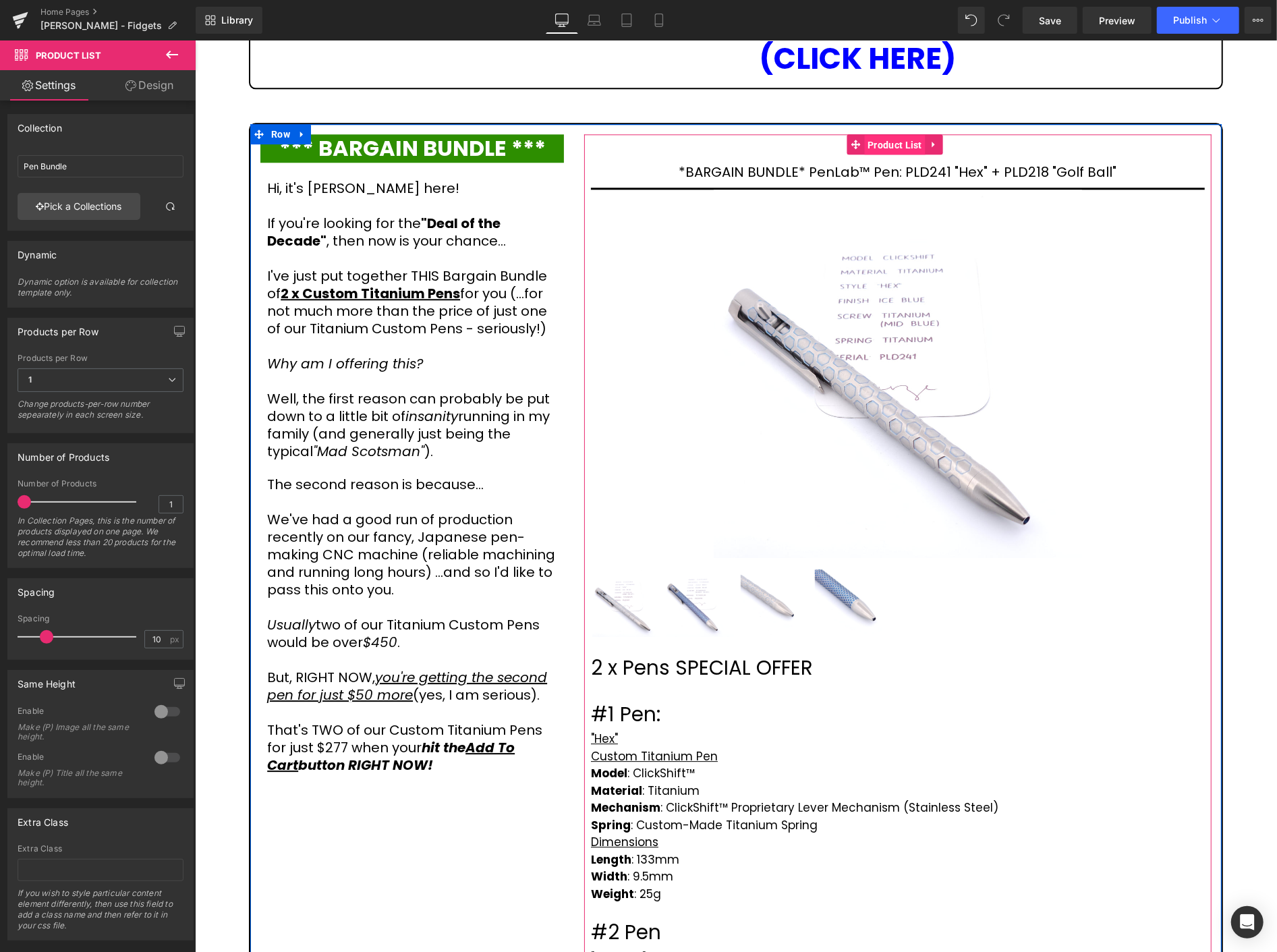
click at [898, 134] on span "Product List" at bounding box center [894, 144] width 62 height 20
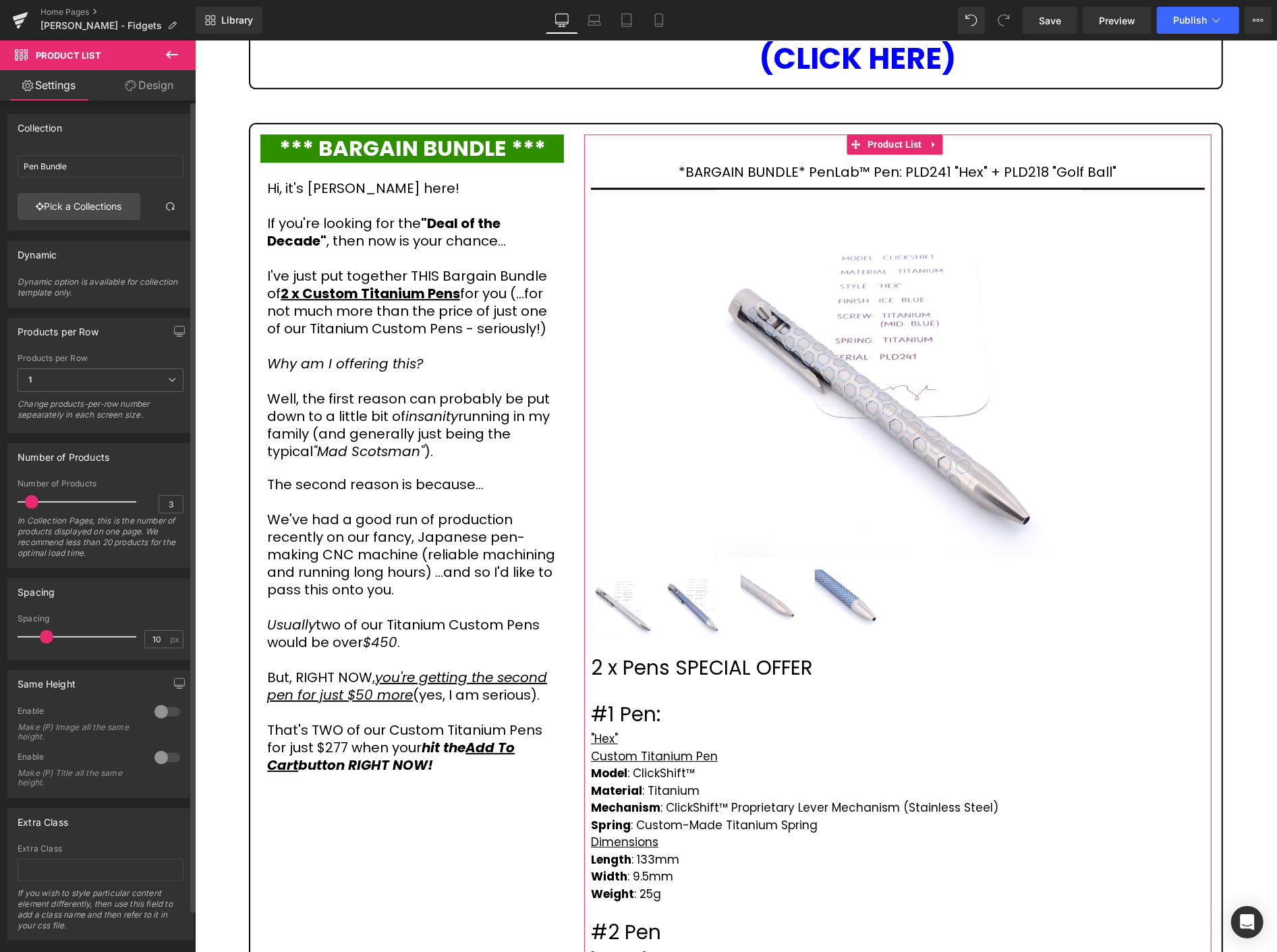
drag, startPoint x: 23, startPoint y: 503, endPoint x: 30, endPoint y: 502, distance: 7.1
click at [30, 502] on span at bounding box center [31, 502] width 14 height 14
type input "4"
click at [34, 497] on span at bounding box center [35, 502] width 14 height 14
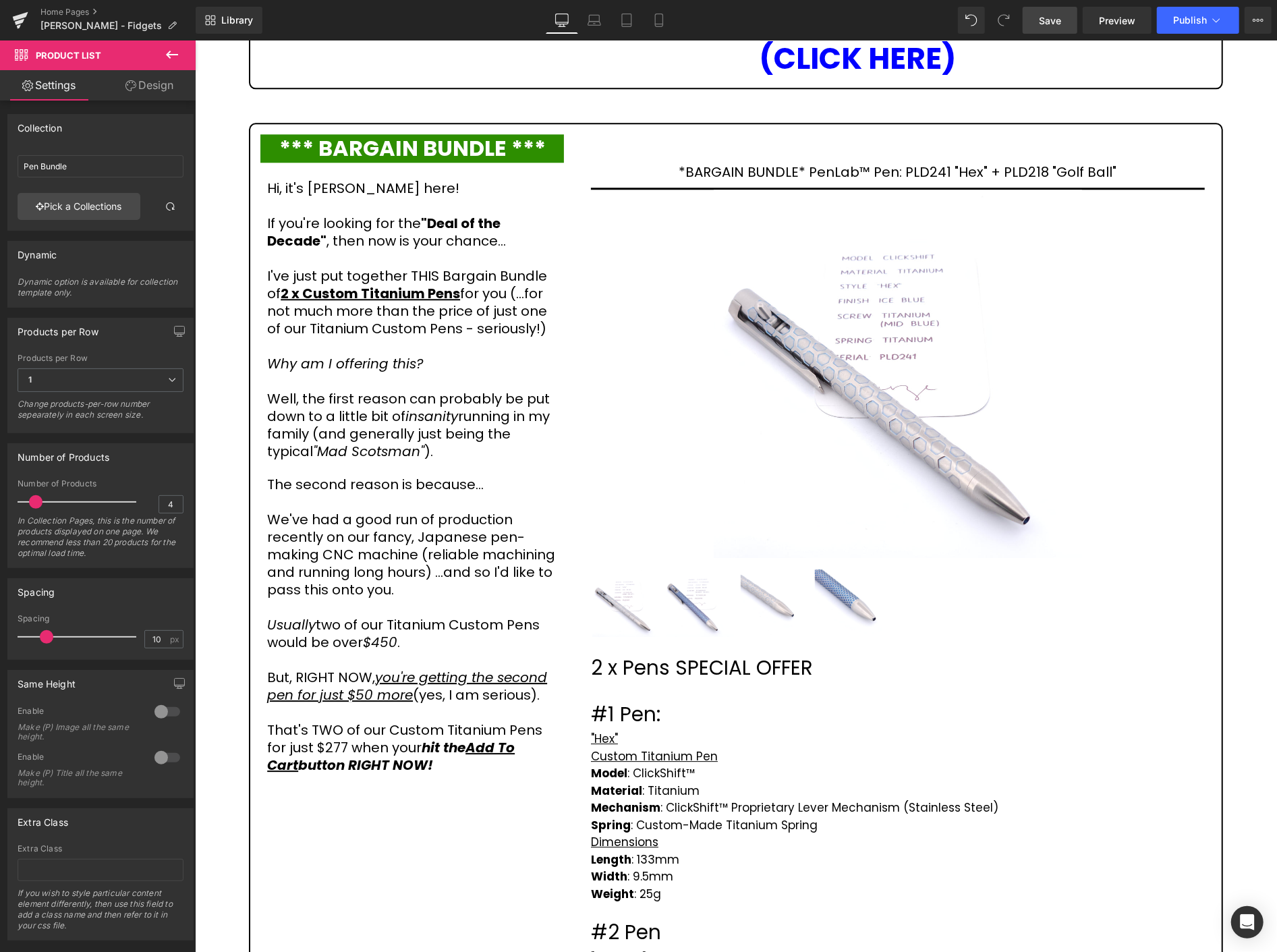
click at [1056, 23] on span "Save" at bounding box center [1050, 21] width 23 height 15
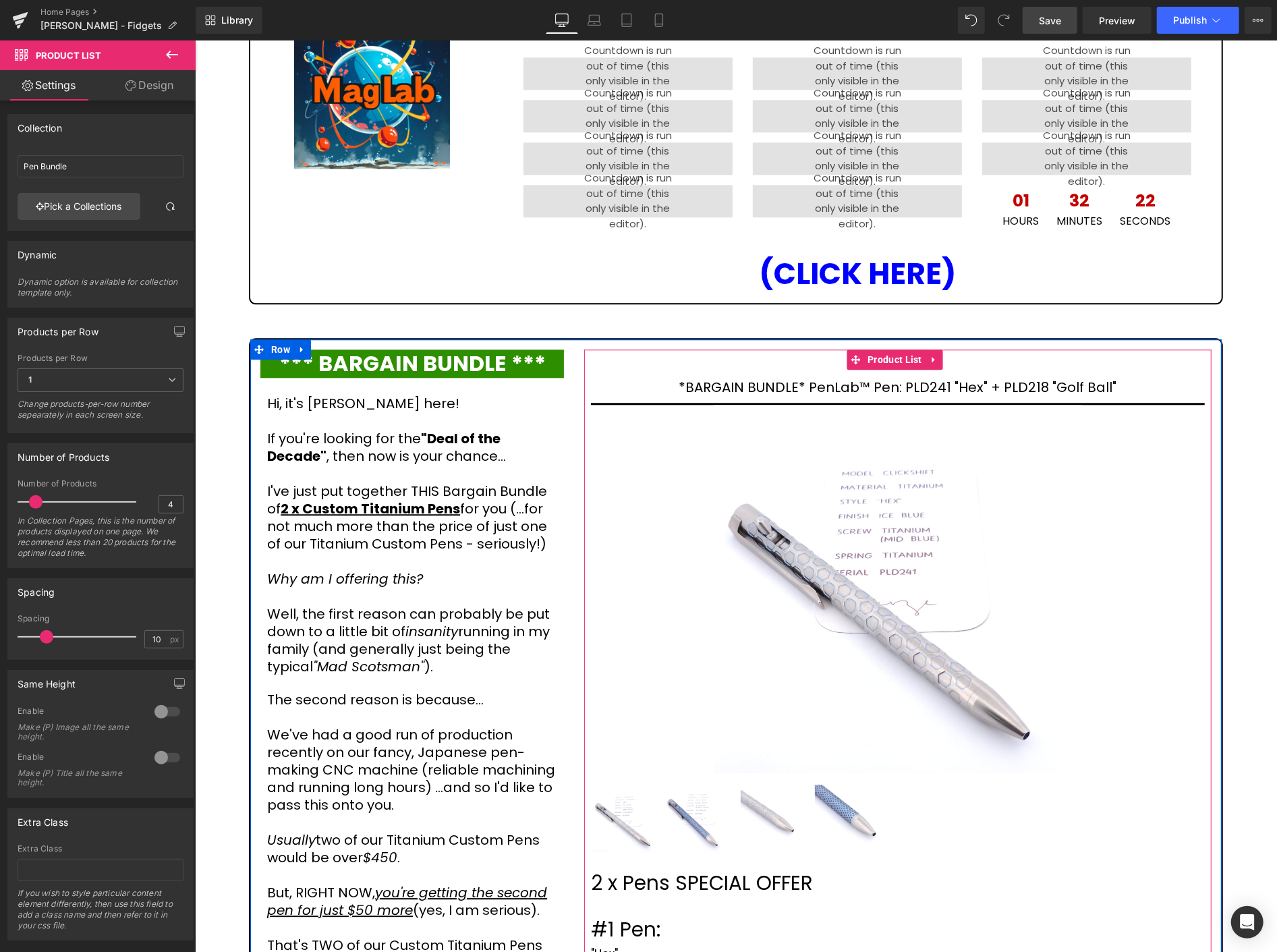
scroll to position [2053, 0]
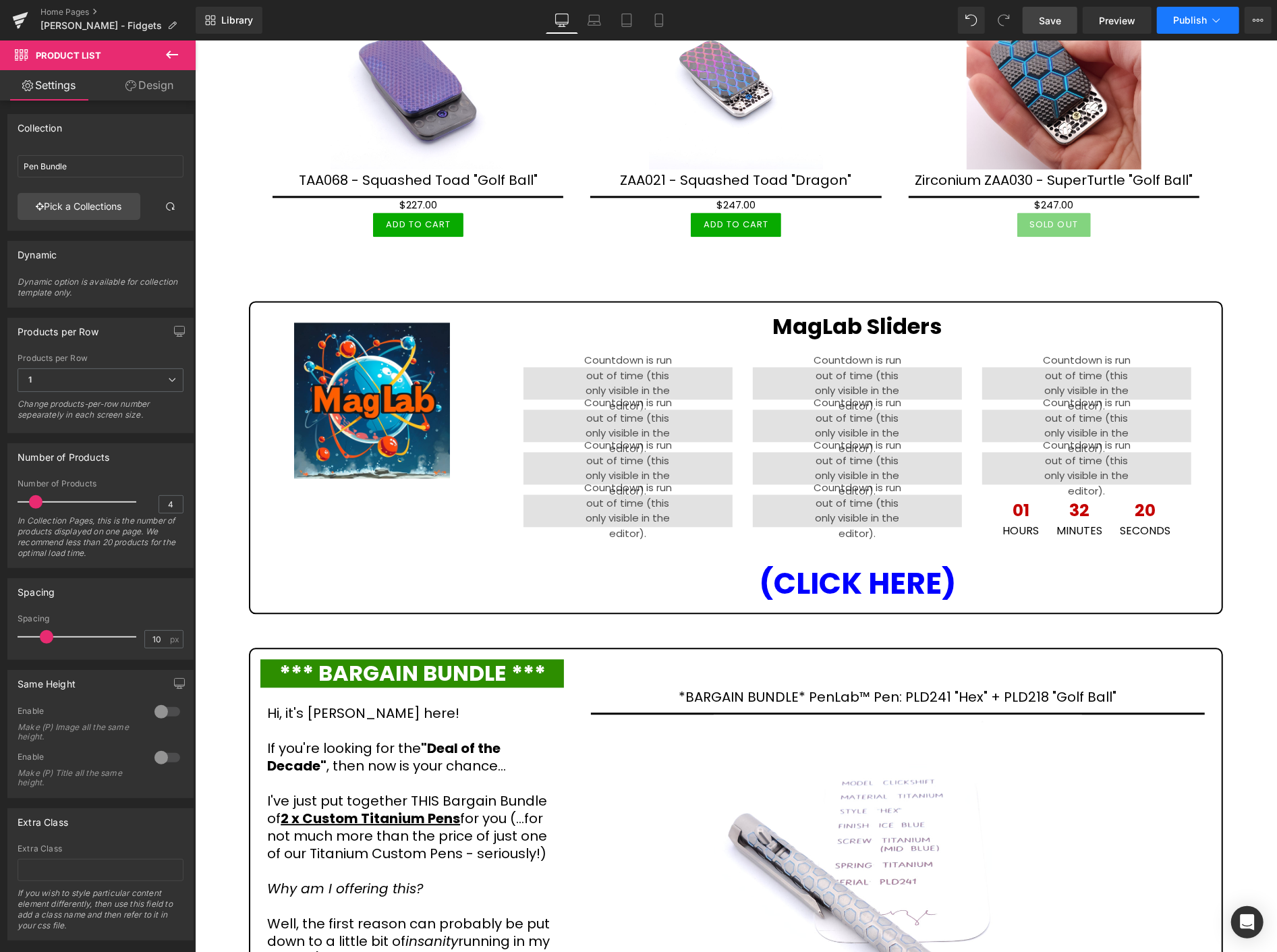
click at [1204, 23] on span "Publish" at bounding box center [1189, 20] width 34 height 11
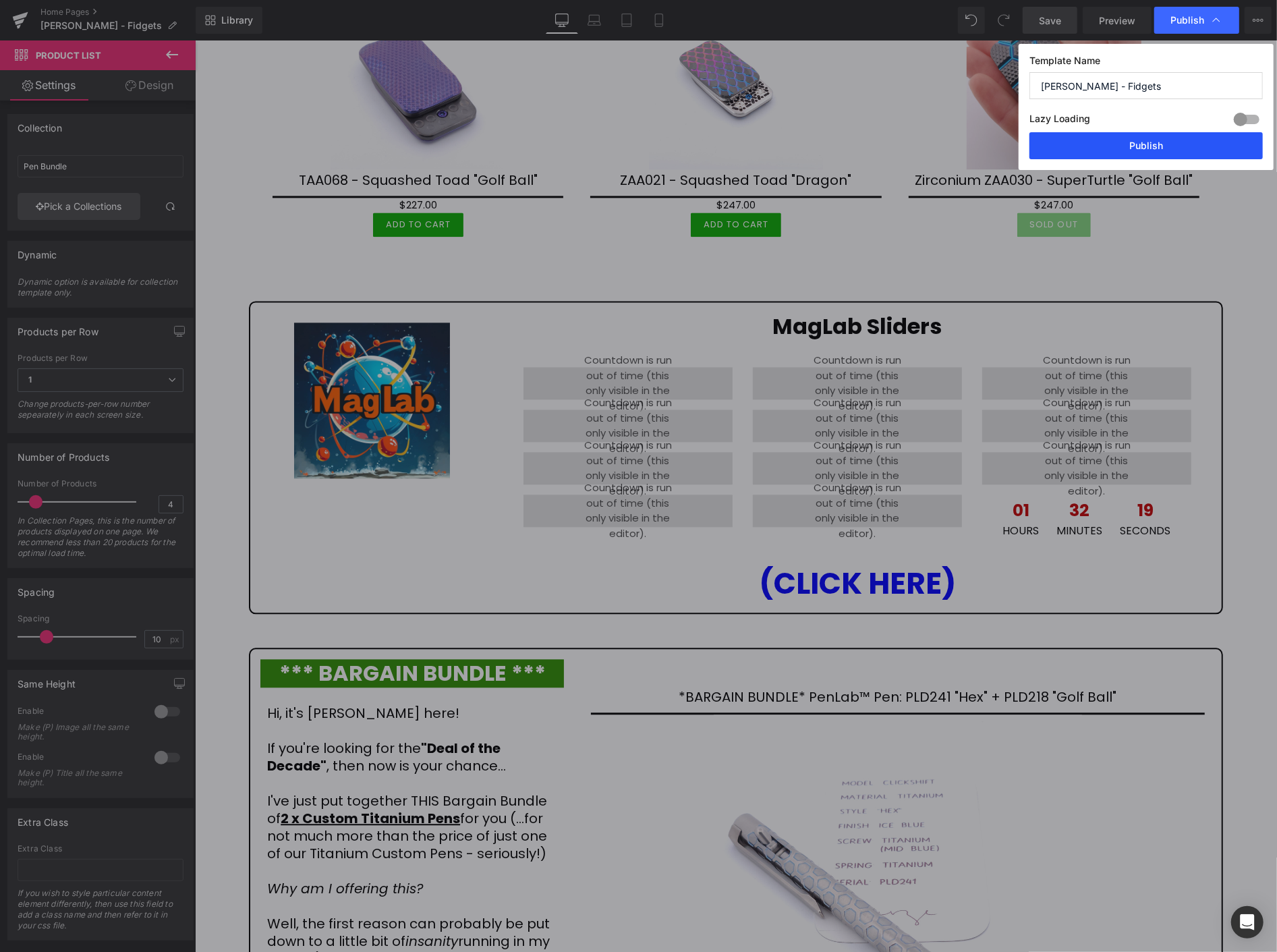
click at [1148, 147] on button "Publish" at bounding box center [1145, 146] width 233 height 27
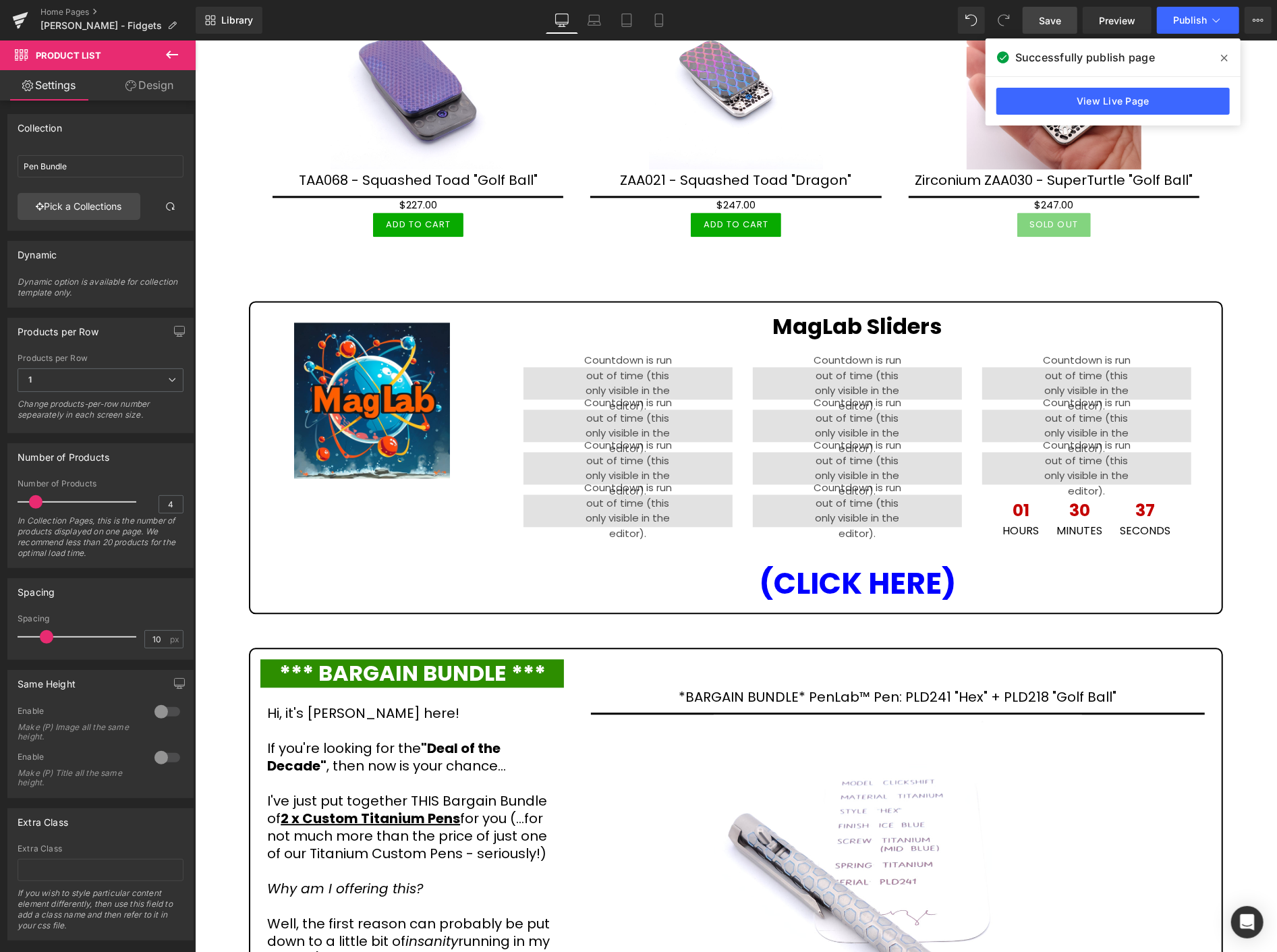
click at [1217, 61] on span at bounding box center [1224, 58] width 22 height 22
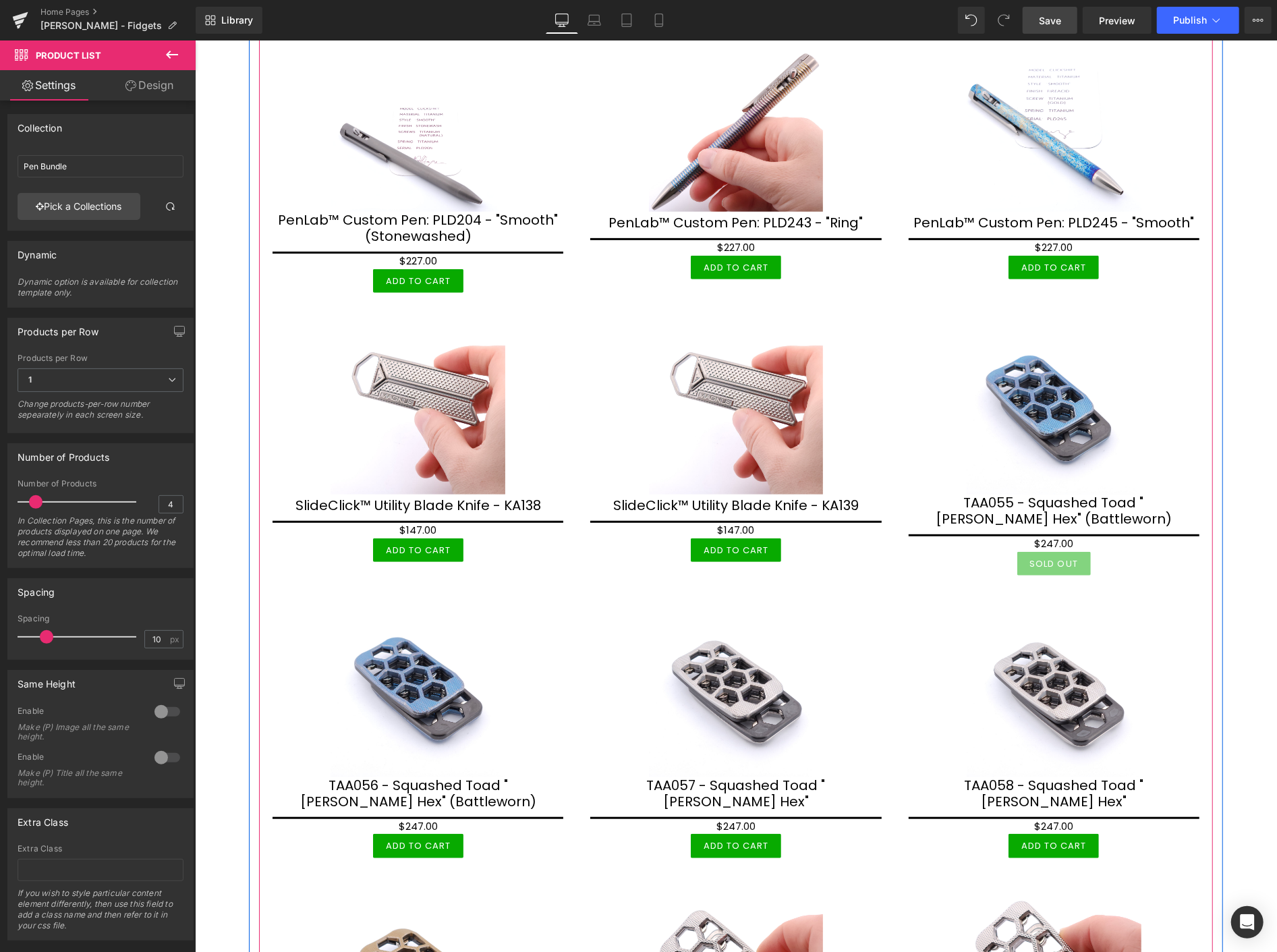
scroll to position [0, 0]
